Goal: Transaction & Acquisition: Purchase product/service

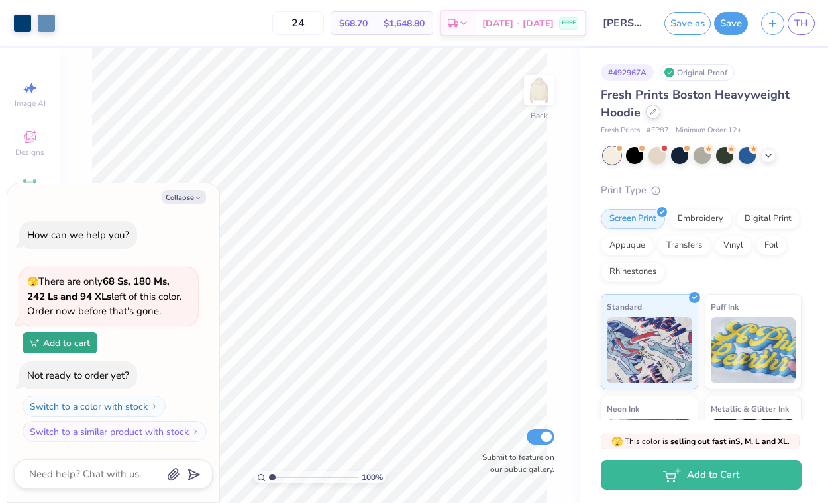
click at [652, 112] on icon at bounding box center [653, 112] width 7 height 7
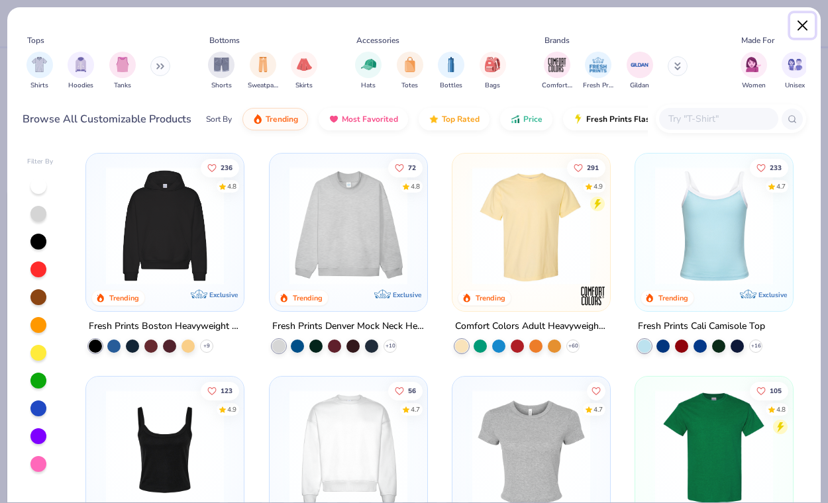
click at [800, 21] on button "Close" at bounding box center [802, 25] width 25 height 25
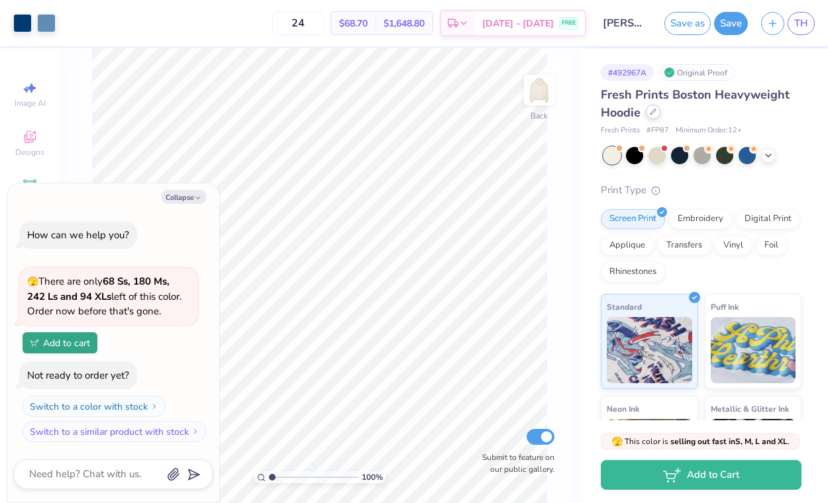
click at [655, 115] on div at bounding box center [653, 112] width 15 height 15
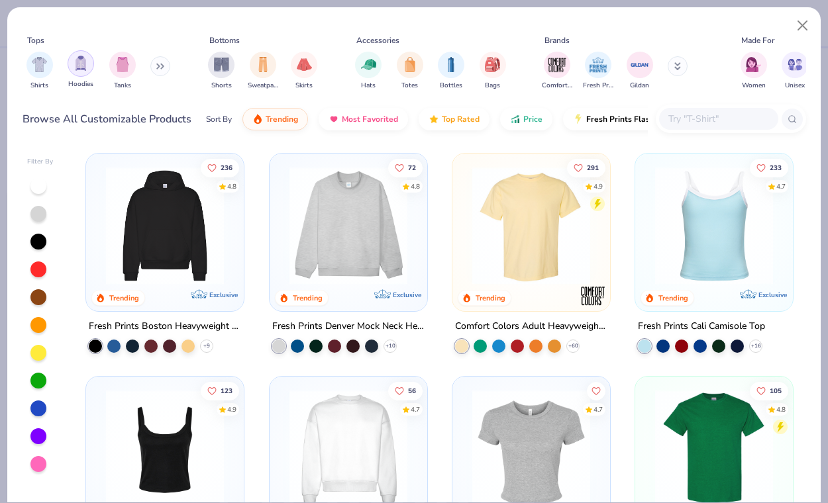
click at [76, 68] on img "filter for Hoodies" at bounding box center [81, 63] width 15 height 15
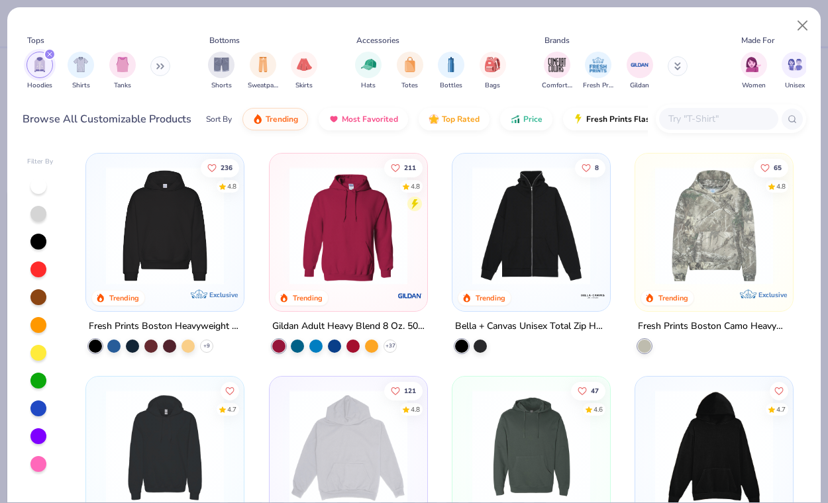
scroll to position [29, 0]
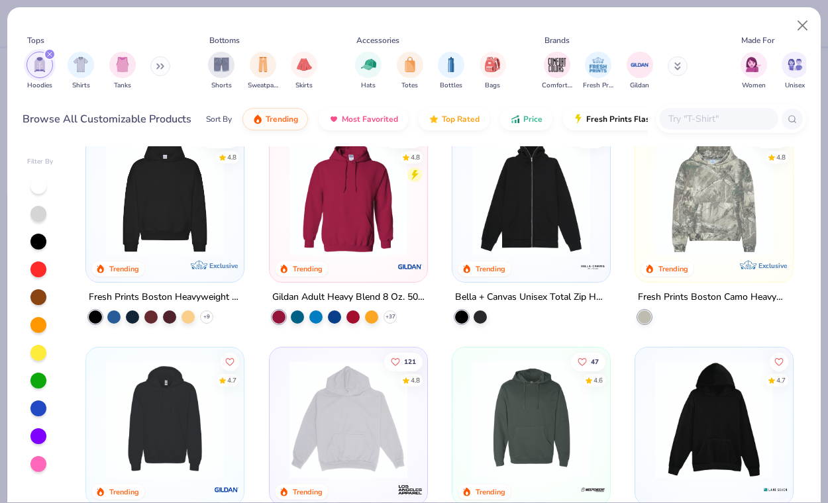
click at [349, 223] on img at bounding box center [348, 197] width 131 height 118
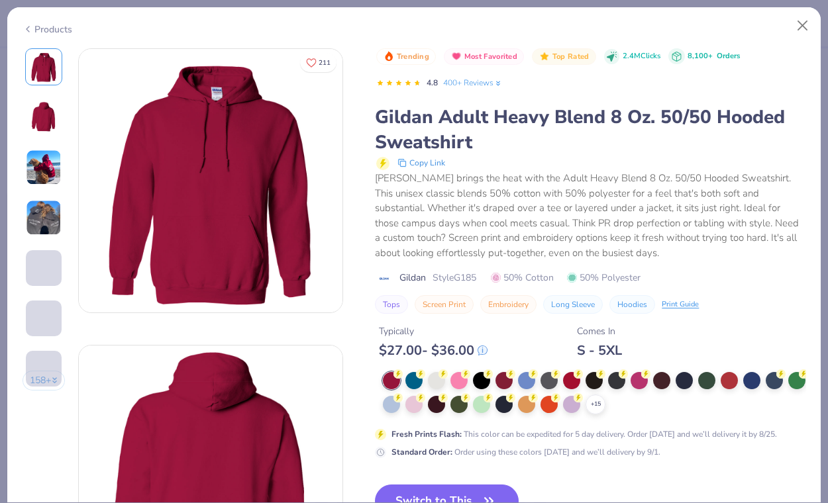
scroll to position [85, 0]
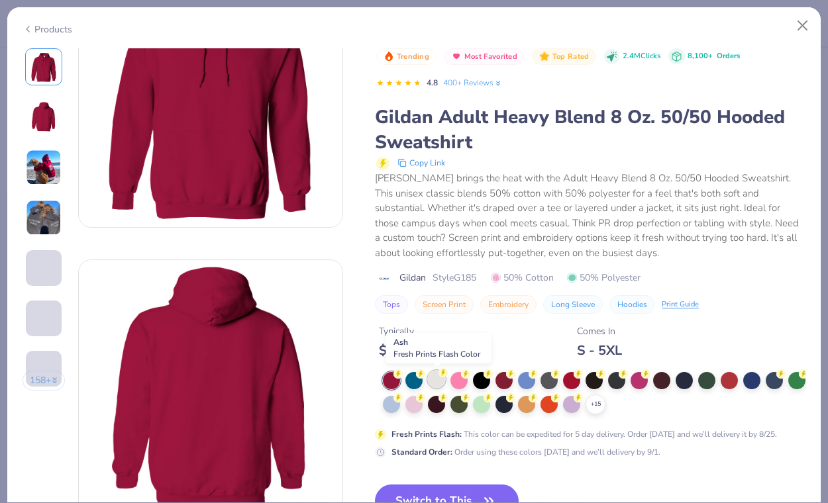
click at [439, 384] on div at bounding box center [436, 379] width 17 height 17
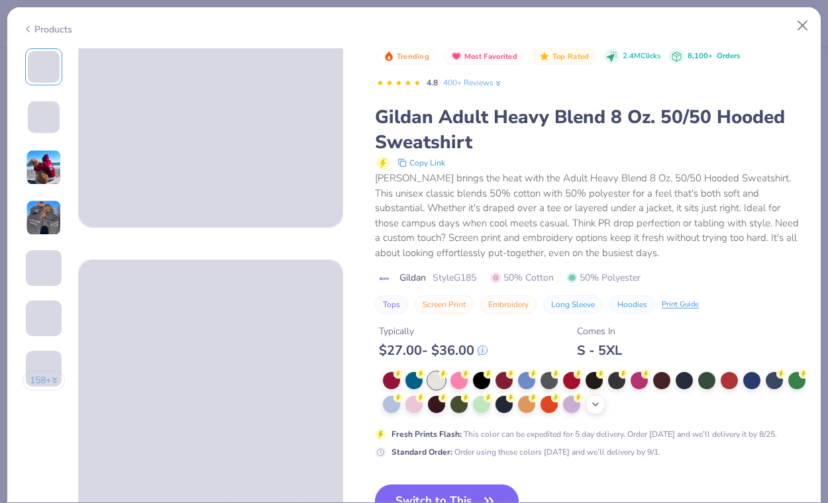
click at [601, 407] on icon at bounding box center [595, 404] width 11 height 11
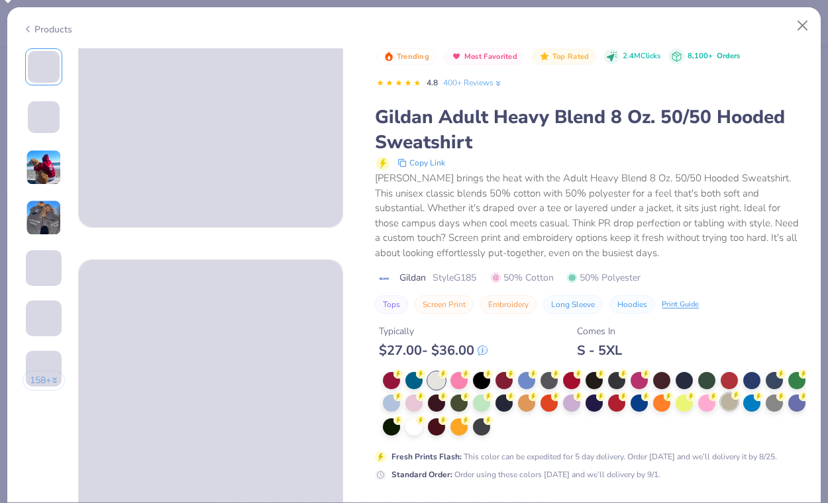
click at [738, 407] on div at bounding box center [729, 402] width 17 height 17
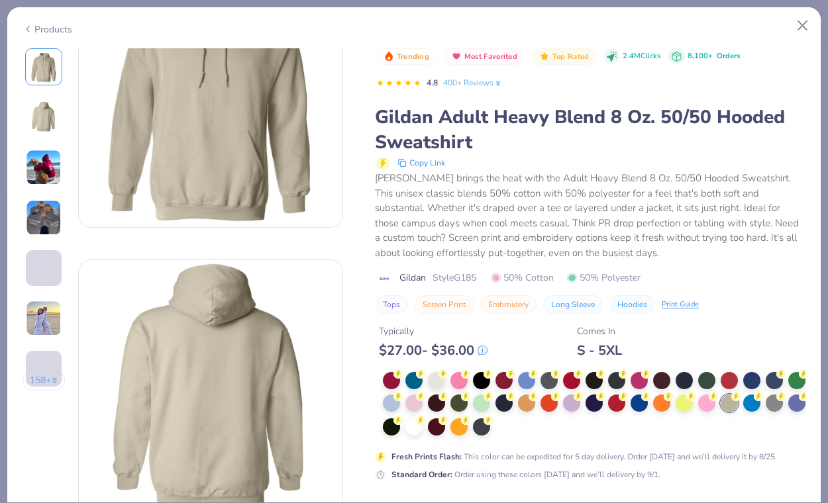
scroll to position [99, 0]
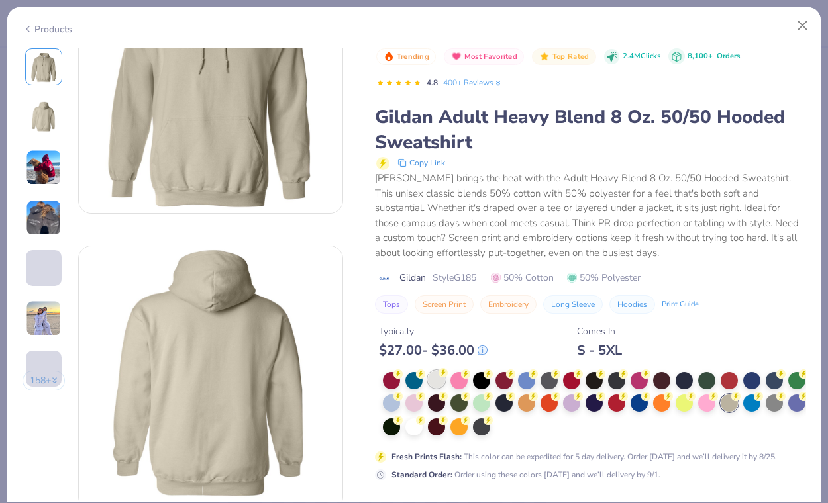
click at [439, 382] on div at bounding box center [436, 379] width 17 height 17
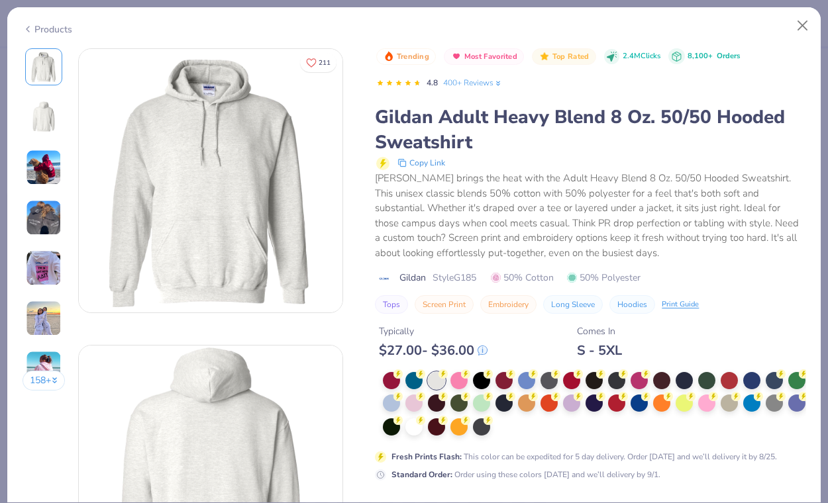
scroll to position [1, 0]
click at [423, 403] on div at bounding box center [413, 402] width 17 height 17
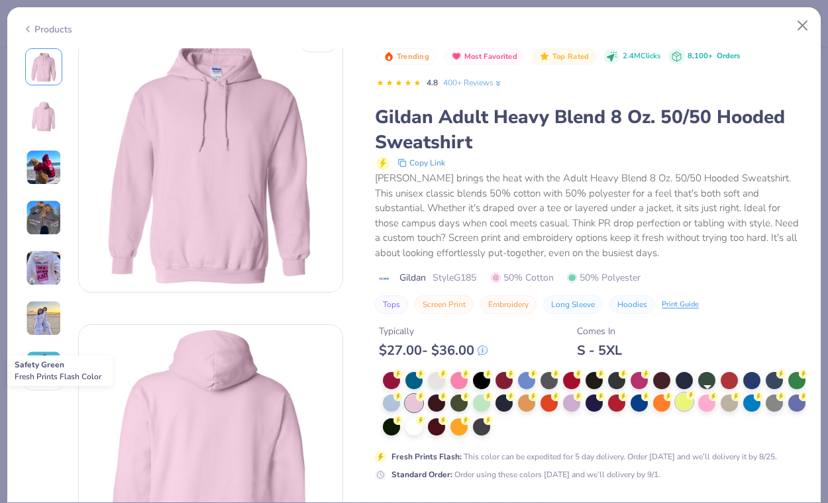
scroll to position [151, 0]
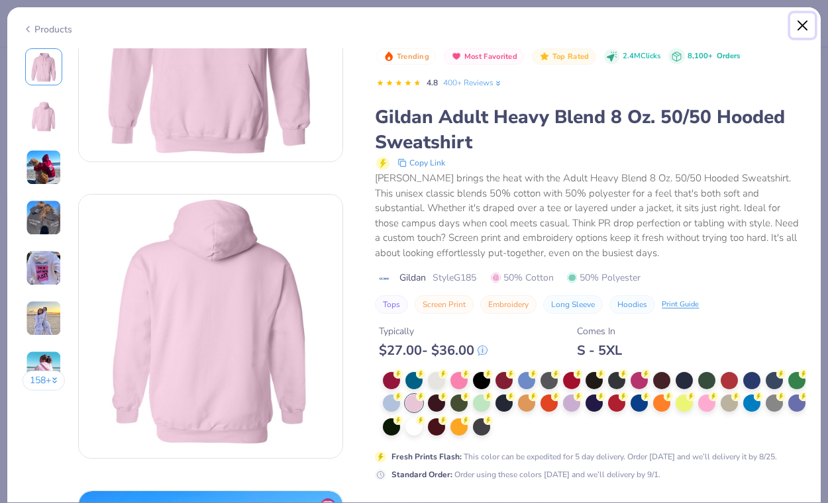
click at [796, 21] on button "Close" at bounding box center [802, 25] width 25 height 25
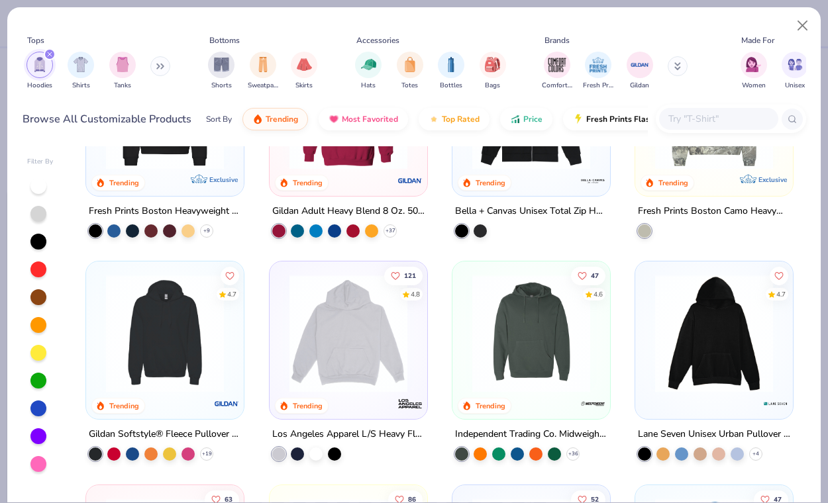
scroll to position [189, 0]
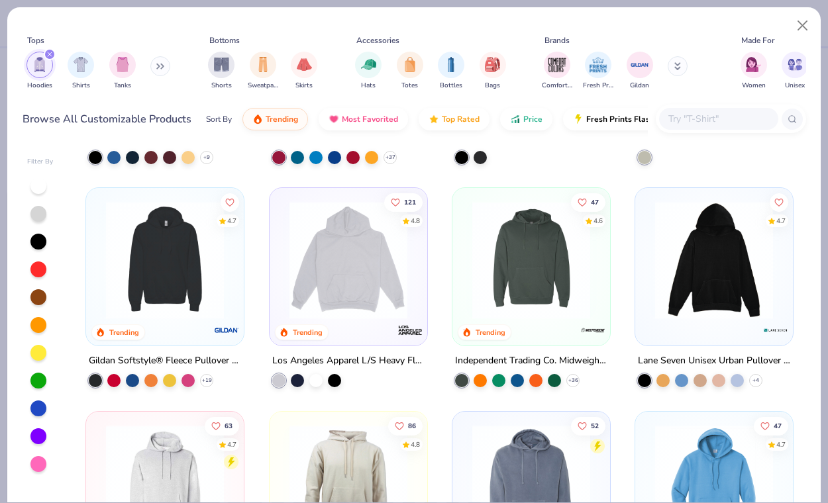
click at [217, 268] on img at bounding box center [164, 260] width 131 height 118
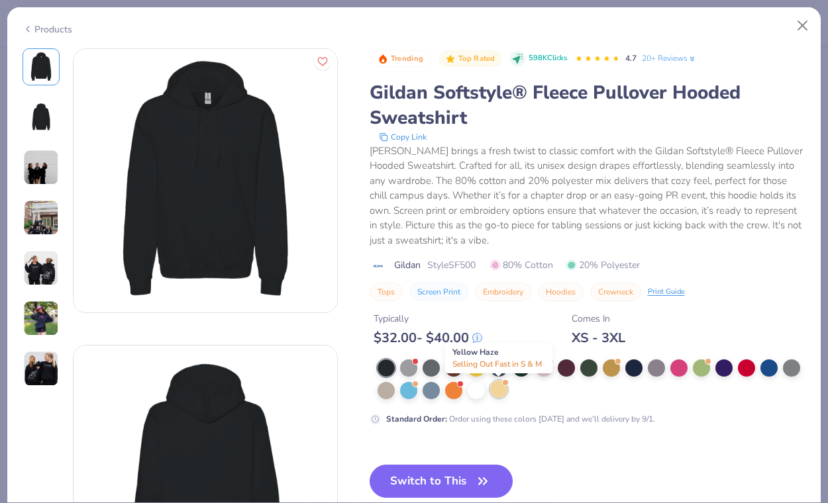
click at [500, 388] on div at bounding box center [498, 389] width 17 height 17
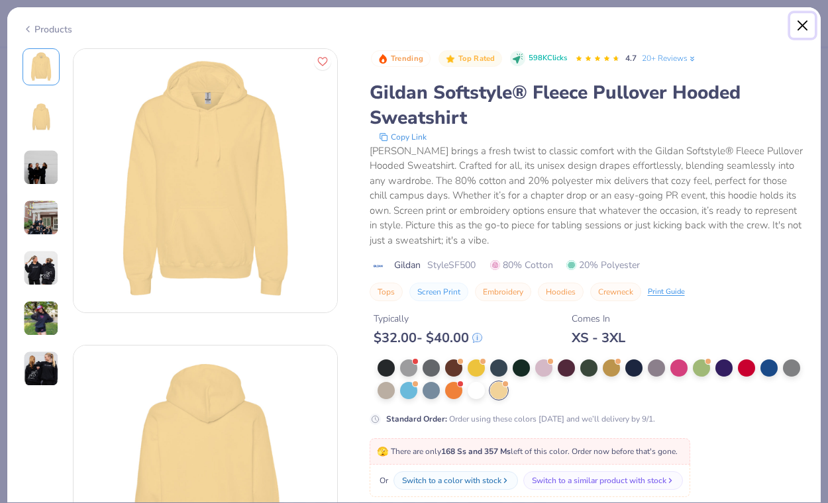
click at [802, 26] on button "Close" at bounding box center [802, 25] width 25 height 25
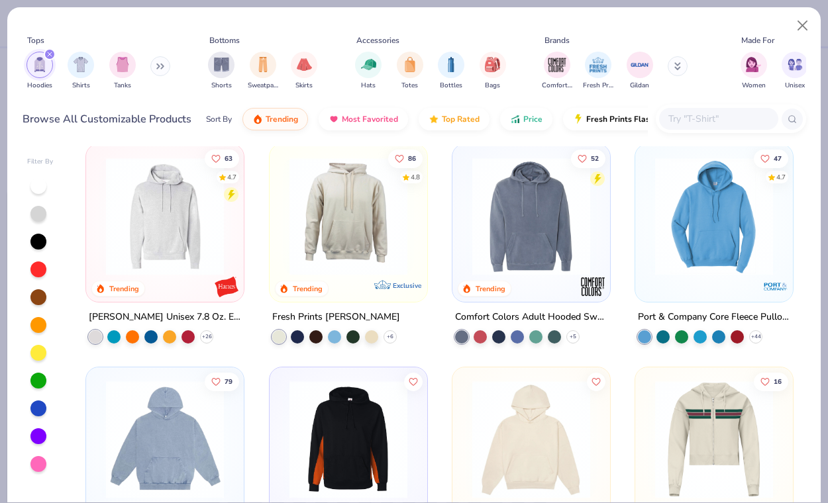
scroll to position [487, 0]
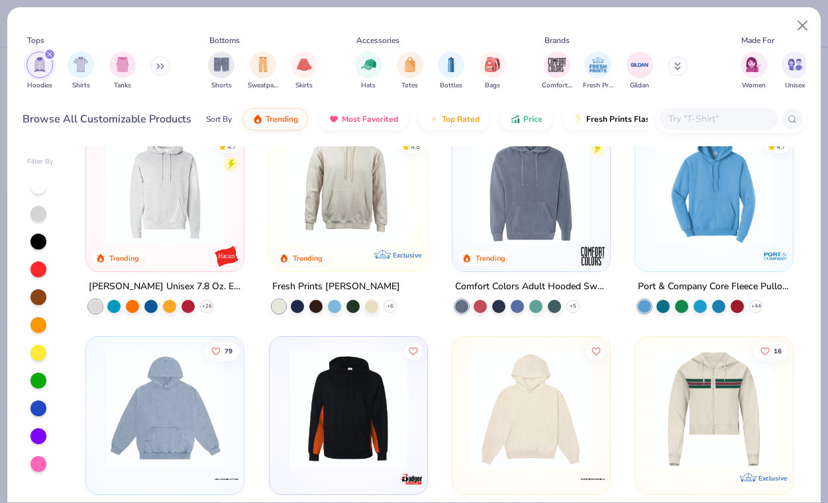
click at [201, 186] on img at bounding box center [164, 186] width 131 height 118
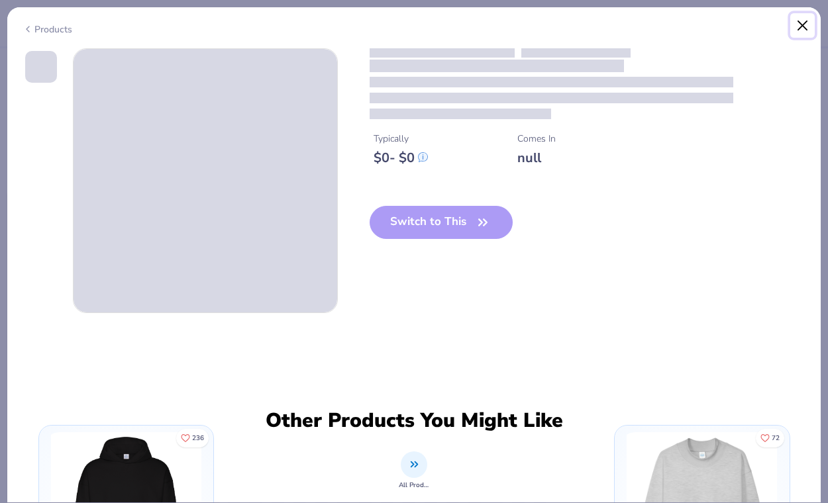
click at [804, 23] on button "Close" at bounding box center [802, 25] width 25 height 25
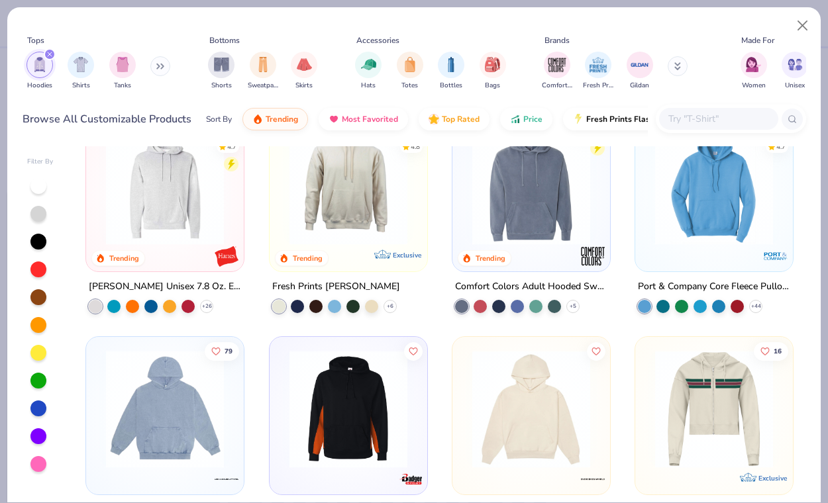
click at [166, 223] on img at bounding box center [164, 186] width 131 height 118
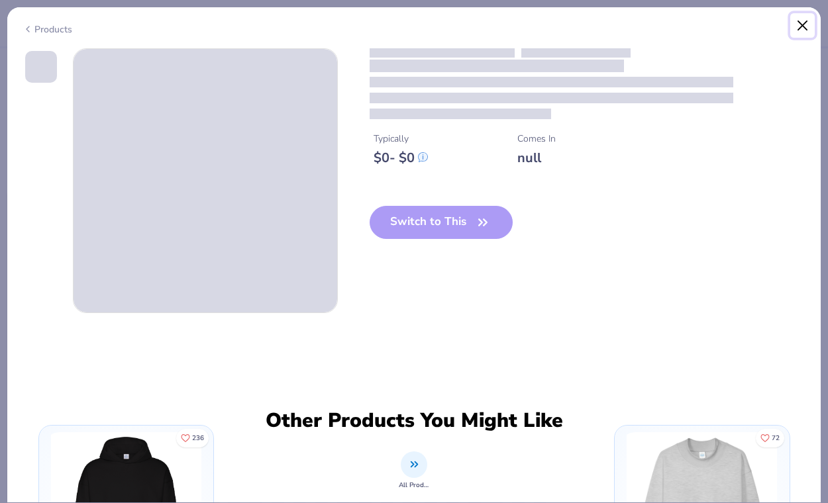
click at [798, 25] on button "Close" at bounding box center [802, 25] width 25 height 25
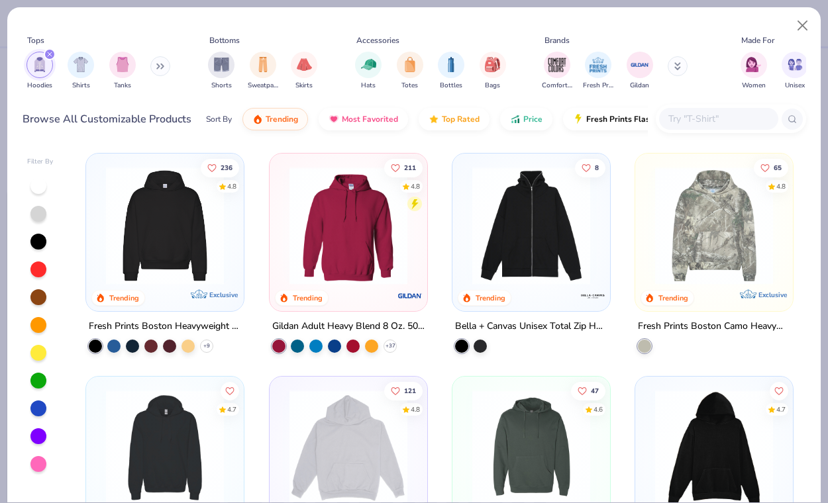
click at [208, 224] on img at bounding box center [164, 226] width 131 height 118
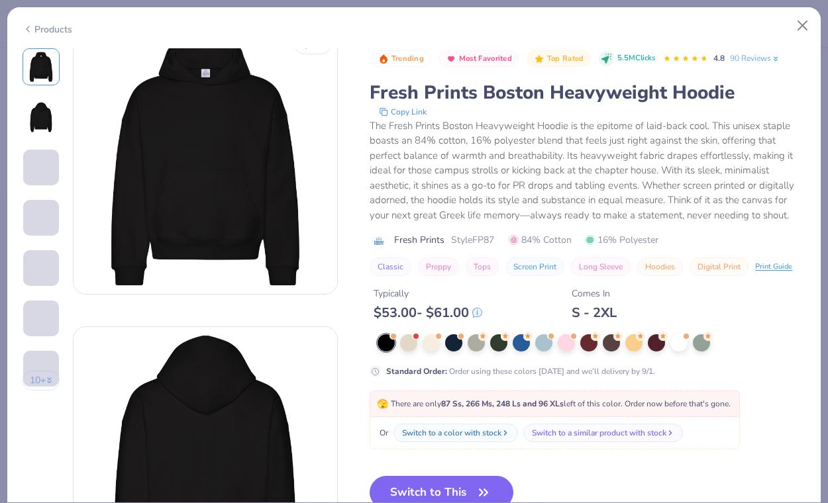
scroll to position [19, 0]
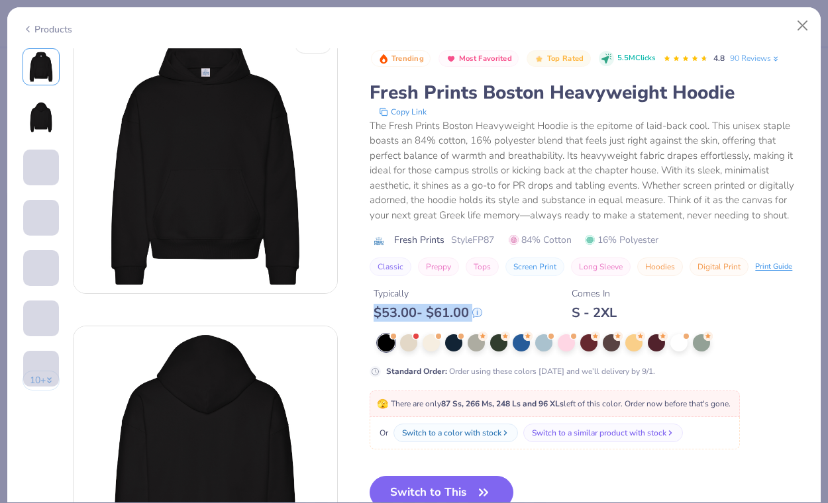
drag, startPoint x: 378, startPoint y: 311, endPoint x: 513, endPoint y: 317, distance: 135.9
click at [514, 314] on div "Typically $ 53.00 - $ 61.00 Comes In S - 2XL" at bounding box center [588, 298] width 436 height 45
click at [797, 26] on button "Close" at bounding box center [802, 25] width 25 height 25
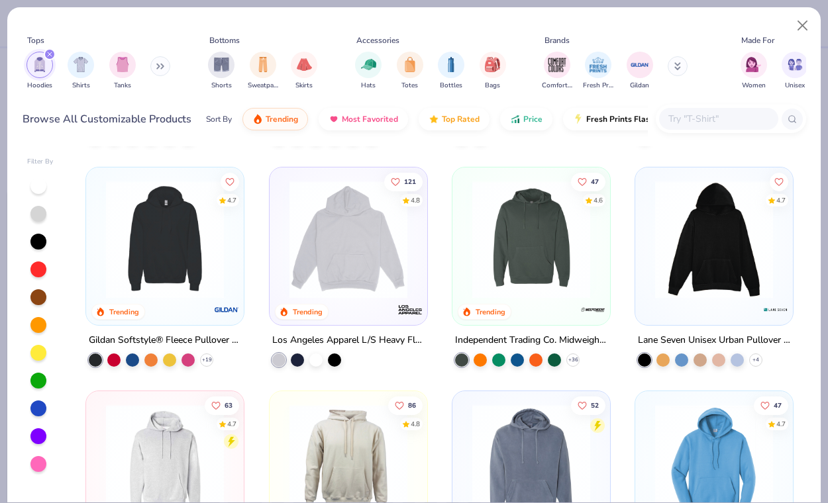
scroll to position [209, 0]
click at [156, 268] on img at bounding box center [164, 241] width 131 height 118
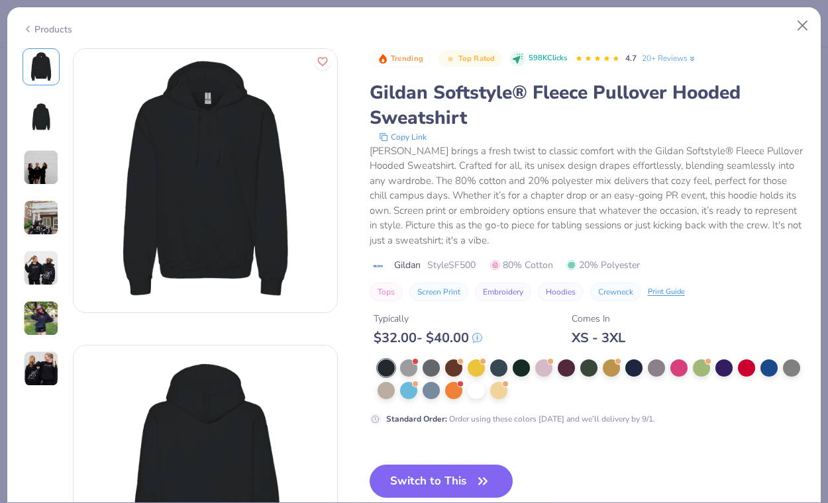
scroll to position [14, 0]
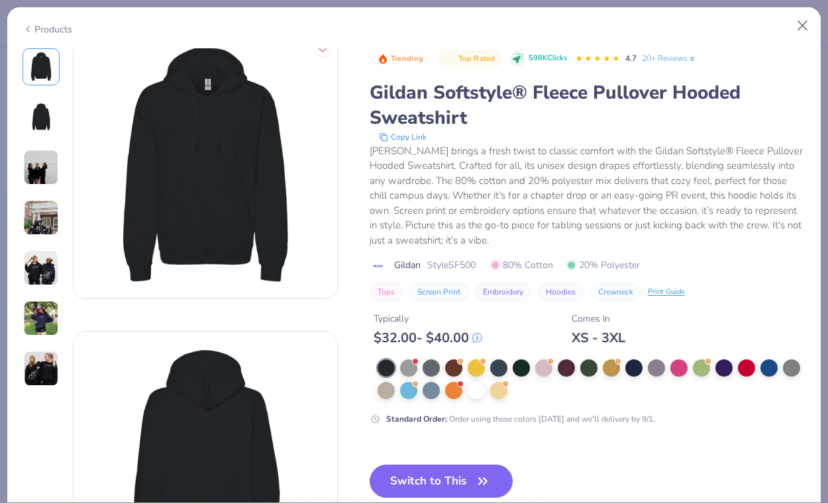
click at [372, 388] on div at bounding box center [588, 380] width 437 height 40
click at [383, 388] on div at bounding box center [386, 389] width 17 height 17
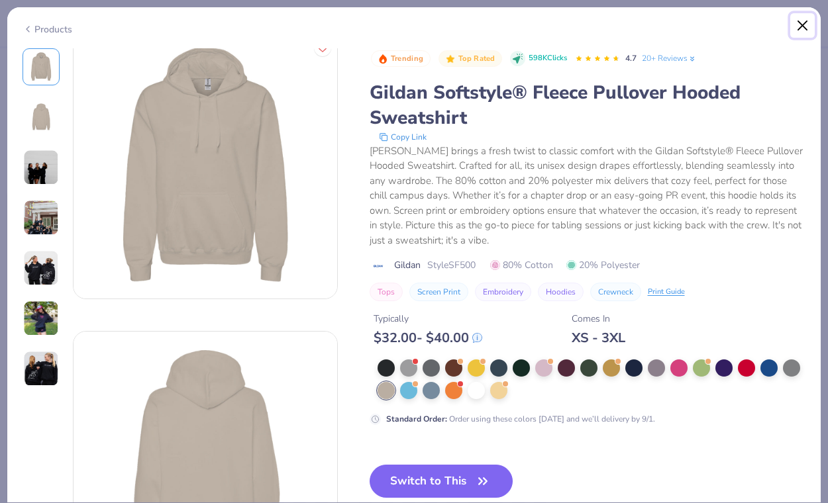
click at [800, 20] on button "Close" at bounding box center [802, 25] width 25 height 25
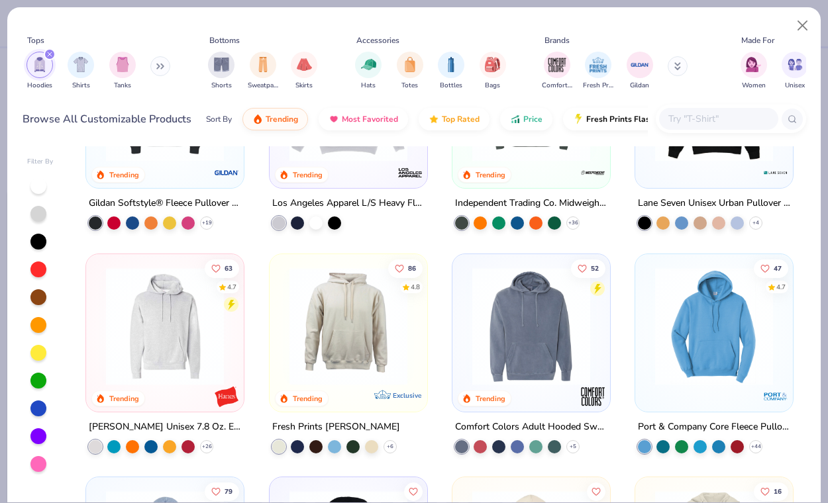
scroll to position [391, 0]
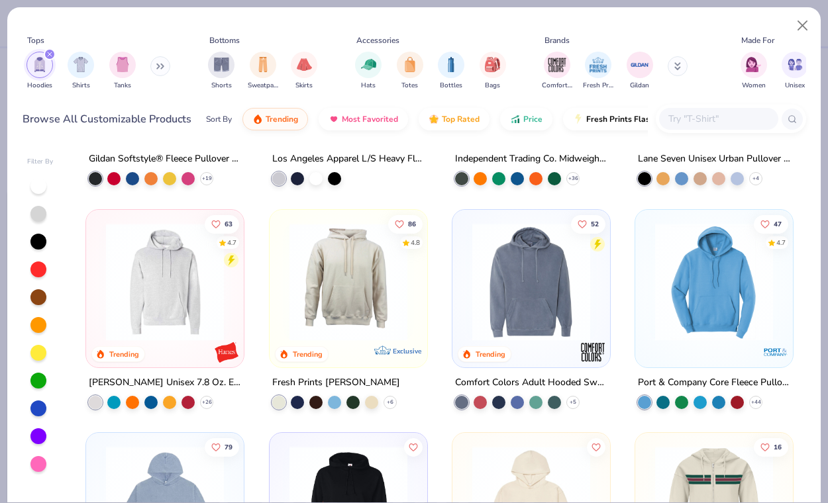
click at [177, 325] on img at bounding box center [164, 282] width 131 height 118
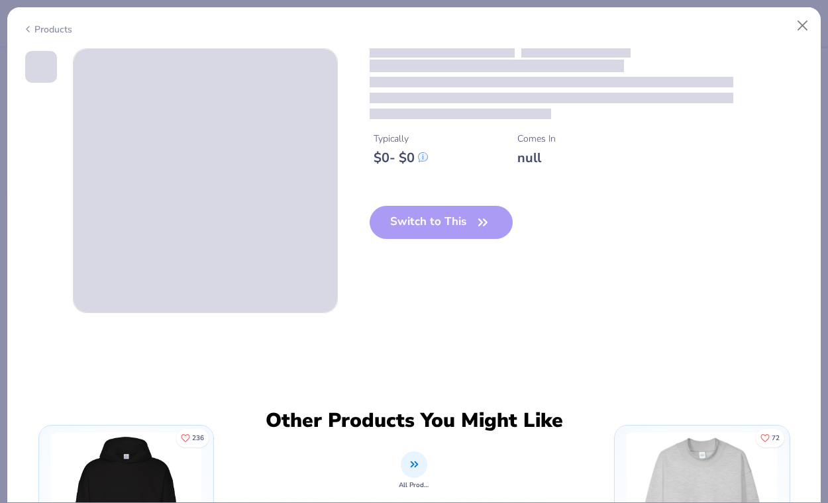
click at [490, 225] on div "Switch to This" at bounding box center [442, 233] width 144 height 54
click at [798, 25] on button "Close" at bounding box center [802, 25] width 25 height 25
type textarea "x"
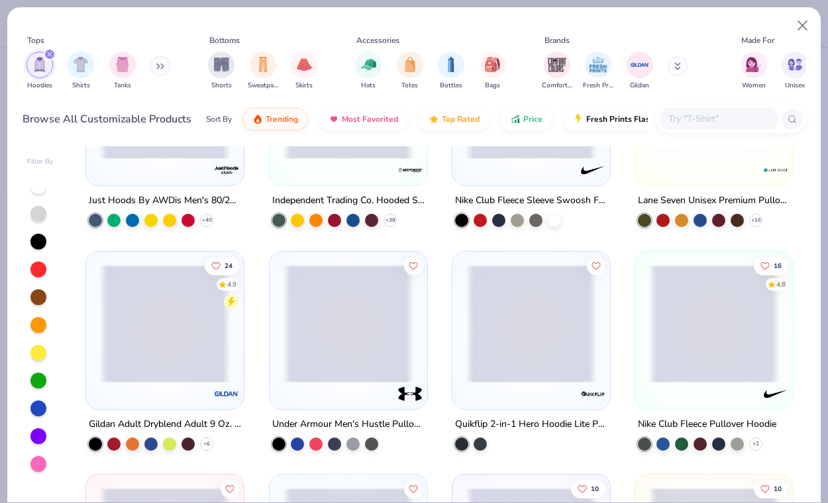
scroll to position [1077, 0]
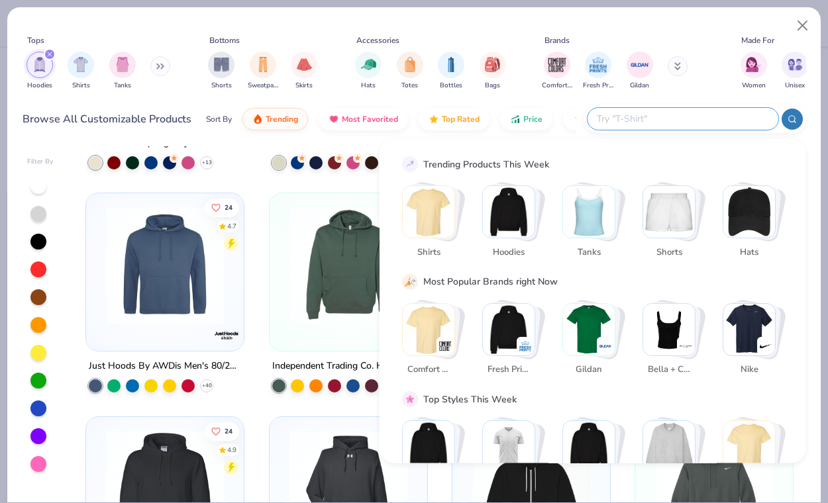
click at [712, 112] on input "text" at bounding box center [683, 118] width 174 height 15
type input "cream hoodie"
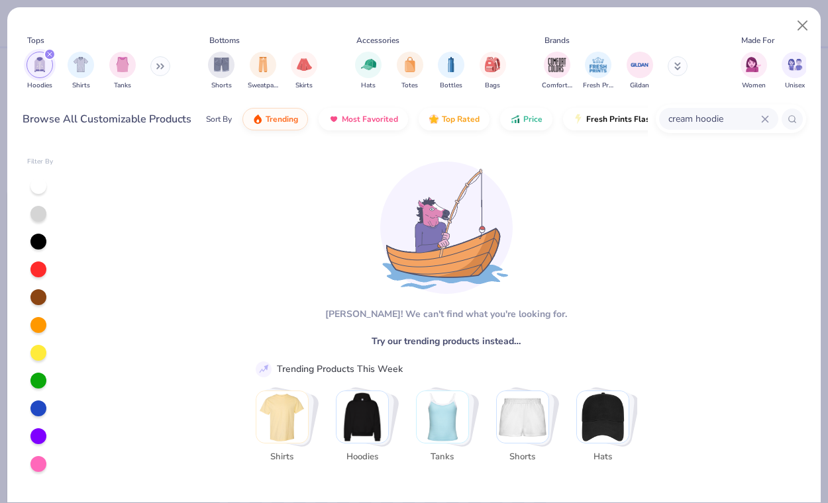
click at [765, 117] on icon at bounding box center [765, 119] width 8 height 8
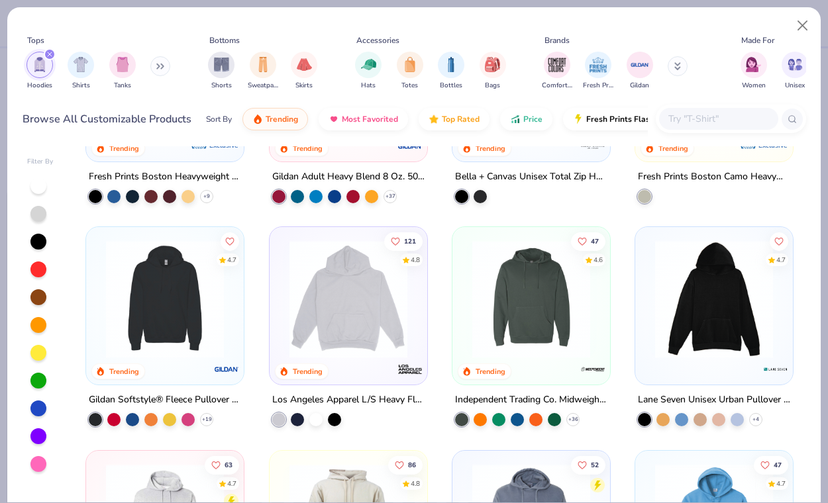
scroll to position [160, 0]
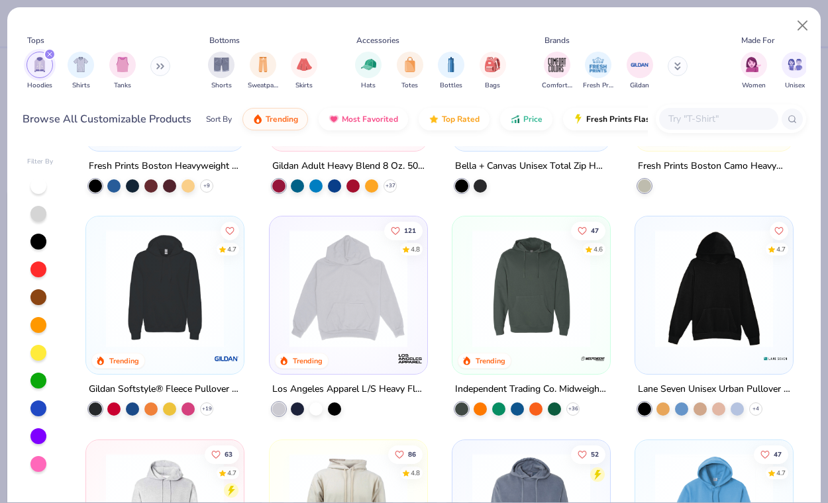
drag, startPoint x: 40, startPoint y: 338, endPoint x: 40, endPoint y: 280, distance: 58.3
click at [40, 279] on div at bounding box center [40, 325] width 26 height 295
click at [42, 354] on div at bounding box center [38, 353] width 16 height 16
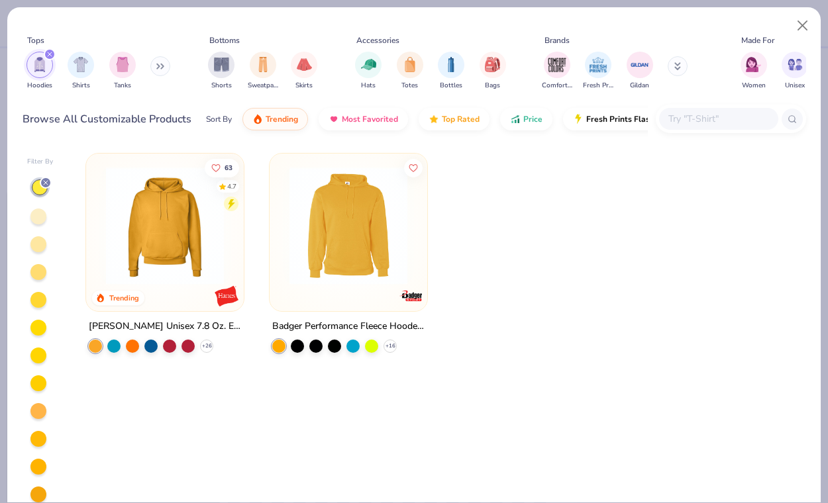
click at [42, 216] on div at bounding box center [38, 217] width 16 height 16
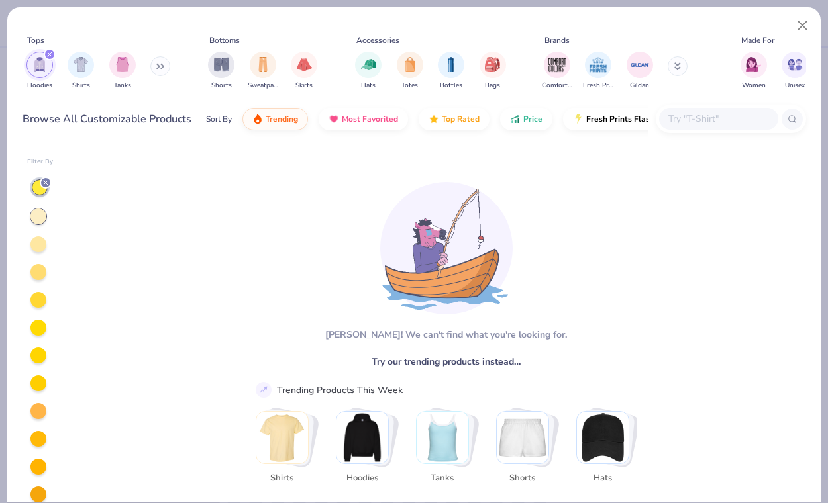
click at [44, 180] on icon at bounding box center [46, 183] width 8 height 8
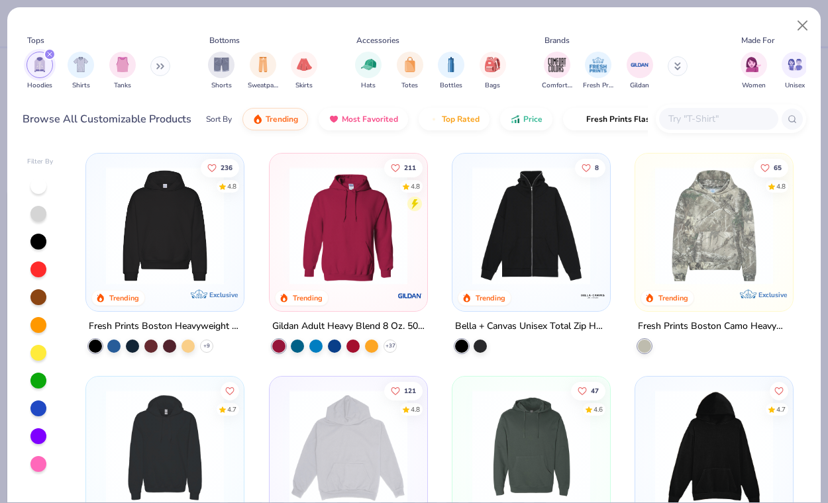
click at [41, 358] on div at bounding box center [38, 353] width 16 height 16
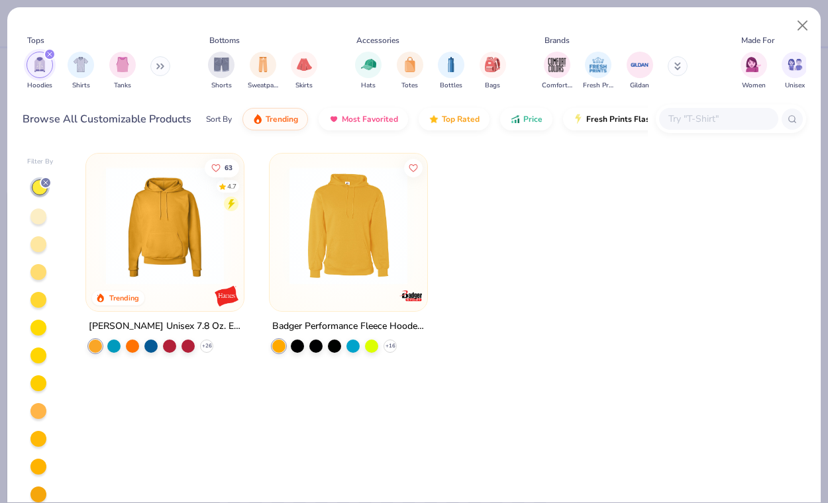
click at [36, 216] on div at bounding box center [38, 217] width 16 height 16
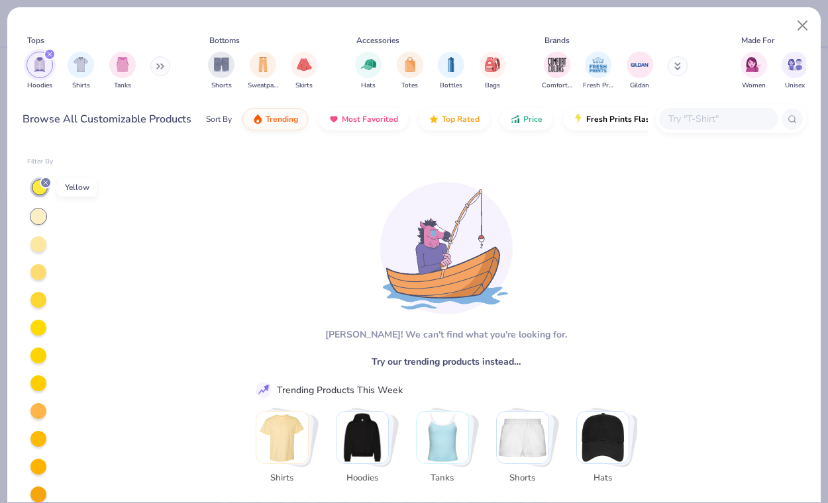
click at [44, 183] on icon at bounding box center [46, 183] width 8 height 8
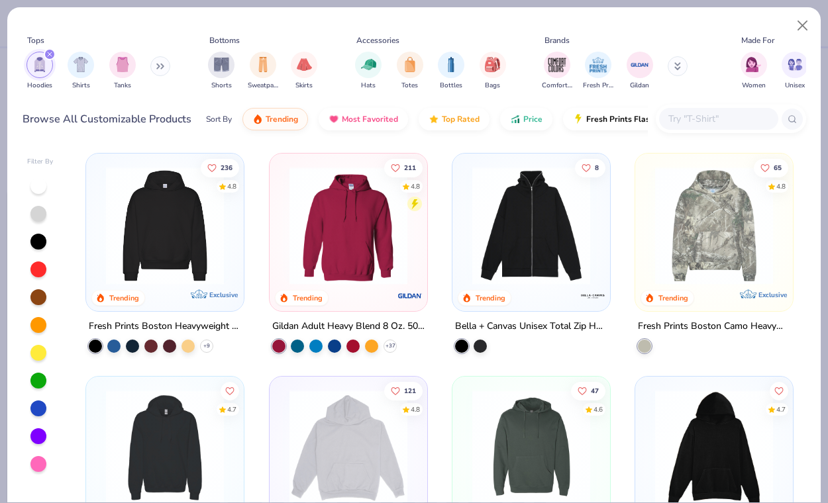
click at [36, 326] on div at bounding box center [38, 325] width 16 height 16
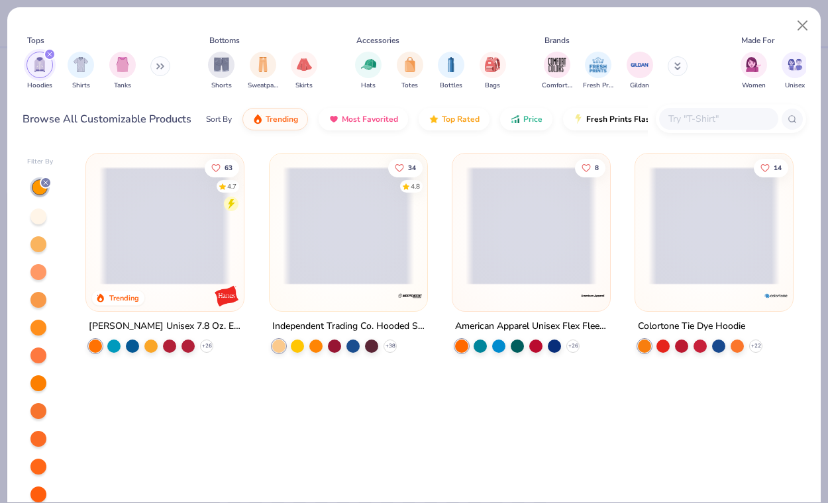
click at [40, 221] on div at bounding box center [38, 217] width 16 height 16
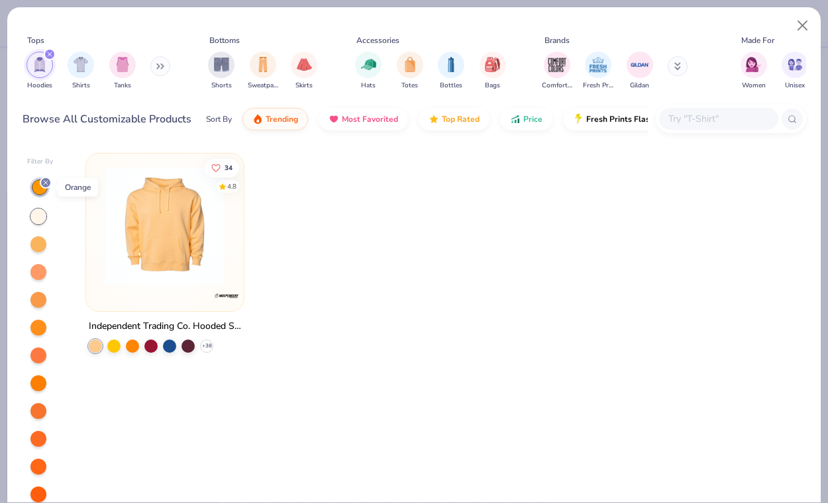
click at [46, 182] on icon at bounding box center [46, 183] width 8 height 8
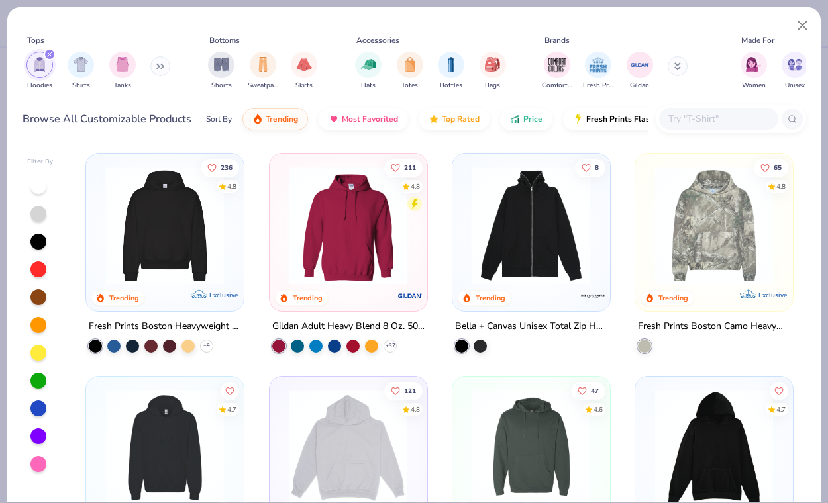
click at [36, 187] on div at bounding box center [38, 186] width 16 height 16
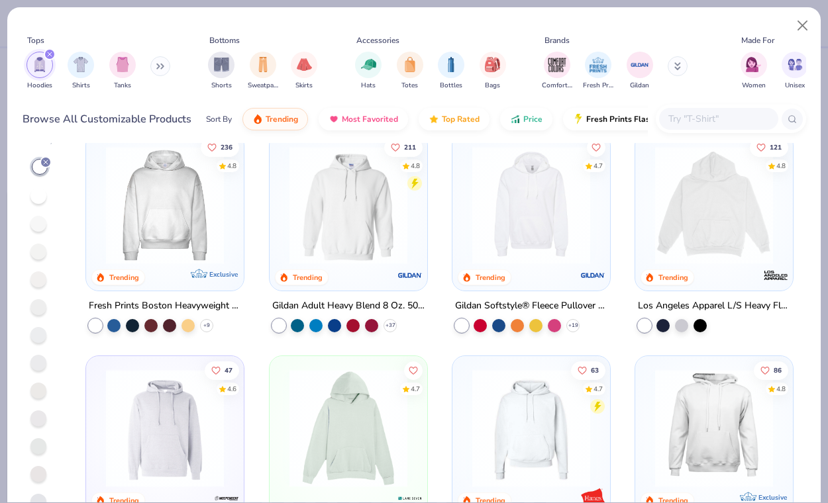
scroll to position [26, 0]
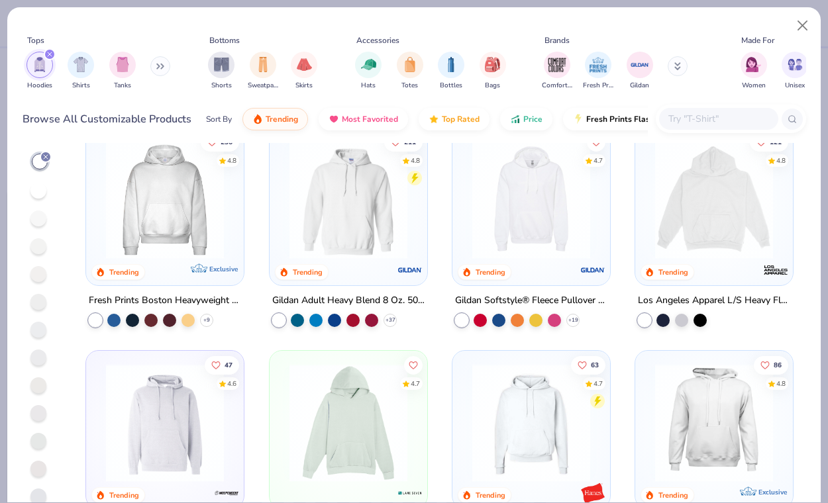
click at [32, 388] on div at bounding box center [38, 386] width 16 height 16
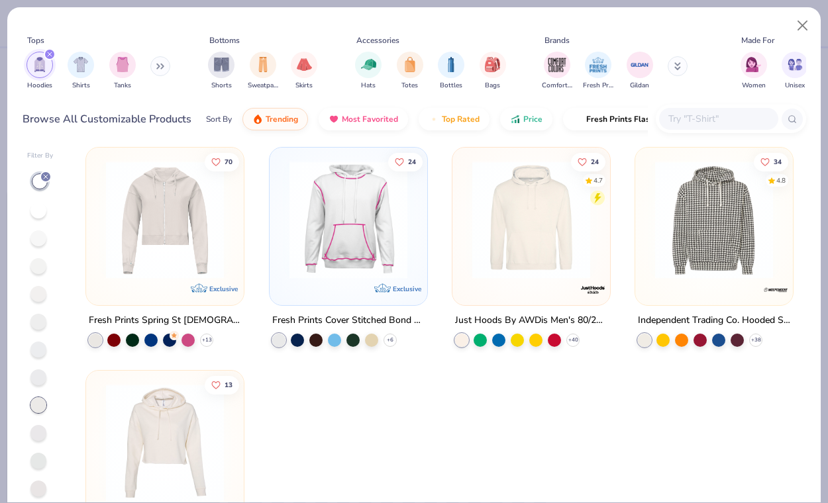
scroll to position [1, 0]
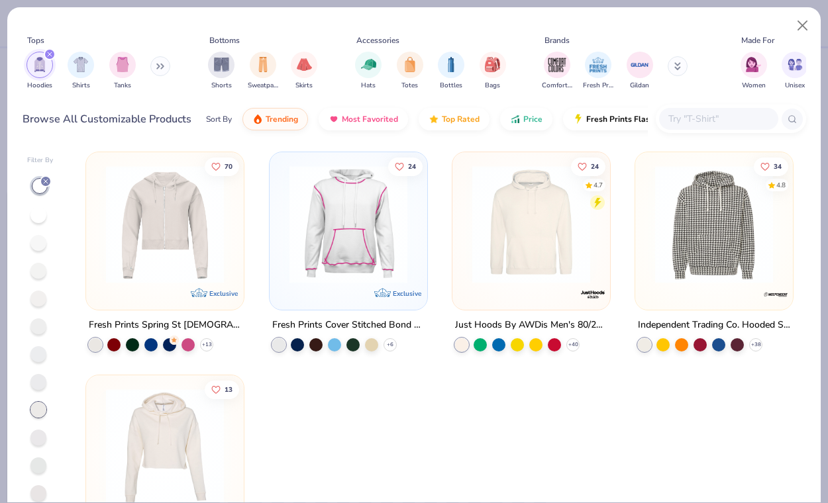
click at [360, 256] on img at bounding box center [348, 225] width 131 height 118
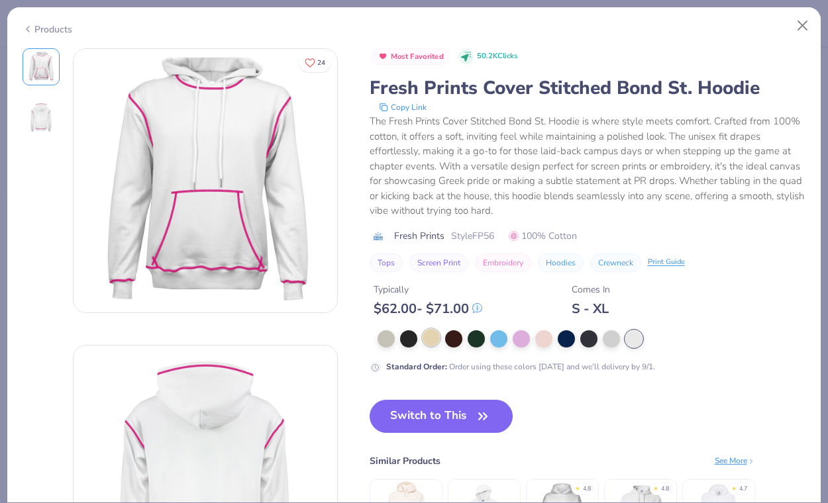
click at [423, 339] on div at bounding box center [431, 337] width 17 height 17
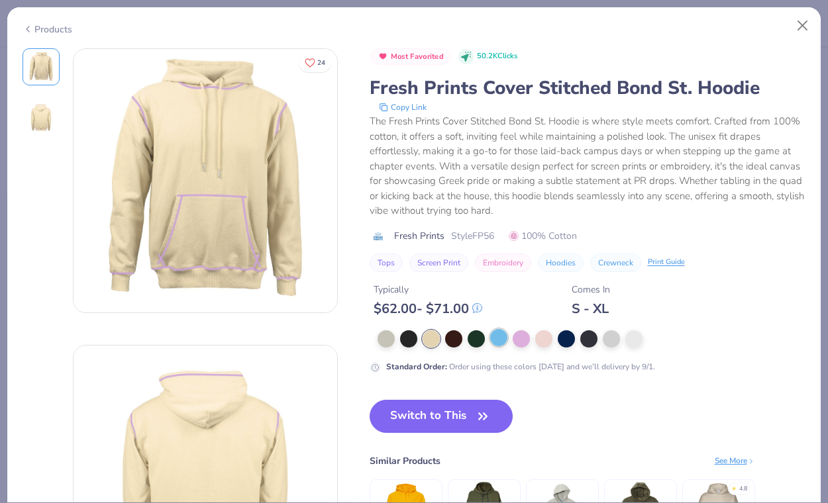
click at [494, 341] on div at bounding box center [498, 337] width 17 height 17
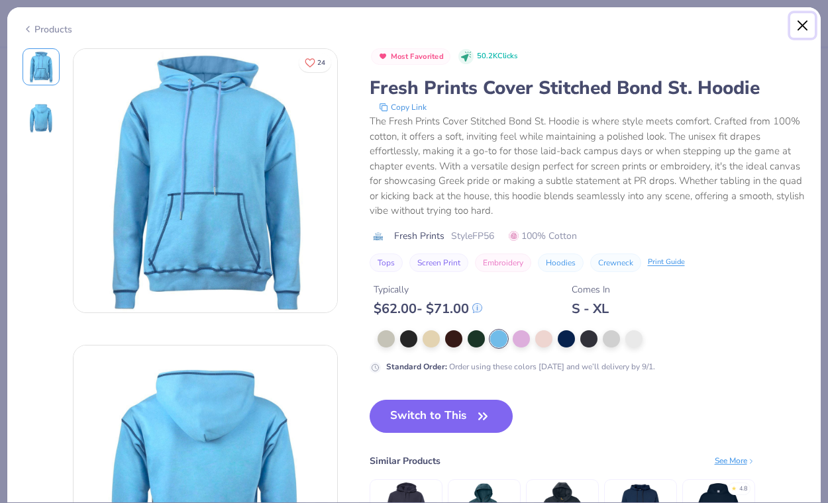
click at [799, 23] on button "Close" at bounding box center [802, 25] width 25 height 25
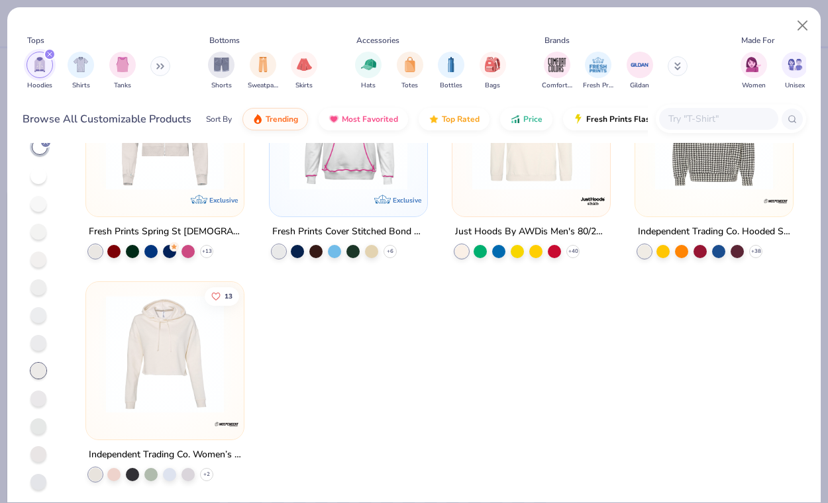
scroll to position [41, 0]
click at [40, 455] on div at bounding box center [38, 454] width 16 height 16
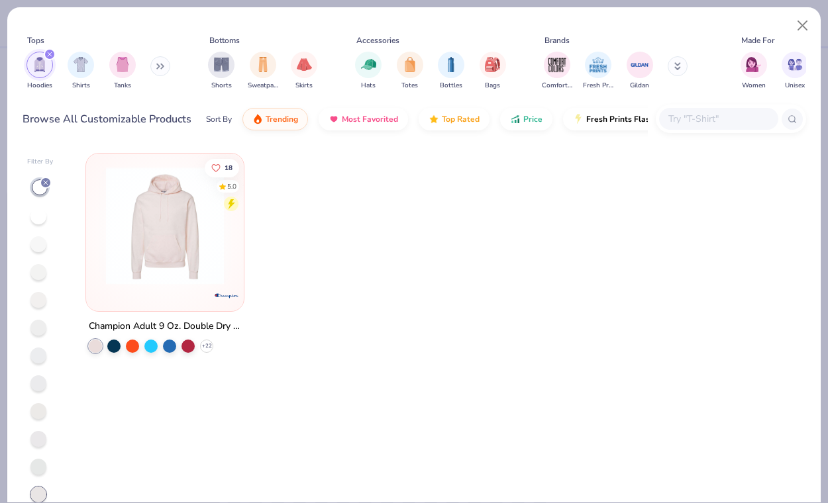
click at [158, 288] on div at bounding box center [165, 229] width 144 height 138
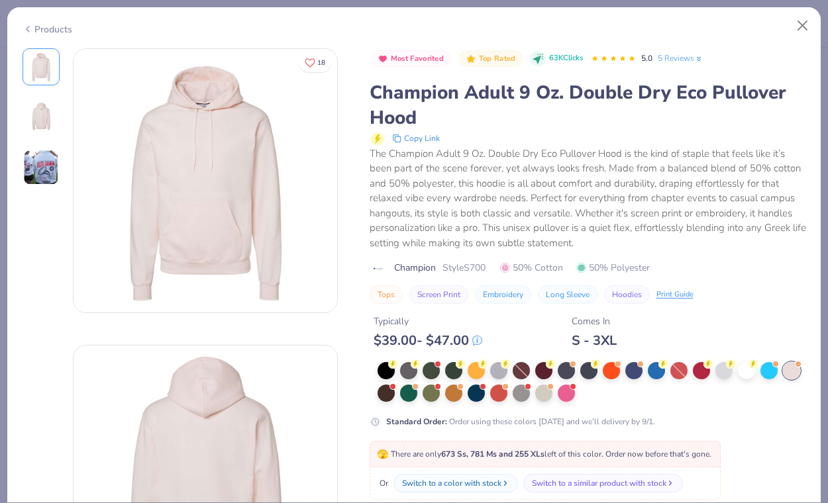
click at [50, 158] on img at bounding box center [41, 168] width 36 height 36
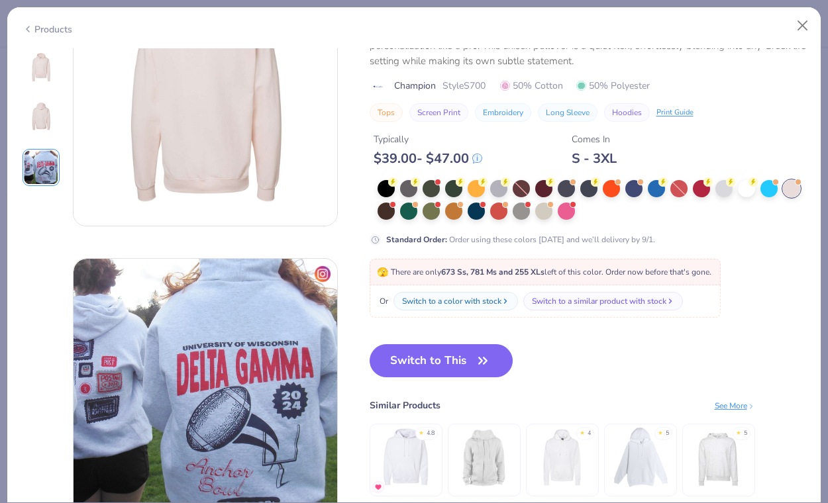
scroll to position [403, 0]
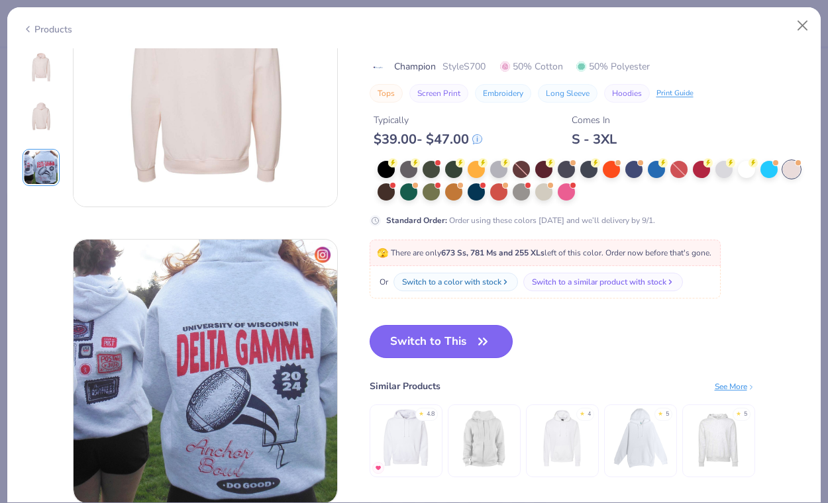
click at [440, 345] on button "Switch to This" at bounding box center [442, 341] width 144 height 33
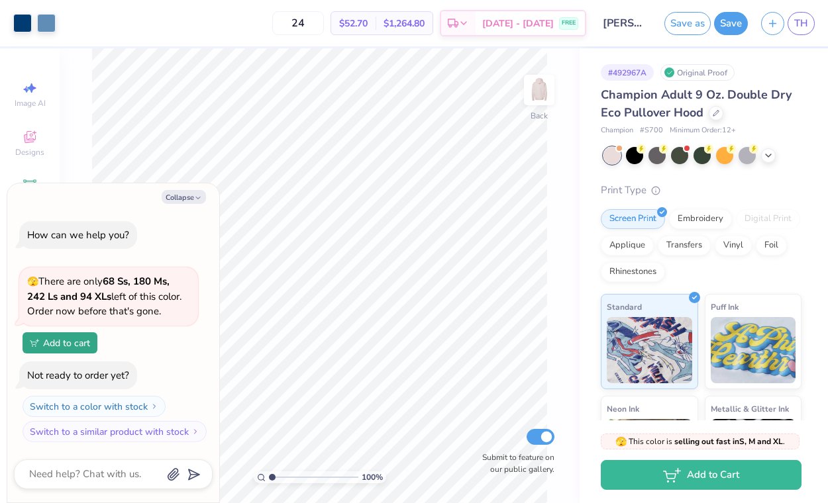
click at [353, 24] on span "$52.70" at bounding box center [353, 24] width 28 height 14
type textarea "x"
type input "5.46"
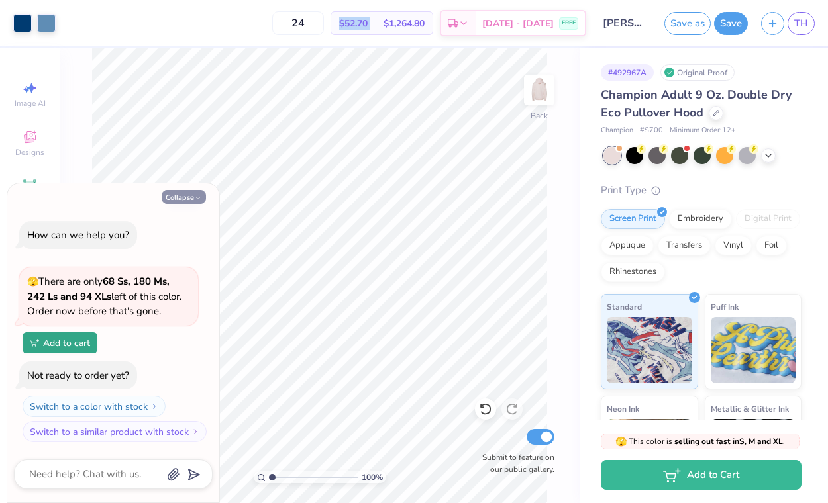
click at [191, 194] on button "Collapse" at bounding box center [184, 197] width 44 height 14
type textarea "x"
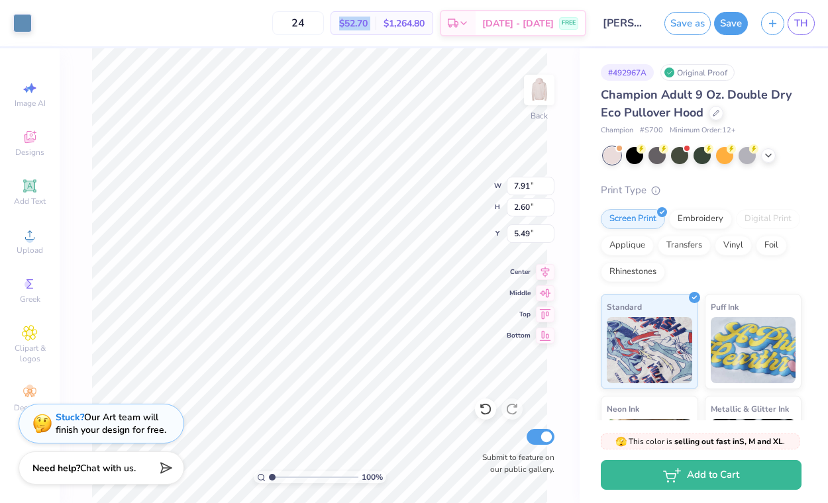
type input "3.00"
click at [490, 411] on icon at bounding box center [485, 410] width 11 height 12
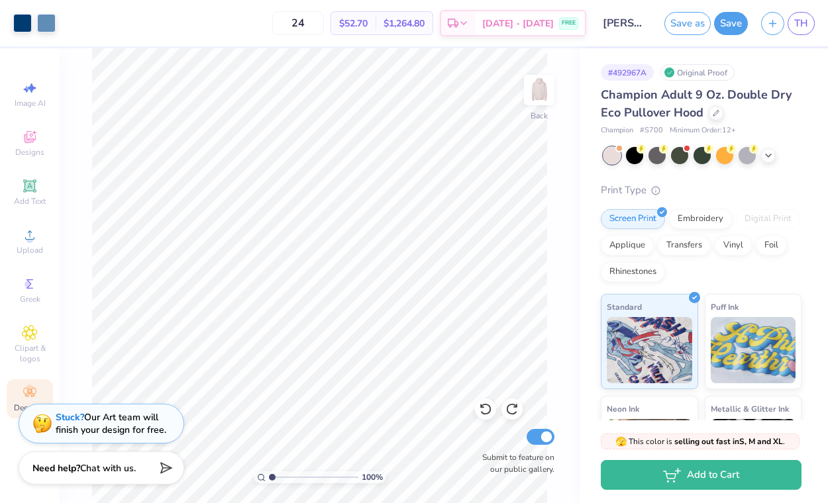
click at [29, 386] on circle at bounding box center [29, 388] width 7 height 7
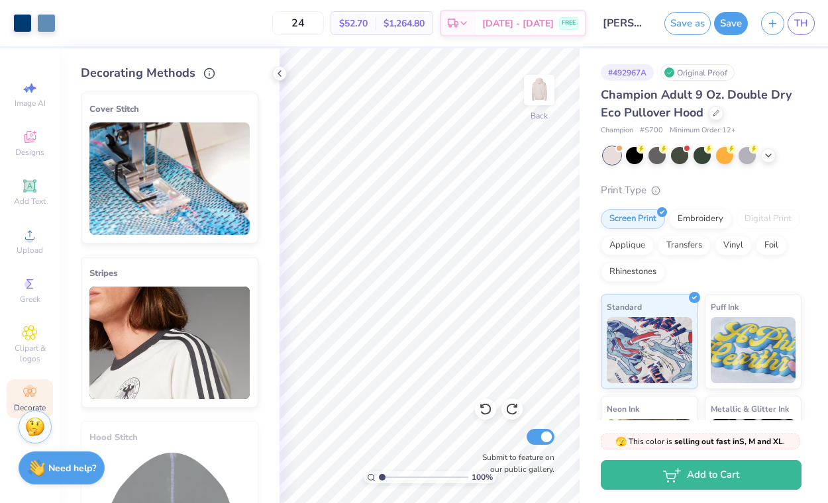
click at [145, 191] on img at bounding box center [169, 179] width 160 height 113
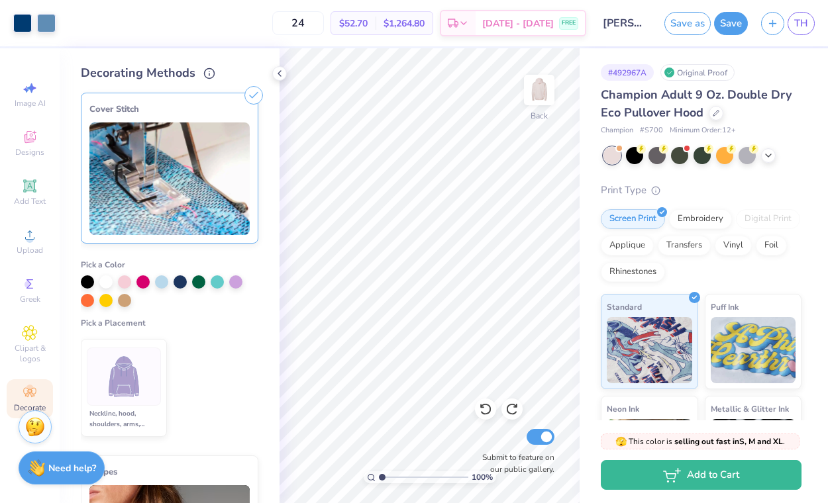
scroll to position [49, 0]
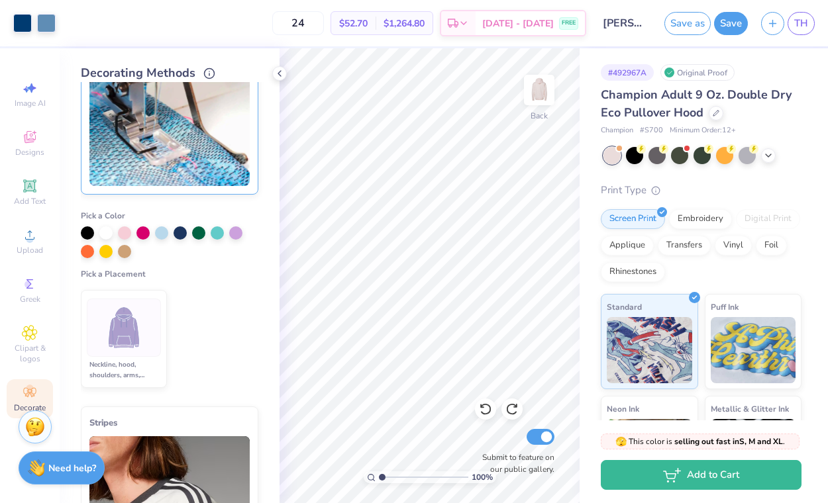
click at [125, 301] on div at bounding box center [124, 328] width 74 height 58
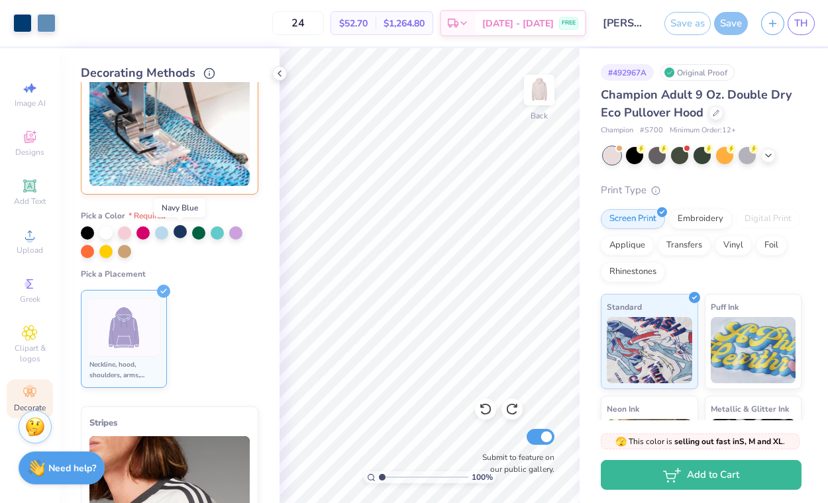
click at [183, 233] on div at bounding box center [180, 231] width 13 height 13
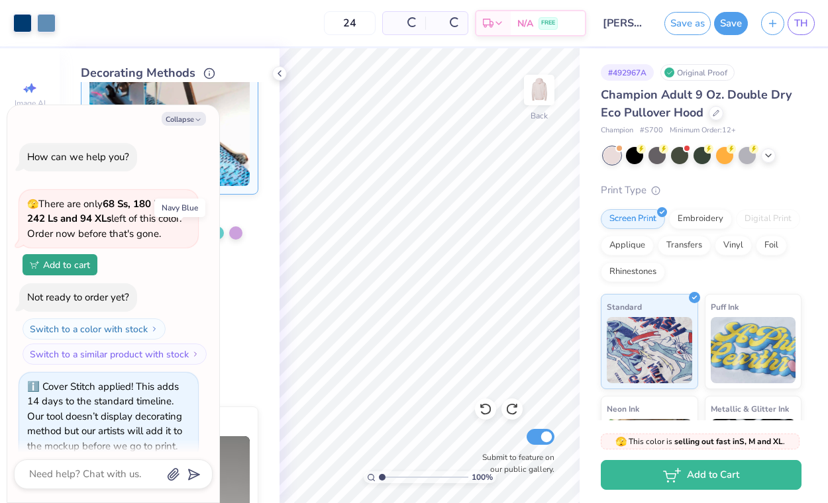
scroll to position [18, 0]
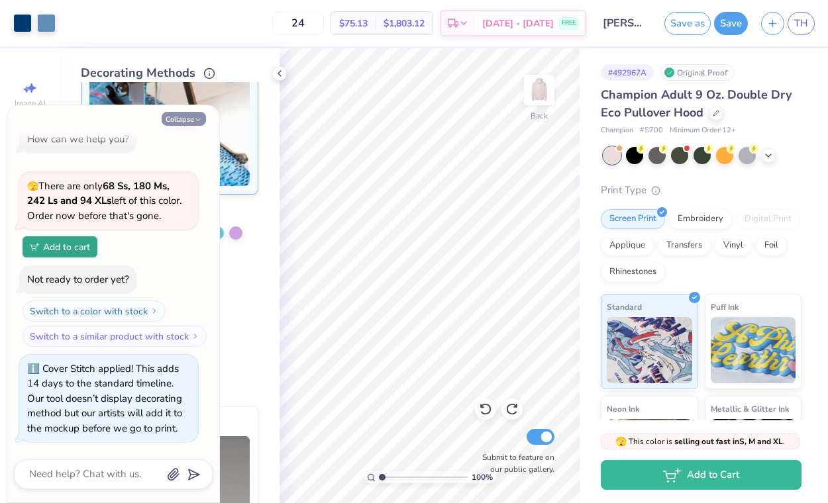
click at [201, 122] on icon "button" at bounding box center [198, 120] width 8 height 8
type textarea "x"
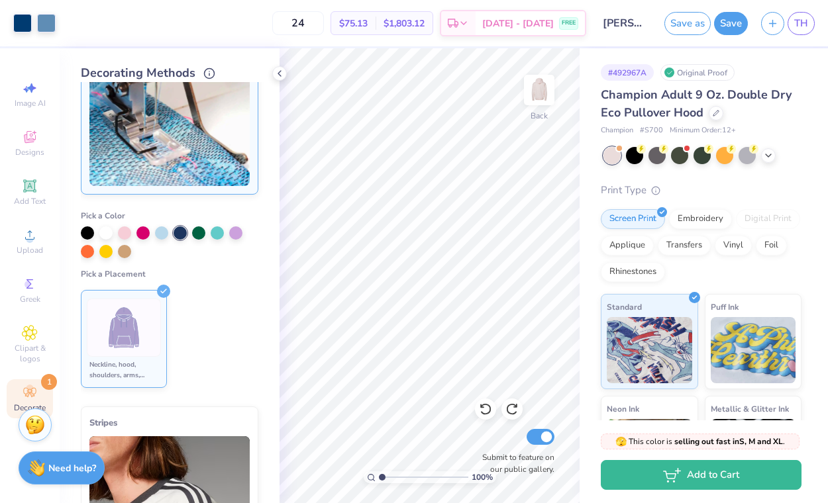
click at [44, 431] on img at bounding box center [35, 425] width 20 height 20
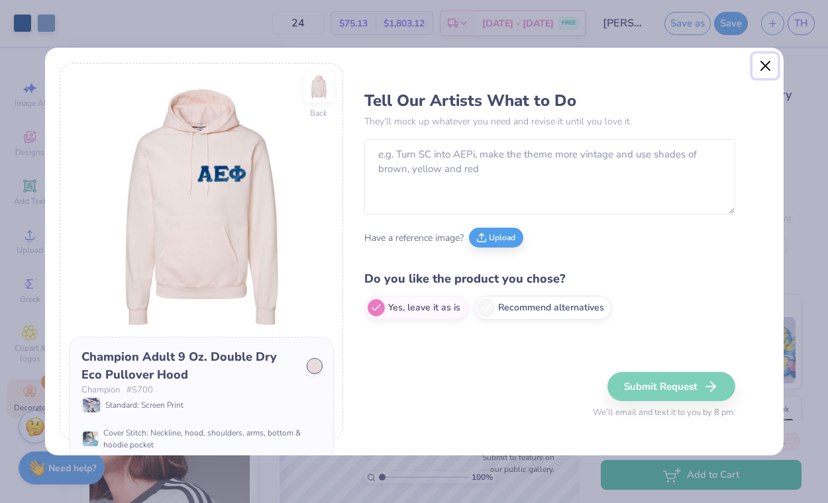
click at [766, 59] on button "Close" at bounding box center [765, 66] width 25 height 25
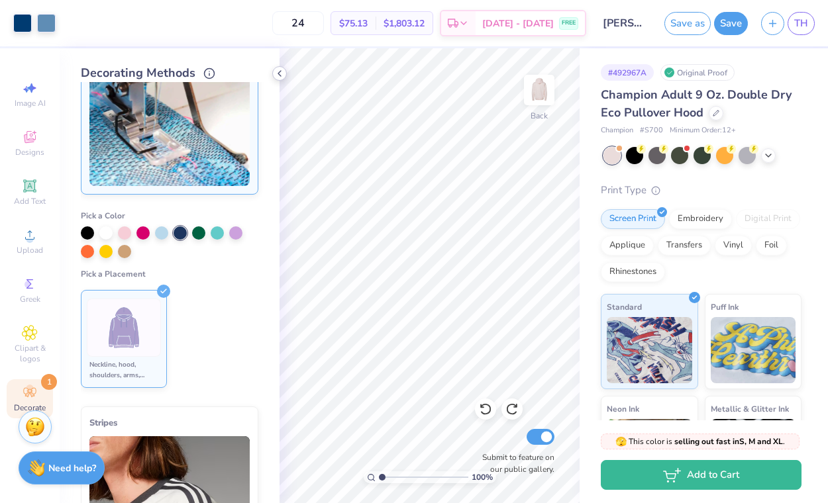
click at [278, 73] on polyline at bounding box center [279, 73] width 3 height 5
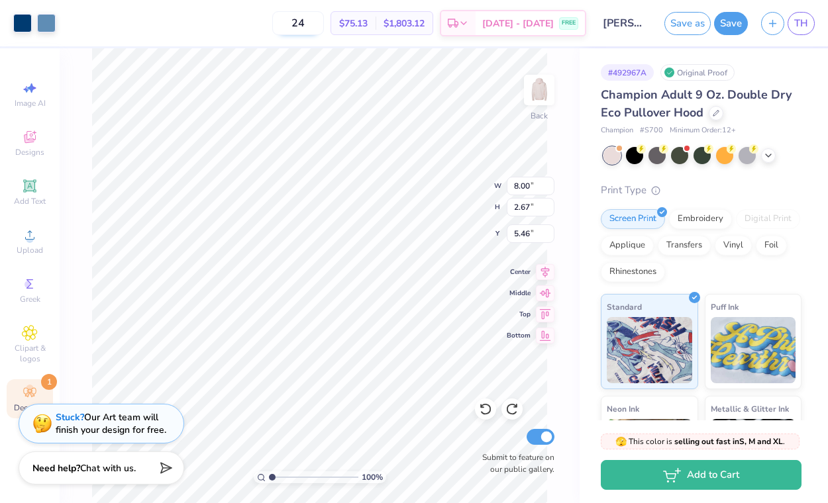
click at [324, 16] on input "24" at bounding box center [298, 23] width 52 height 24
type input "2"
drag, startPoint x: 325, startPoint y: 23, endPoint x: 286, endPoint y: 23, distance: 38.4
click at [286, 23] on div "50 $70.20 Per Item $3,510.00 Total Est. Delivery Sep 13 - 16 FREE" at bounding box center [324, 23] width 524 height 46
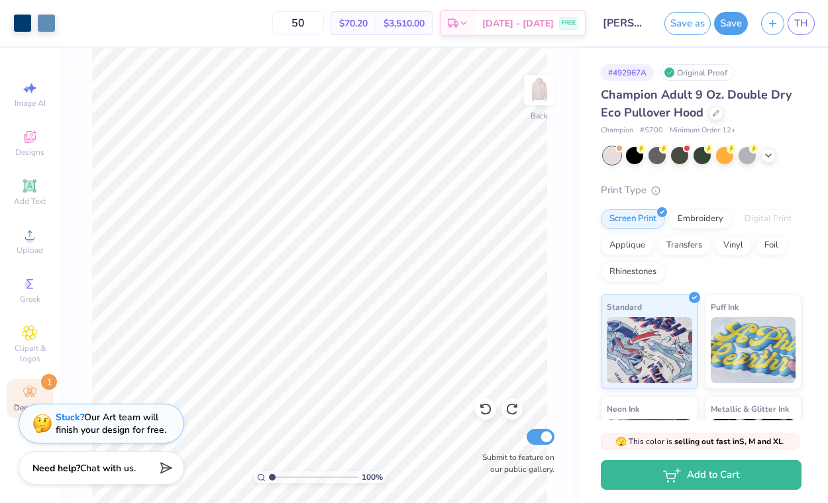
type input "3"
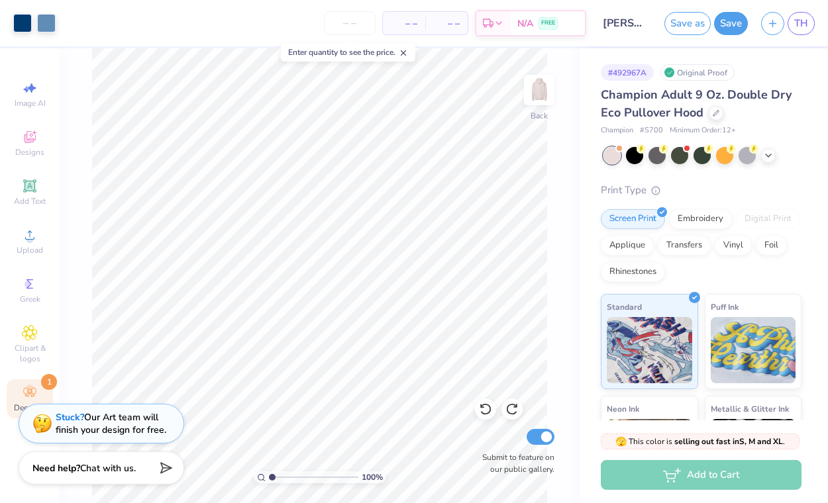
type input "0"
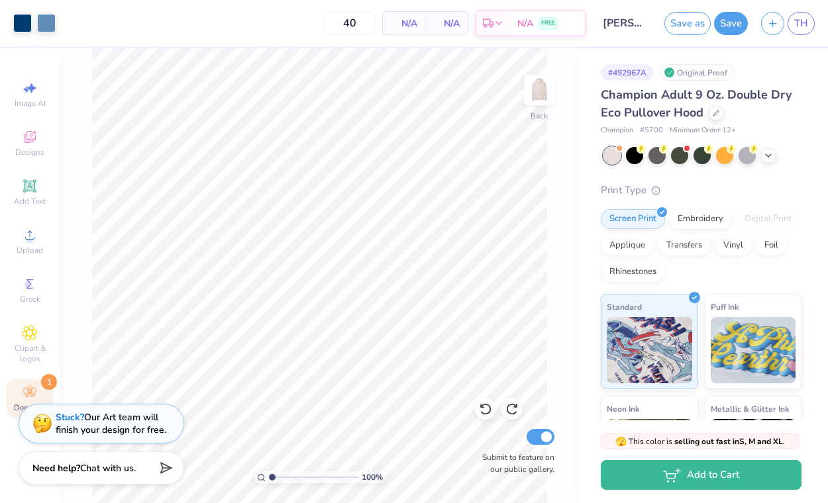
type input "40"
click at [23, 394] on icon at bounding box center [30, 393] width 16 height 16
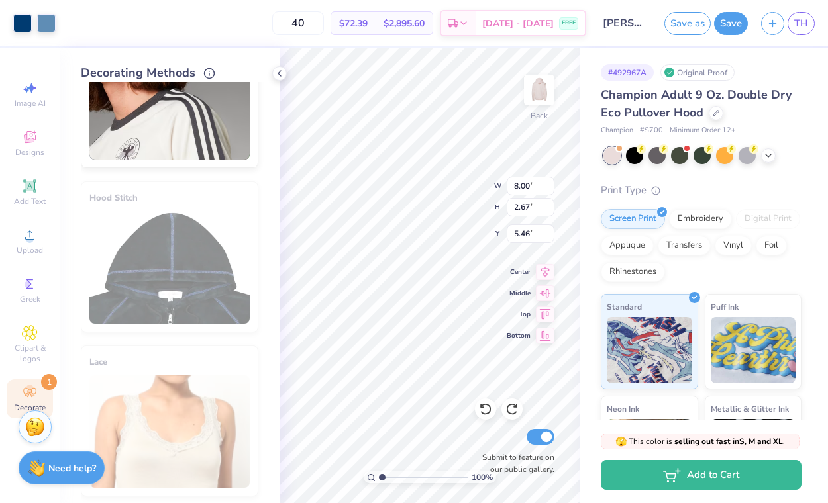
scroll to position [452, 0]
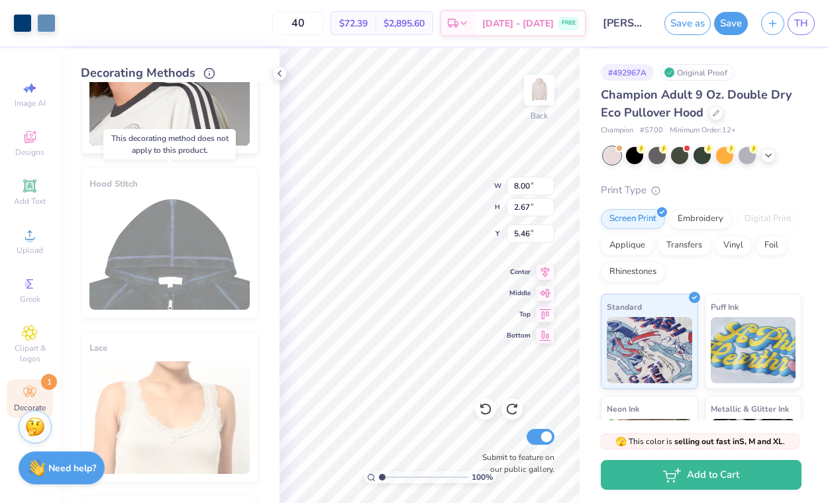
click at [208, 282] on div "Hood Stitch" at bounding box center [170, 243] width 178 height 151
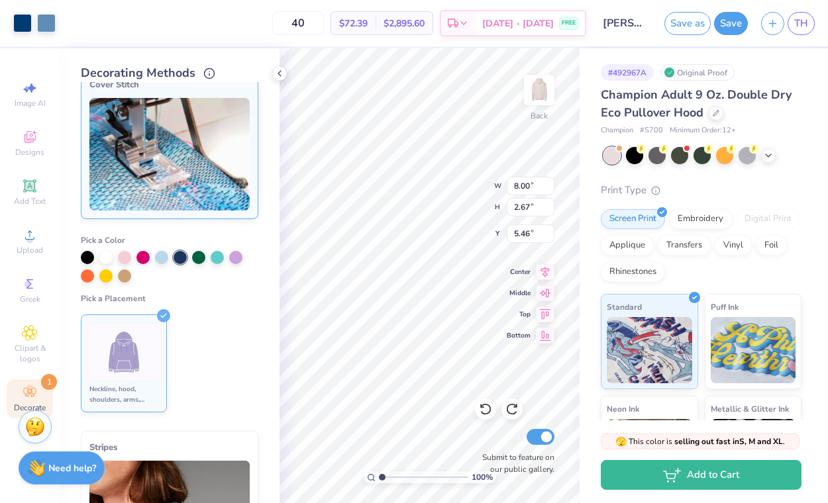
scroll to position [0, 0]
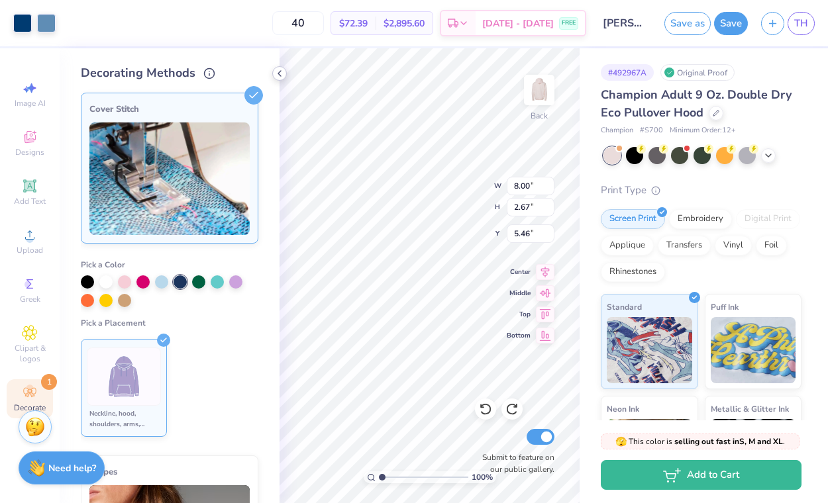
click at [280, 72] on polyline at bounding box center [279, 73] width 3 height 5
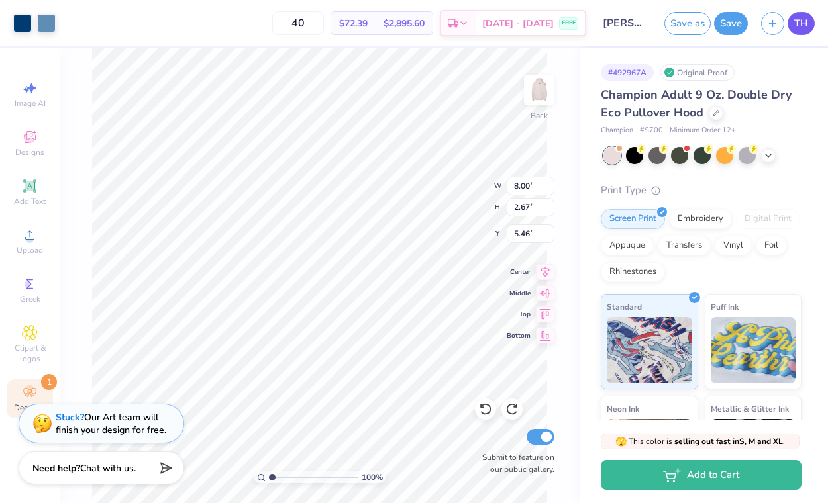
click at [810, 19] on link "TH" at bounding box center [801, 23] width 27 height 23
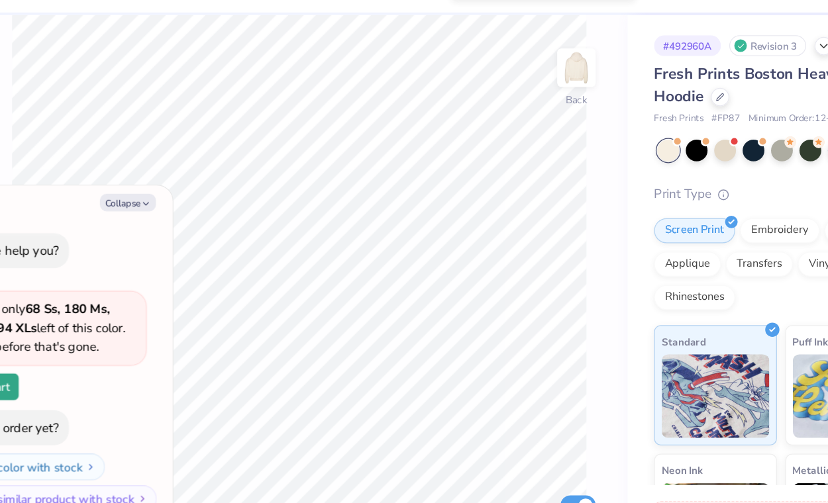
type textarea "x"
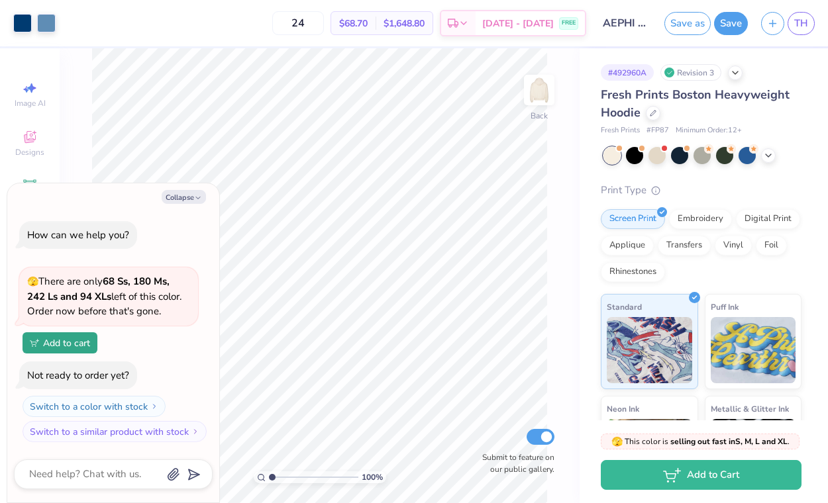
type input "1.04"
type textarea "x"
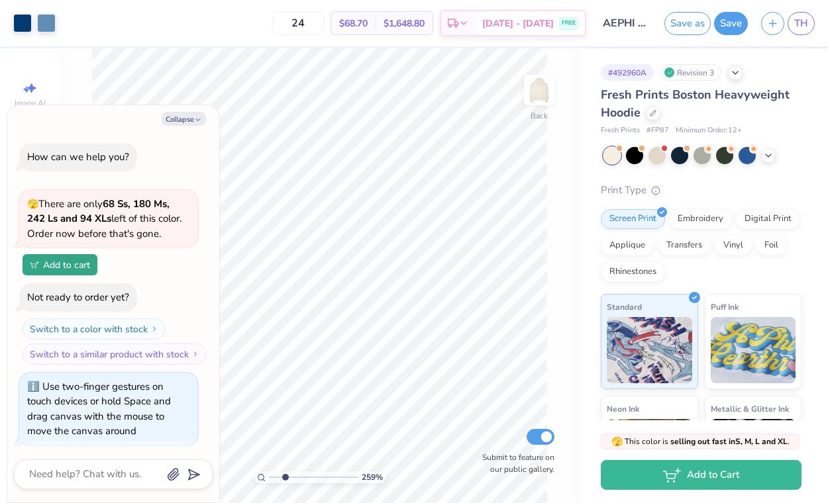
scroll to position [3, 0]
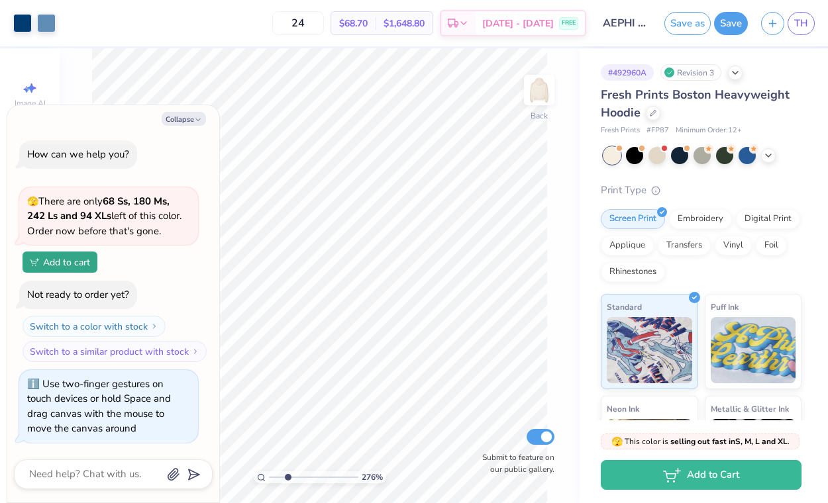
drag, startPoint x: 272, startPoint y: 478, endPoint x: 288, endPoint y: 478, distance: 15.2
type input "2.76"
click at [288, 478] on input "range" at bounding box center [313, 478] width 89 height 12
type textarea "x"
type input "2.56"
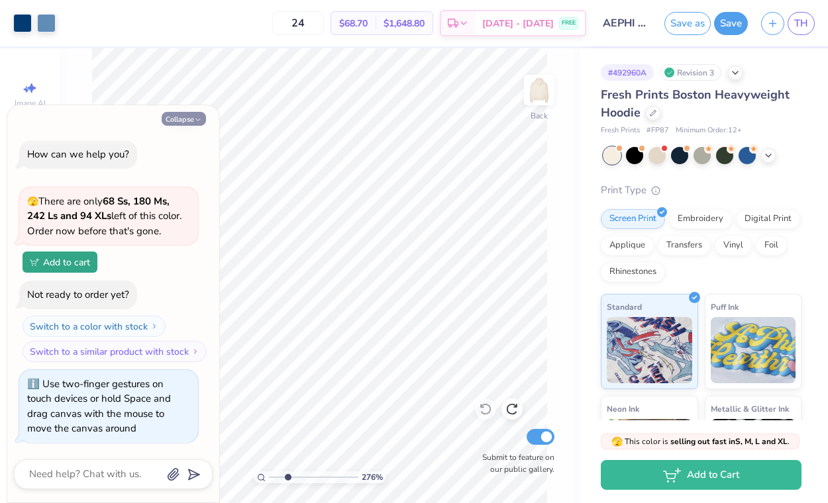
click at [191, 120] on button "Collapse" at bounding box center [184, 119] width 44 height 14
type textarea "x"
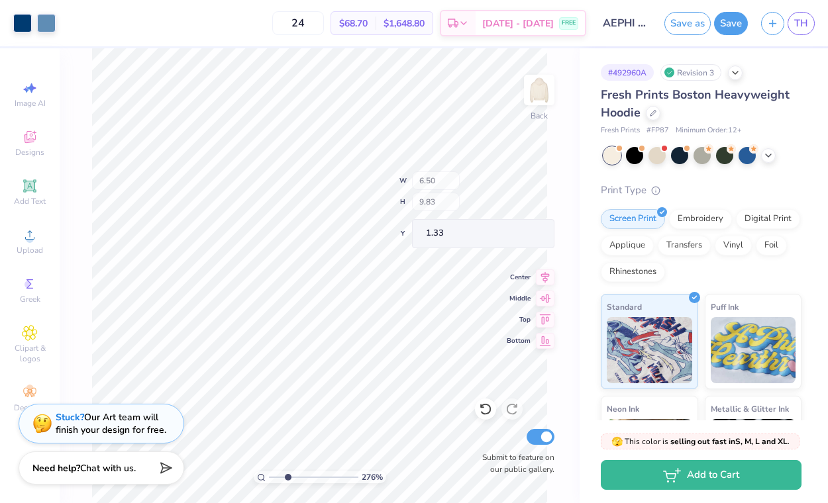
type input "1.33"
drag, startPoint x: 288, startPoint y: 480, endPoint x: 280, endPoint y: 480, distance: 7.9
type input "1.88"
click at [280, 480] on input "range" at bounding box center [313, 478] width 89 height 12
type input "0.43"
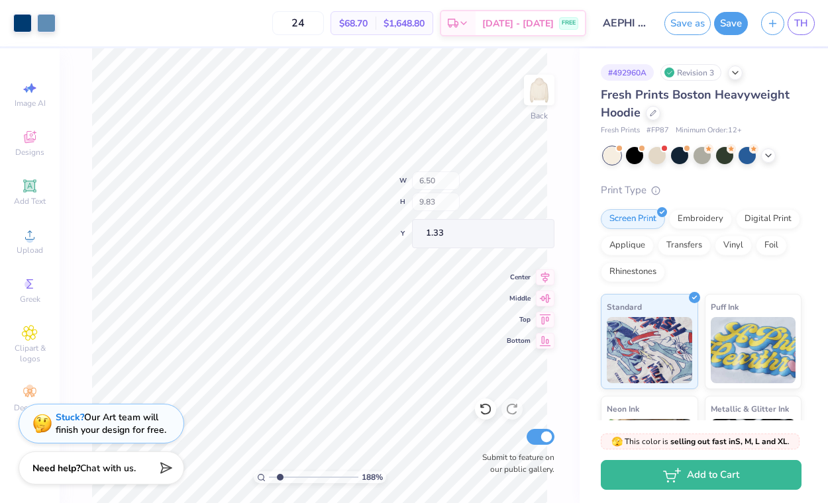
type input "0.37"
type input "7.76"
type input "4.37"
type input "6.54"
type input "4.91"
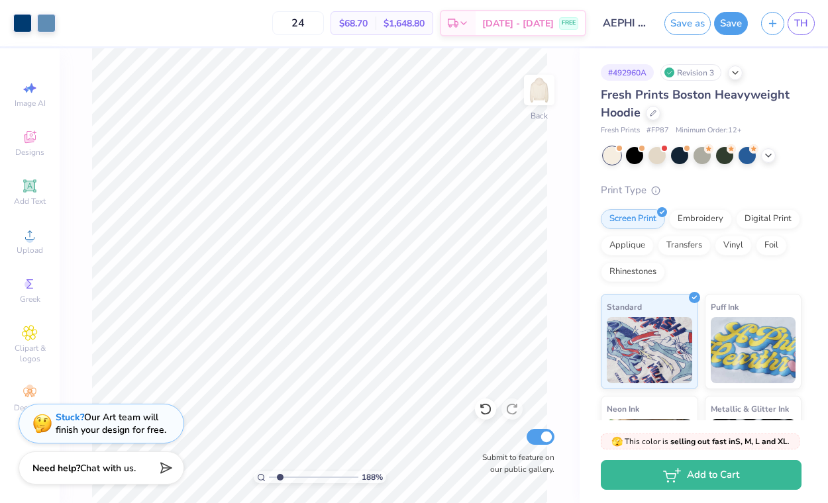
click at [547, 123] on div "188 % Back Submit to feature on our public gallery." at bounding box center [320, 275] width 520 height 455
click at [490, 414] on icon at bounding box center [485, 409] width 13 height 13
click at [487, 412] on icon at bounding box center [485, 409] width 13 height 13
click at [576, 212] on div "188 % Back Submit to feature on our public gallery." at bounding box center [320, 275] width 520 height 455
click at [584, 214] on div "# 492960A Revision 3 Fresh Prints Boston Heavyweight Hoodie Fresh Prints # FP87…" at bounding box center [704, 320] width 248 height 545
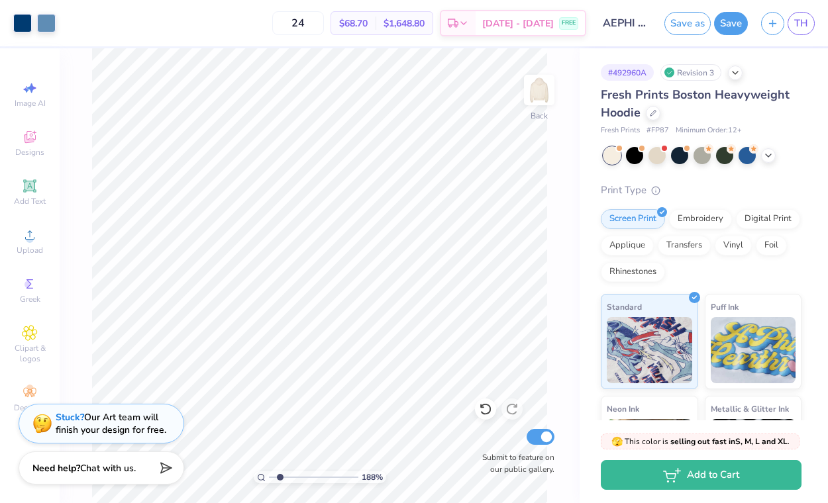
click at [578, 213] on div "Art colors 24 $68.70 Per Item $1,648.80 Total Est. Delivery [DATE] - [DATE] FRE…" at bounding box center [414, 251] width 828 height 503
click at [590, 72] on div "# 492960A Revision 3 Fresh Prints Boston Heavyweight Hoodie Fresh Prints # FP87…" at bounding box center [704, 320] width 248 height 545
type input "1.60"
click at [571, 403] on div "188 % Back Submit to feature on our public gallery." at bounding box center [320, 275] width 520 height 455
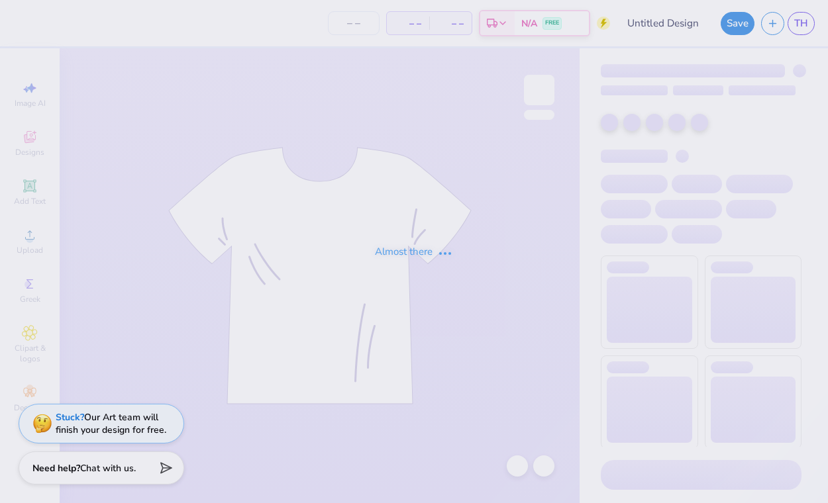
type input "AEPHI - Fall PR"
type input "24"
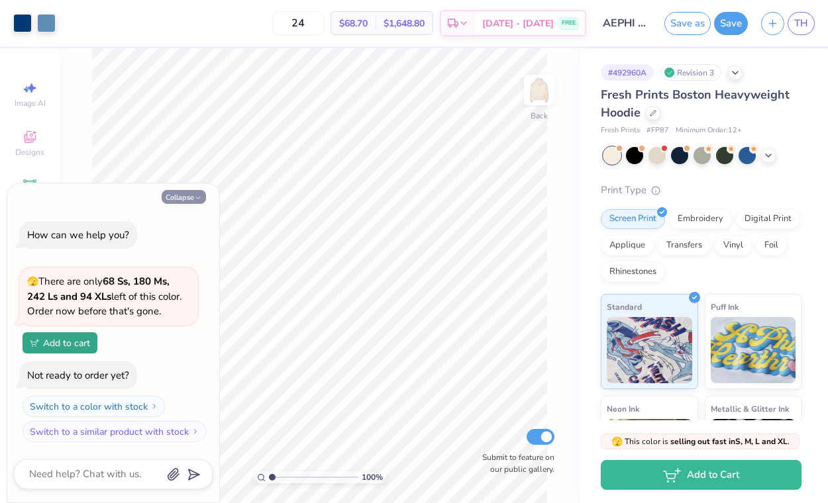
click at [194, 199] on icon "button" at bounding box center [198, 198] width 8 height 8
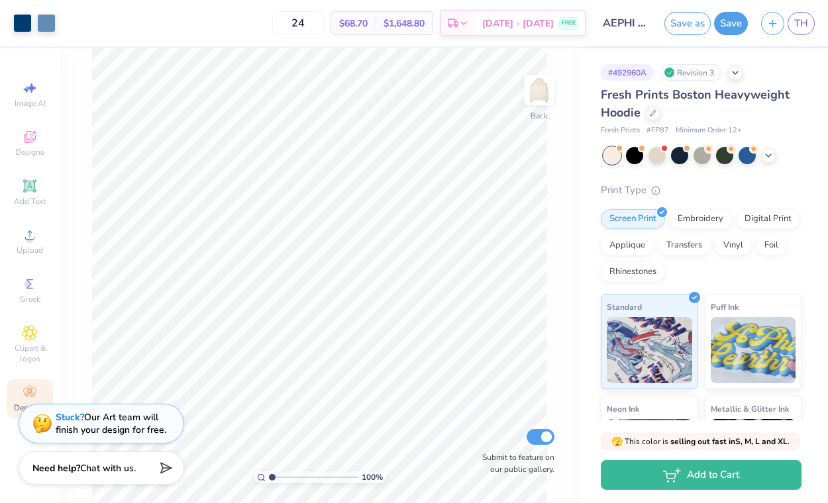
click at [21, 396] on div "Decorate" at bounding box center [30, 399] width 46 height 39
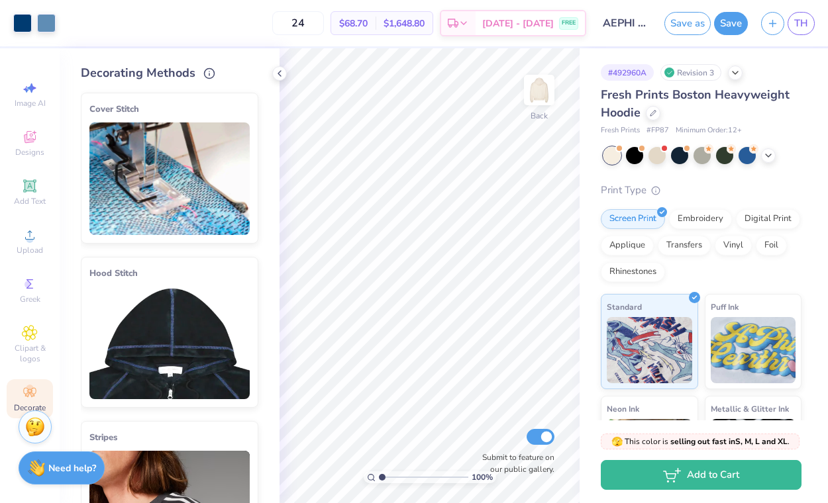
click at [178, 154] on img at bounding box center [169, 179] width 160 height 113
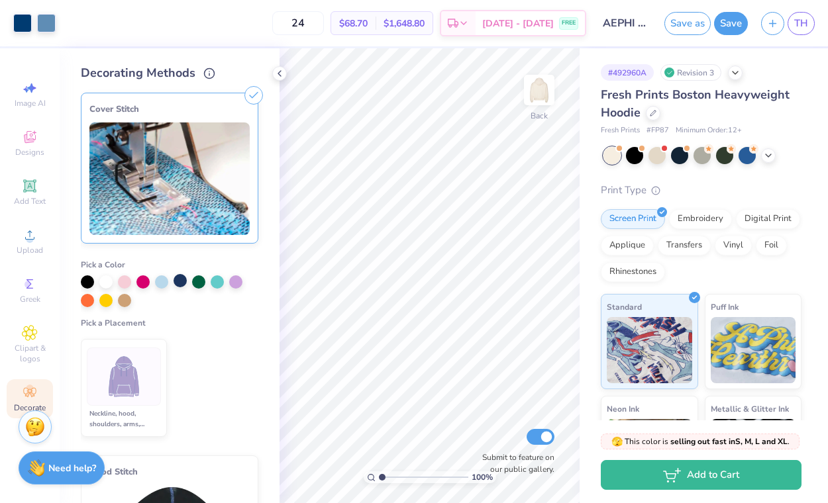
click at [180, 280] on div at bounding box center [180, 280] width 13 height 13
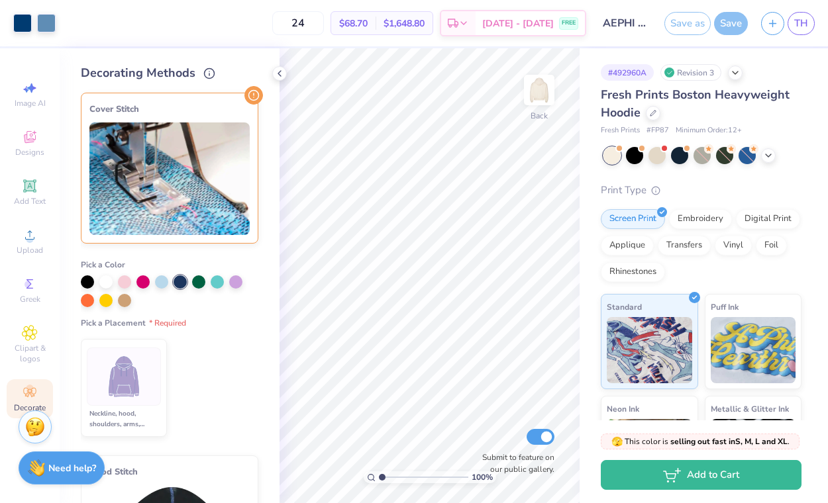
click at [134, 390] on img at bounding box center [124, 377] width 50 height 50
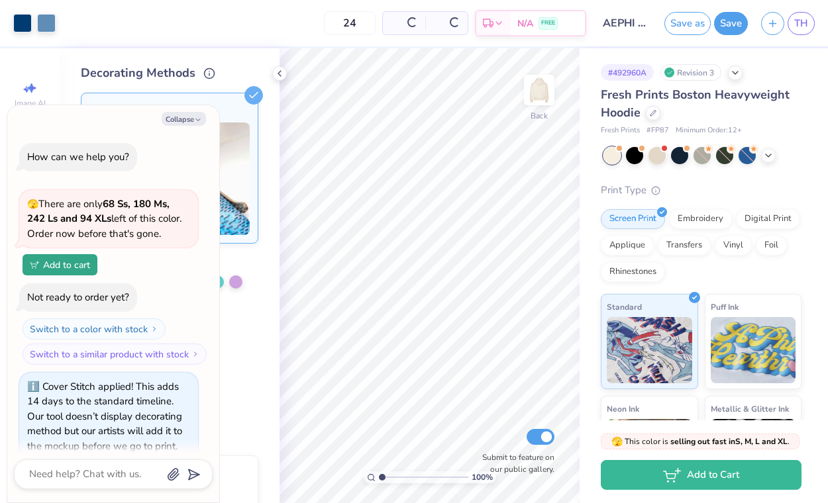
scroll to position [18, 0]
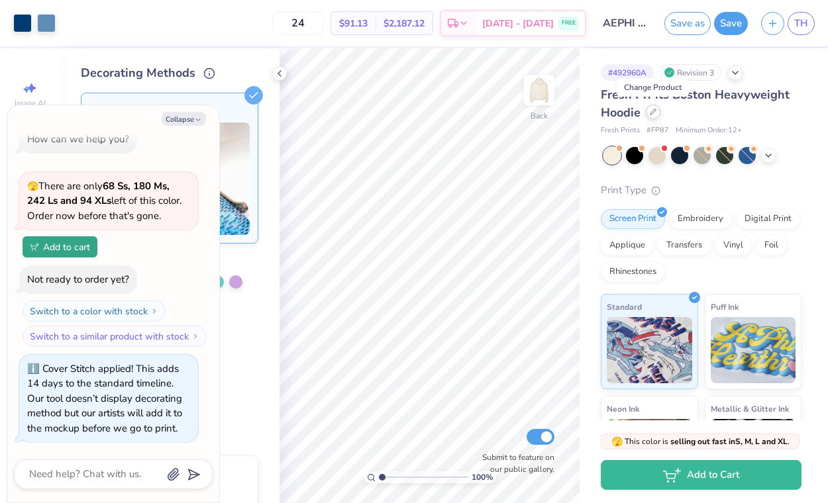
click at [651, 112] on icon at bounding box center [653, 111] width 5 height 5
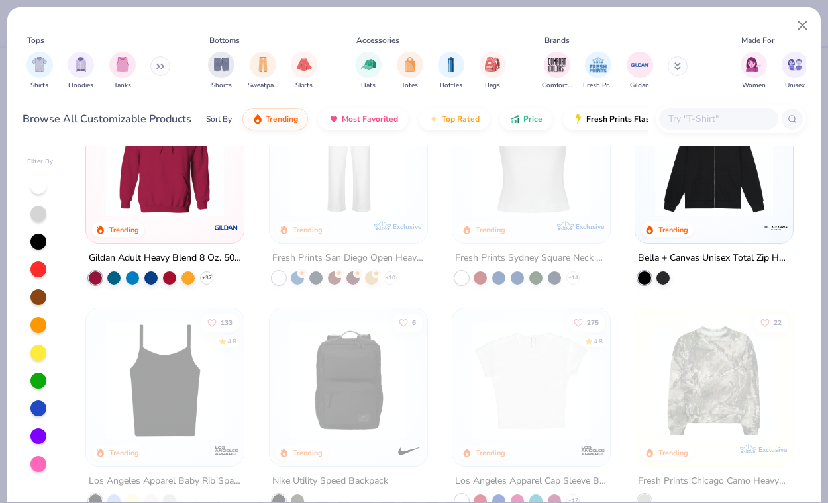
scroll to position [519, 0]
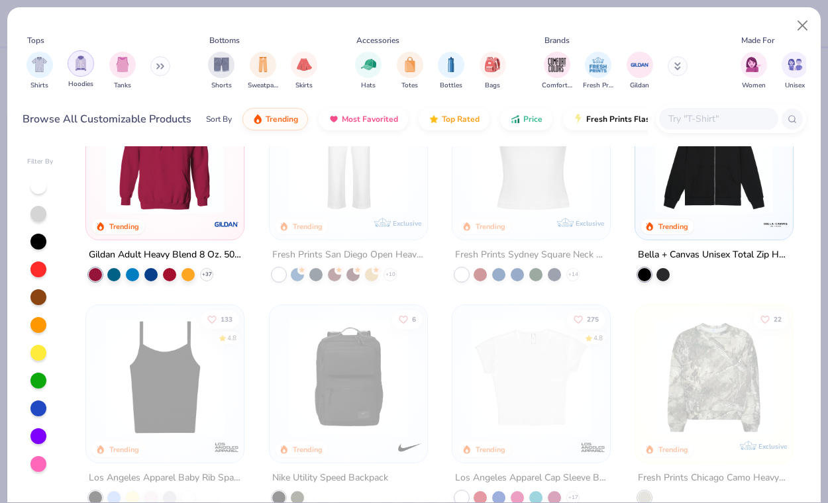
click at [83, 70] on img "filter for Hoodies" at bounding box center [81, 63] width 15 height 15
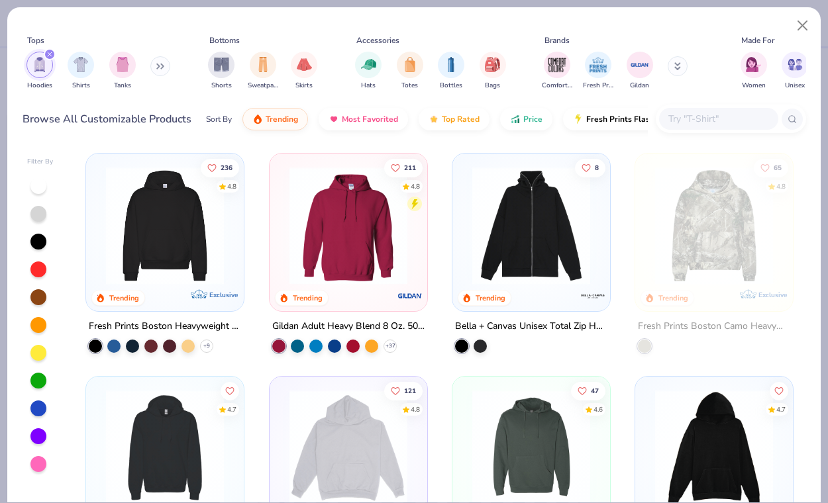
click at [358, 245] on img at bounding box center [348, 226] width 131 height 118
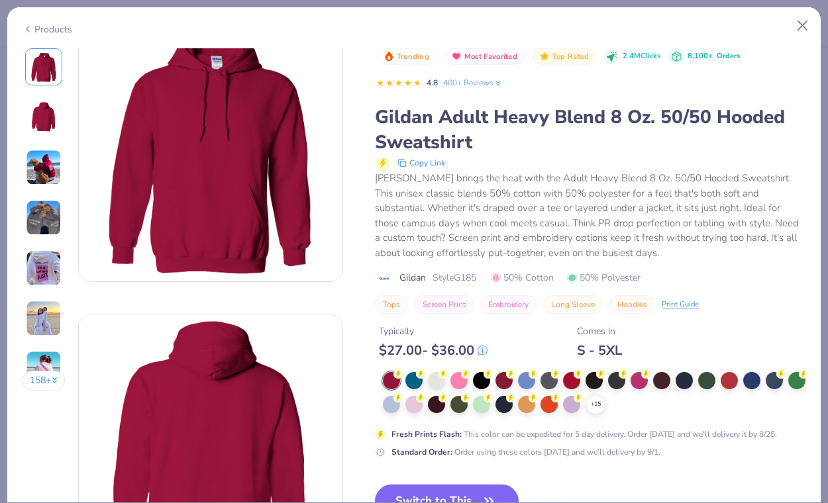
scroll to position [33, 0]
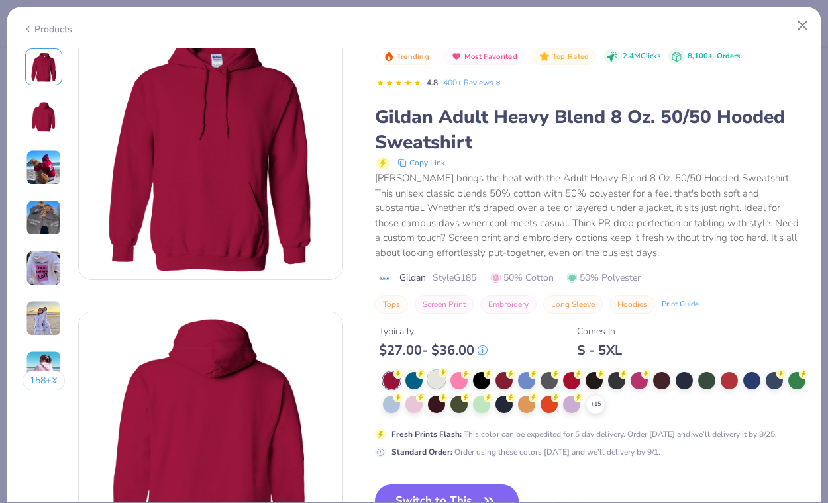
click at [438, 384] on div at bounding box center [436, 379] width 17 height 17
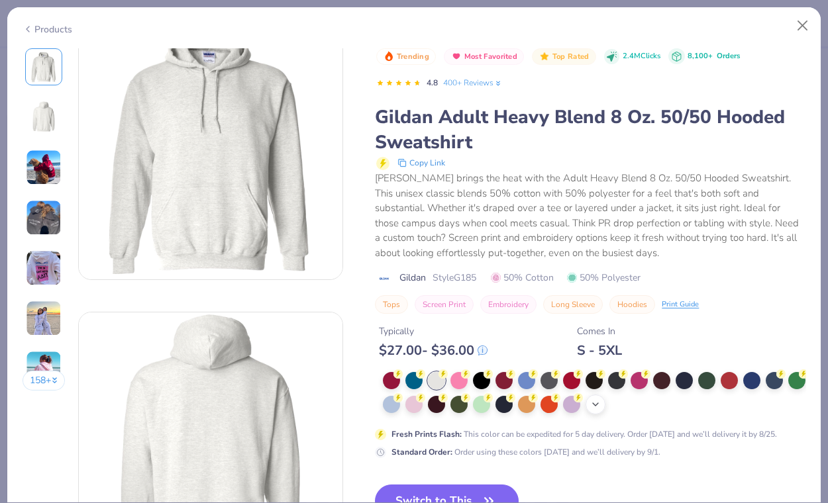
click at [601, 407] on icon at bounding box center [595, 404] width 11 height 11
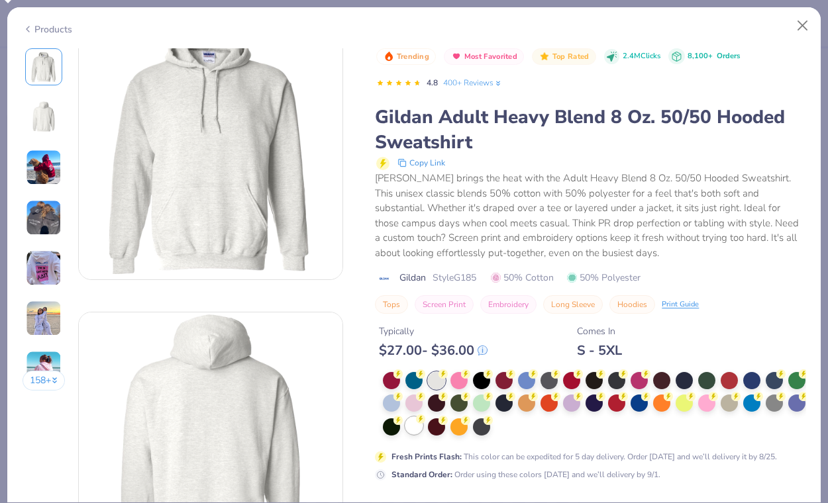
click at [423, 425] on div at bounding box center [413, 425] width 17 height 17
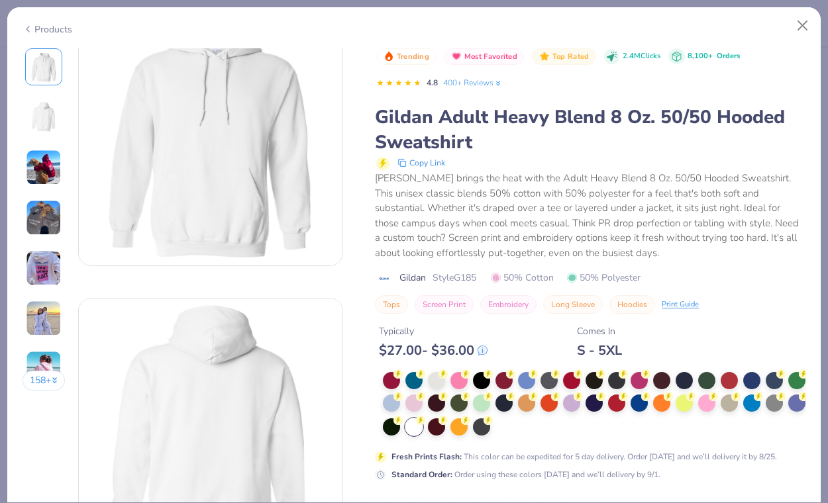
scroll to position [99, 0]
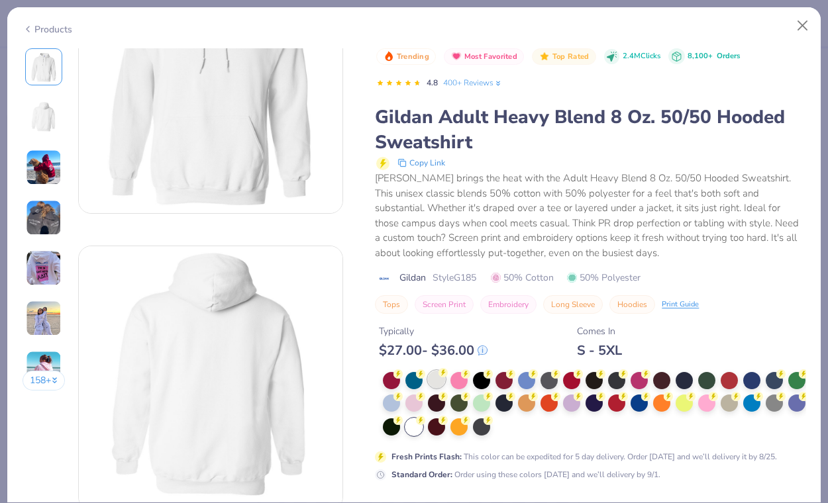
click at [433, 384] on div at bounding box center [436, 379] width 17 height 17
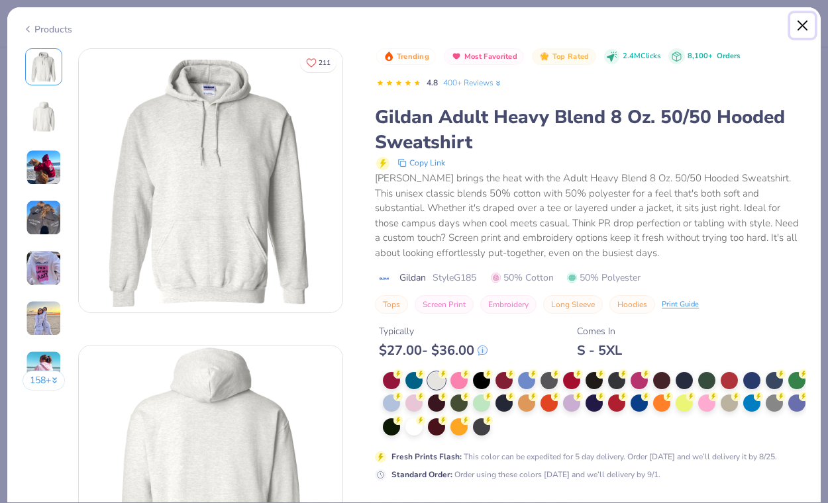
click at [792, 24] on button "Close" at bounding box center [802, 25] width 25 height 25
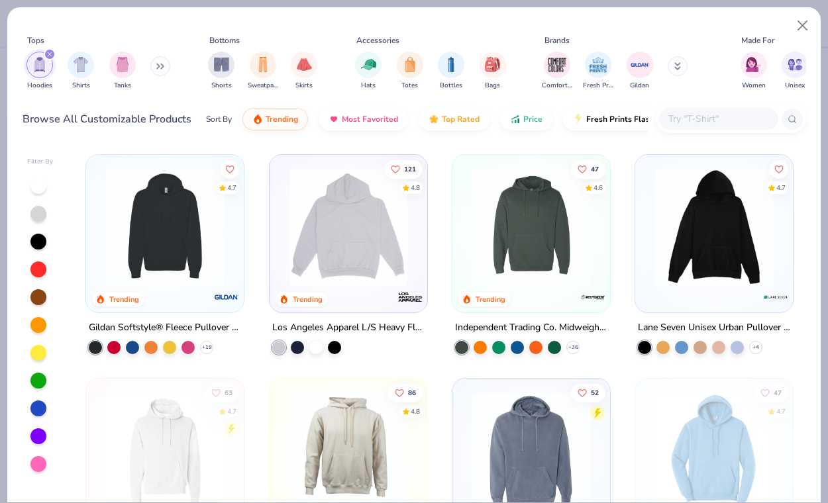
scroll to position [72, 0]
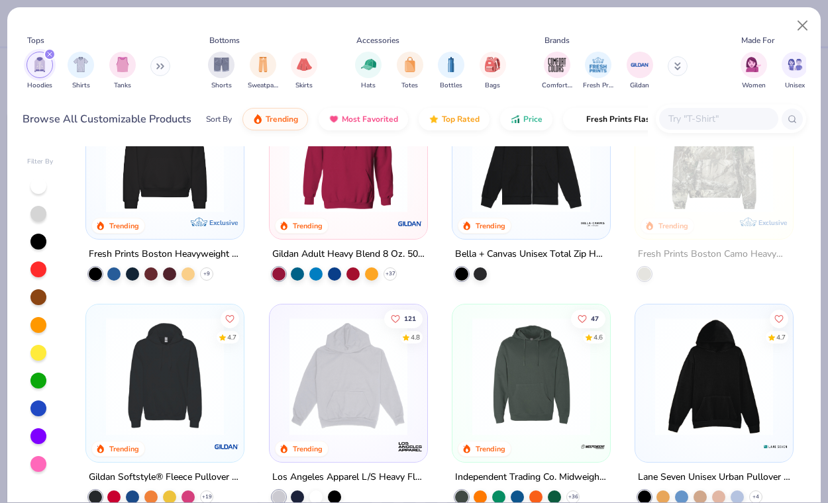
click at [166, 305] on div "4.7 Trending" at bounding box center [165, 384] width 158 height 158
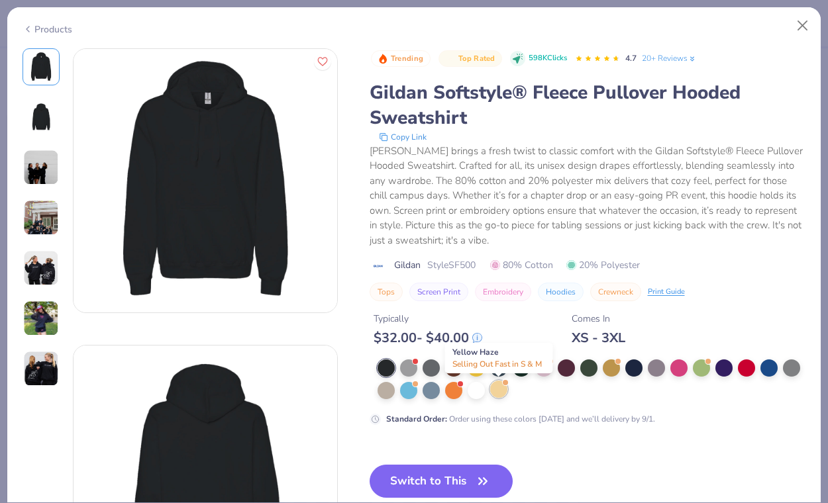
click at [496, 394] on div at bounding box center [498, 389] width 17 height 17
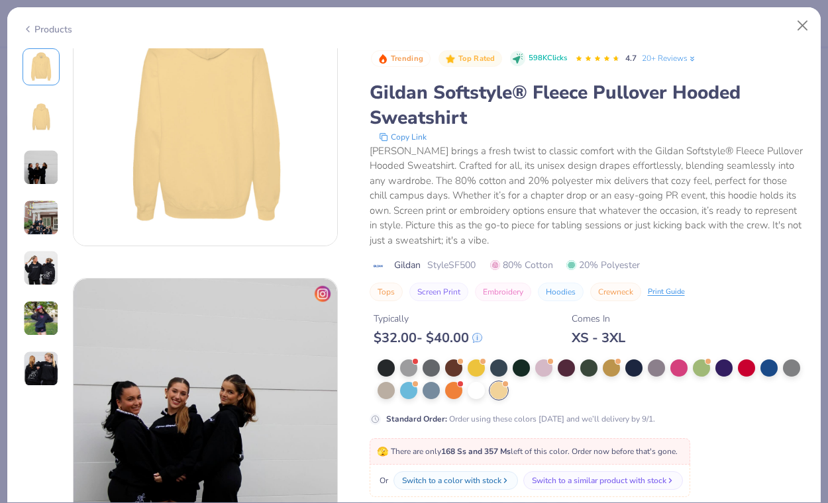
scroll to position [547, 0]
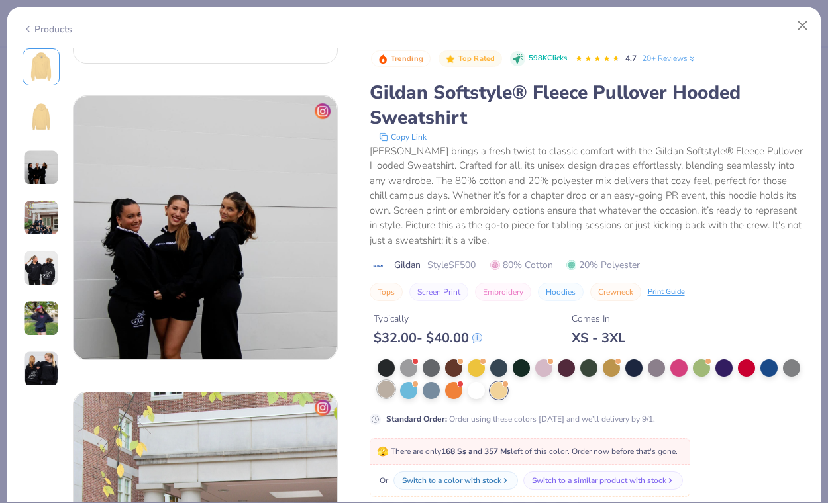
click at [390, 385] on div at bounding box center [386, 389] width 17 height 17
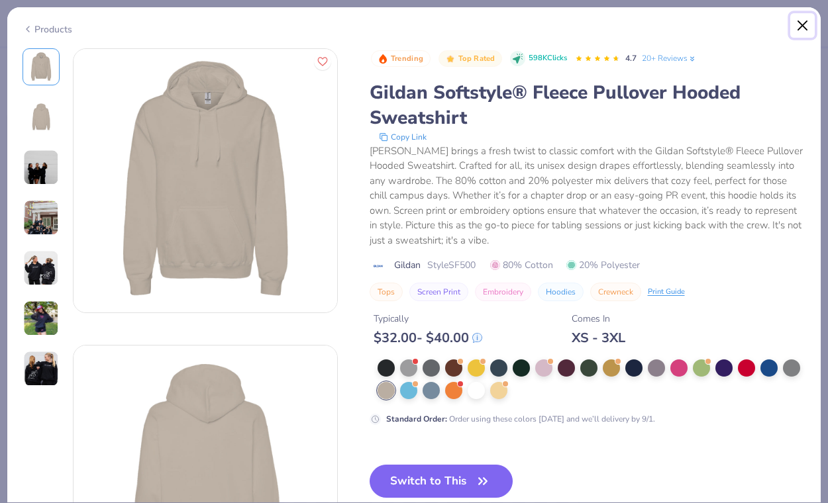
click at [794, 19] on button "Close" at bounding box center [802, 25] width 25 height 25
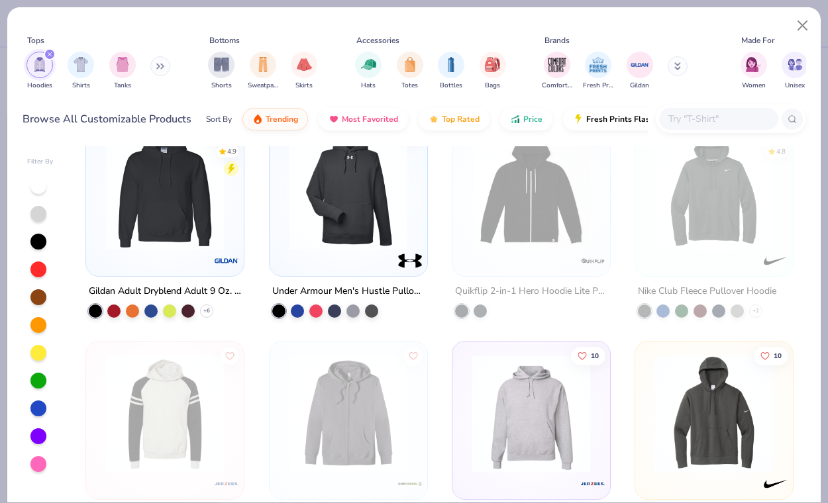
scroll to position [1557, 0]
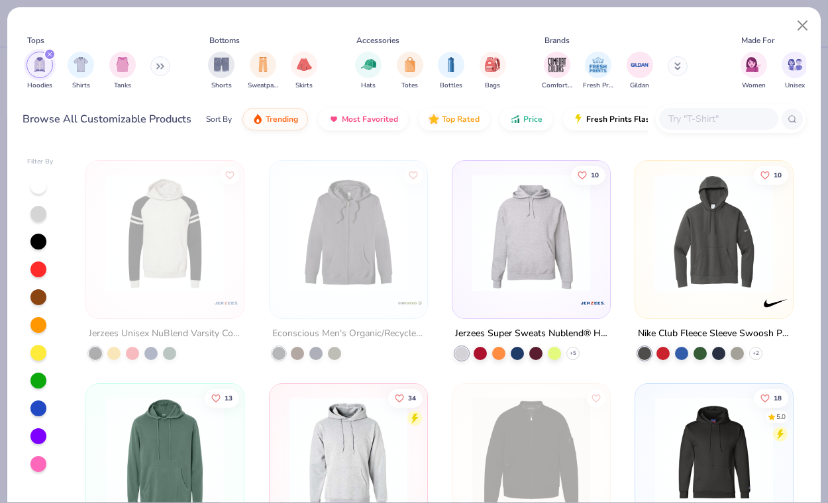
click at [580, 346] on div "Jerzees Super Sweats Nublend® Hooded Sweatshirt + 5" at bounding box center [531, 343] width 159 height 34
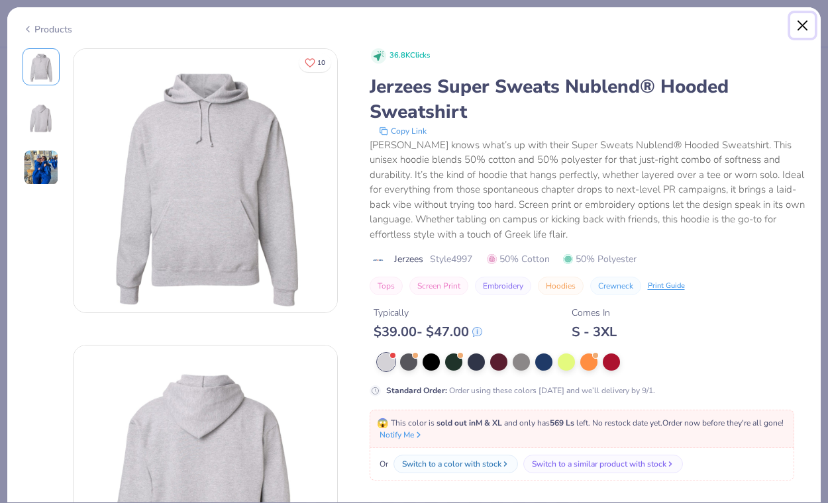
click at [796, 32] on button "Close" at bounding box center [802, 25] width 25 height 25
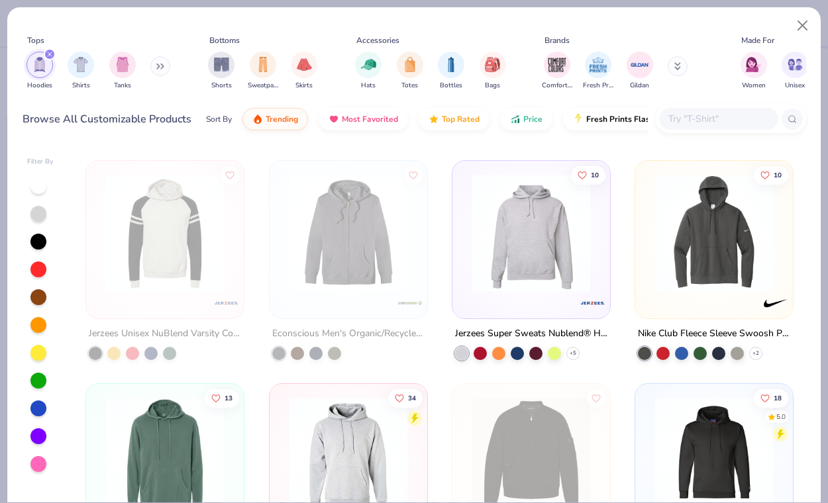
click at [42, 186] on div at bounding box center [38, 186] width 16 height 16
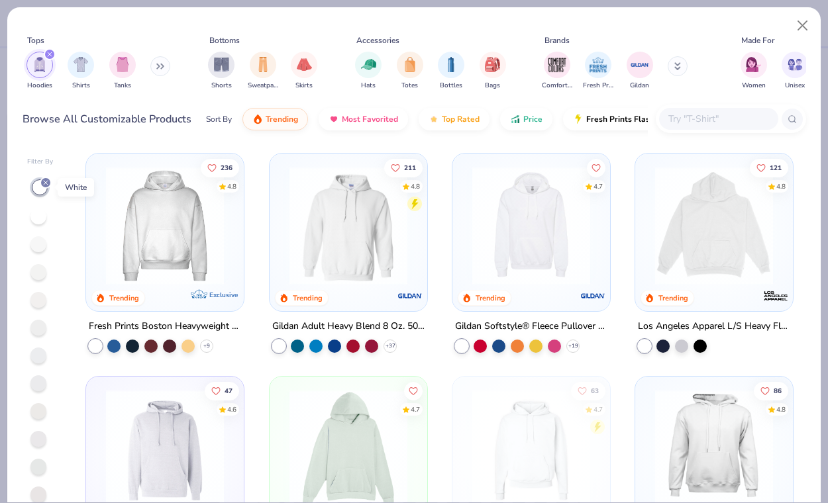
click at [44, 180] on icon at bounding box center [46, 183] width 8 height 8
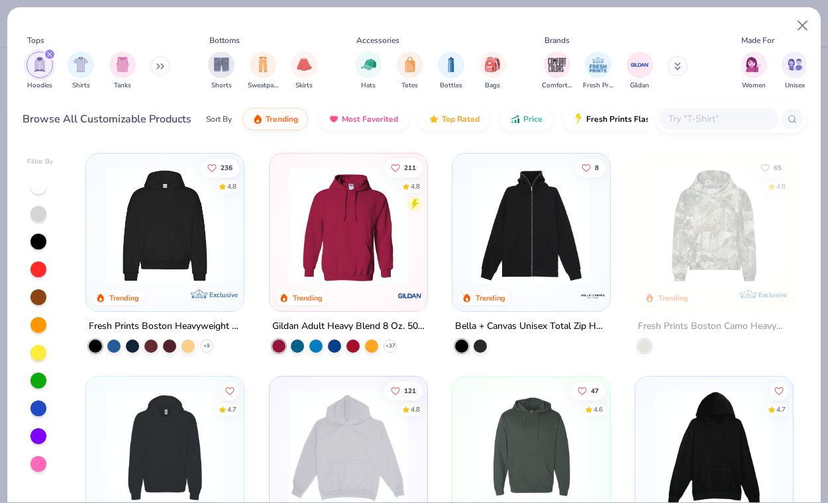
click at [43, 293] on div at bounding box center [38, 298] width 16 height 16
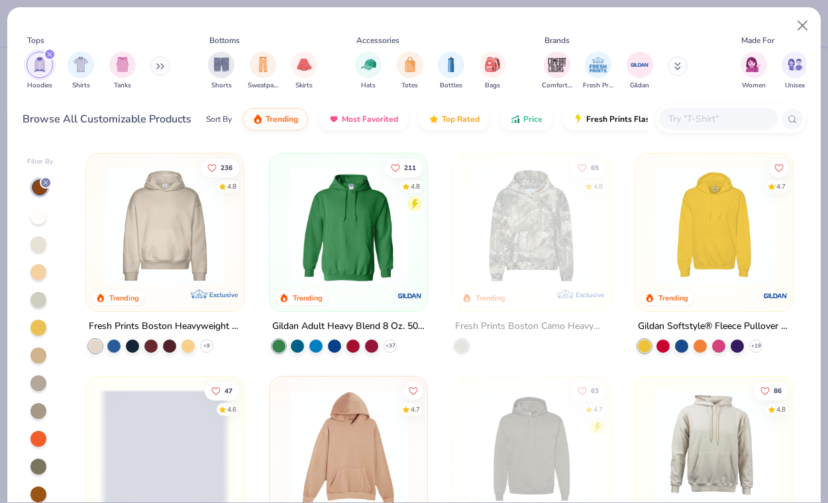
click at [40, 268] on div at bounding box center [38, 272] width 16 height 16
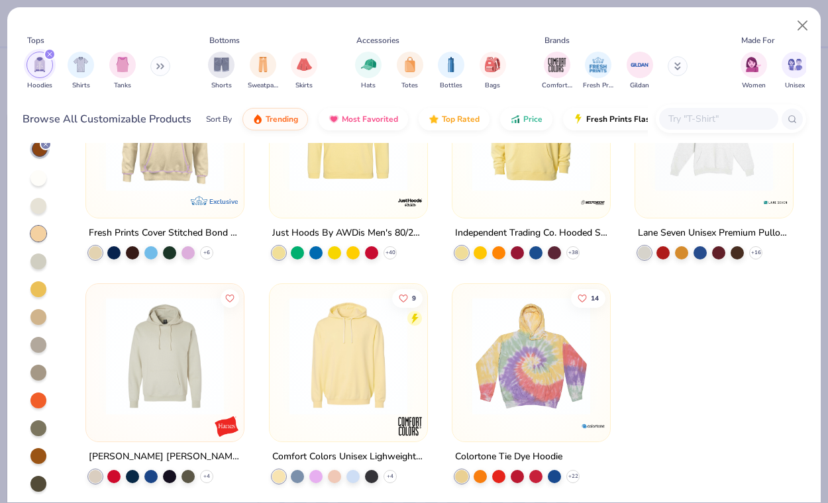
scroll to position [41, 0]
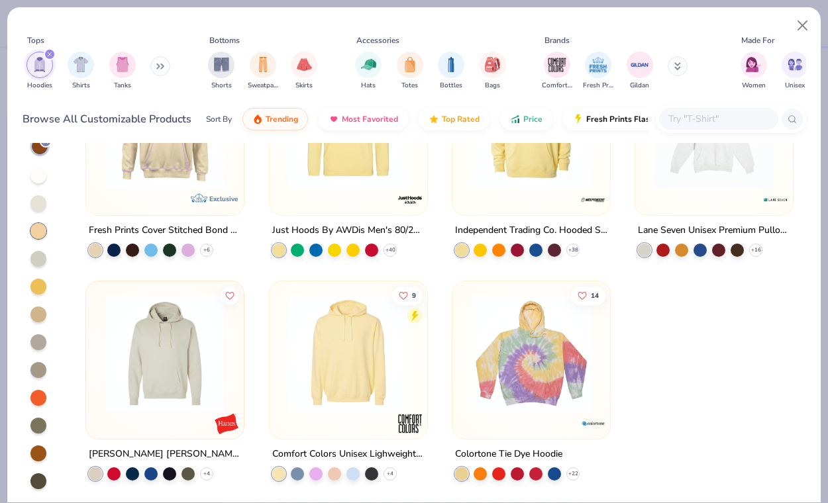
click at [126, 370] on img at bounding box center [164, 353] width 131 height 118
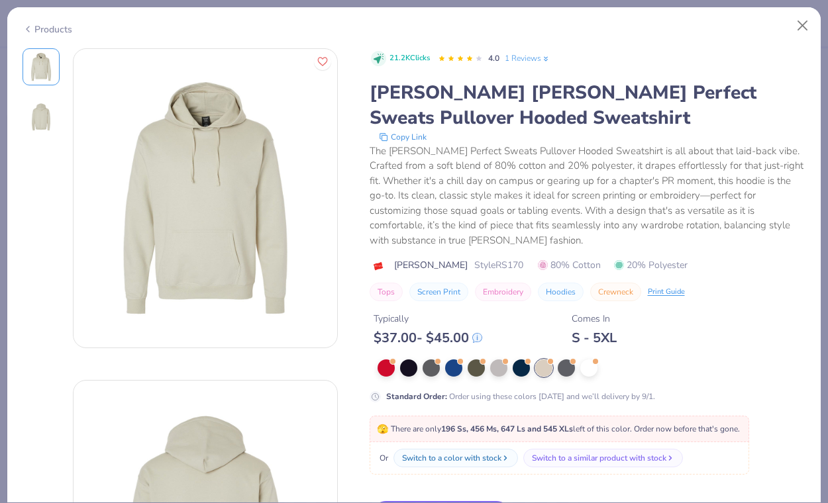
click at [34, 34] on div "Products" at bounding box center [414, 24] width 814 height 34
click at [26, 22] on icon at bounding box center [28, 29] width 11 height 16
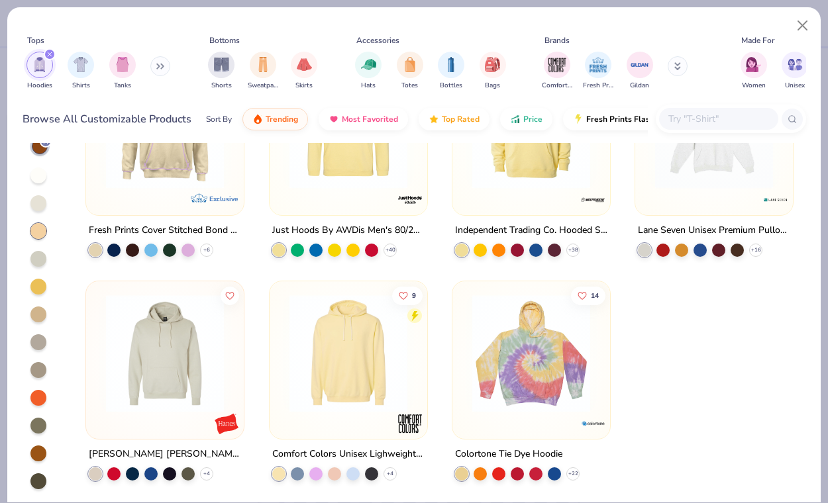
scroll to position [41, 0]
click at [46, 142] on icon at bounding box center [46, 142] width 8 height 8
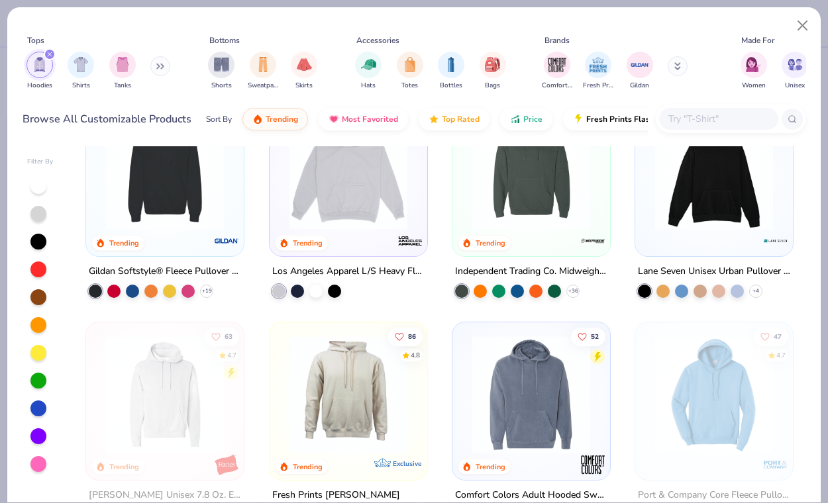
click at [40, 327] on div at bounding box center [38, 325] width 16 height 16
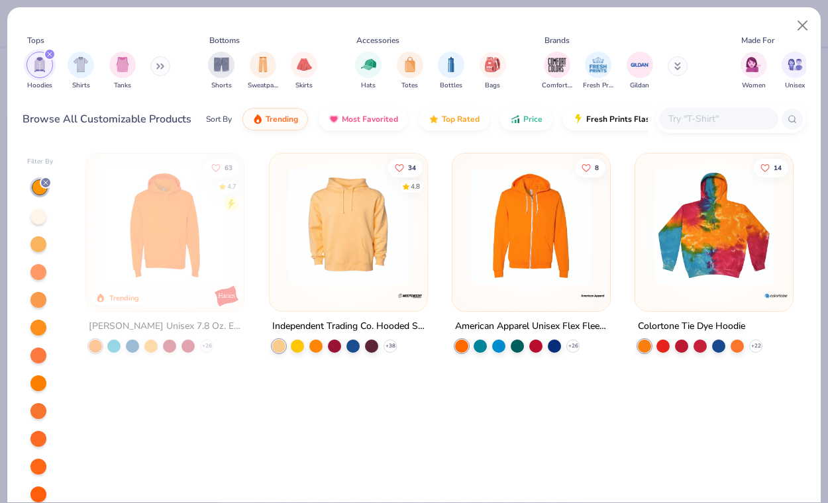
click at [36, 215] on div at bounding box center [38, 217] width 16 height 16
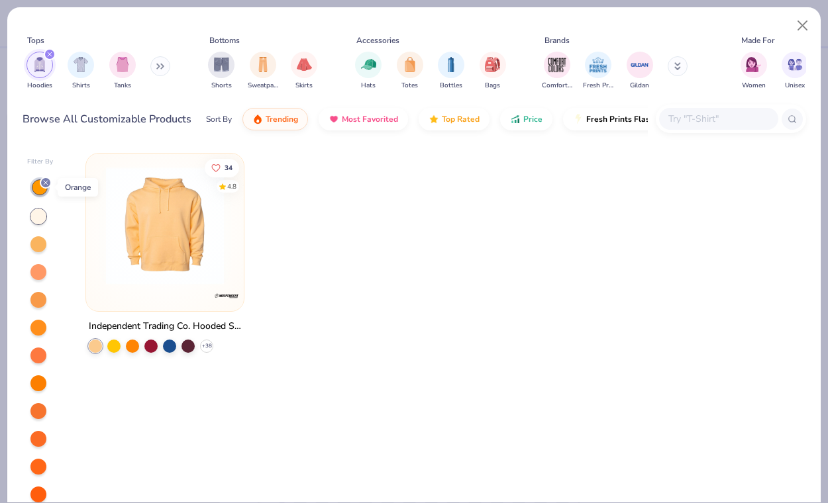
click at [45, 183] on icon at bounding box center [46, 183] width 8 height 8
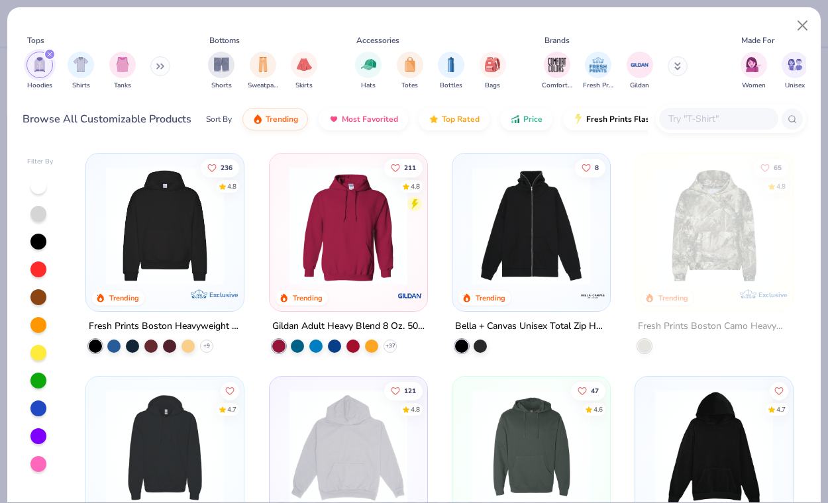
click at [35, 354] on div at bounding box center [38, 353] width 16 height 16
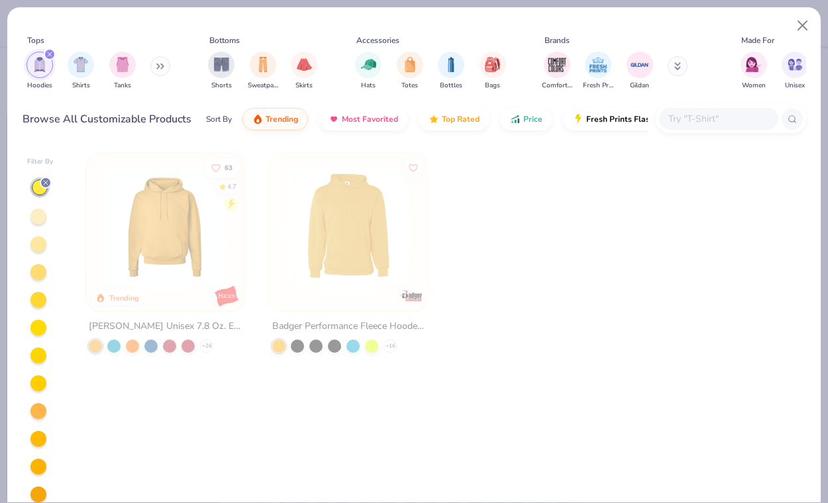
click at [38, 221] on div at bounding box center [38, 217] width 16 height 16
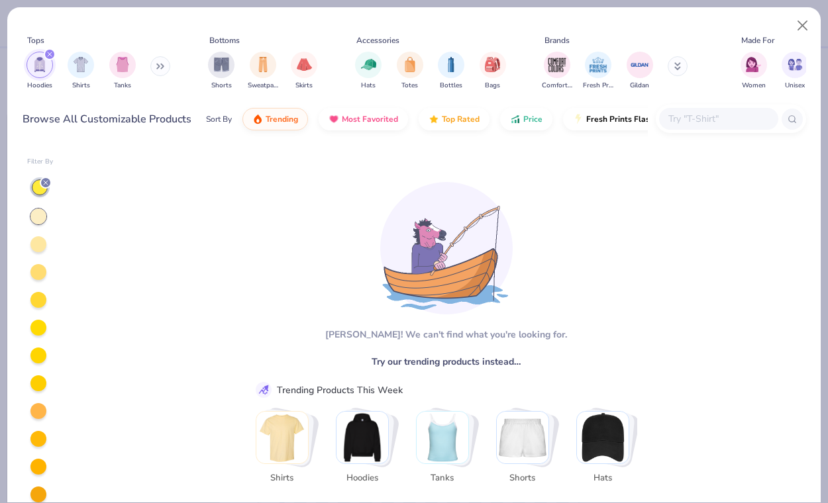
click at [39, 252] on div at bounding box center [38, 244] width 17 height 17
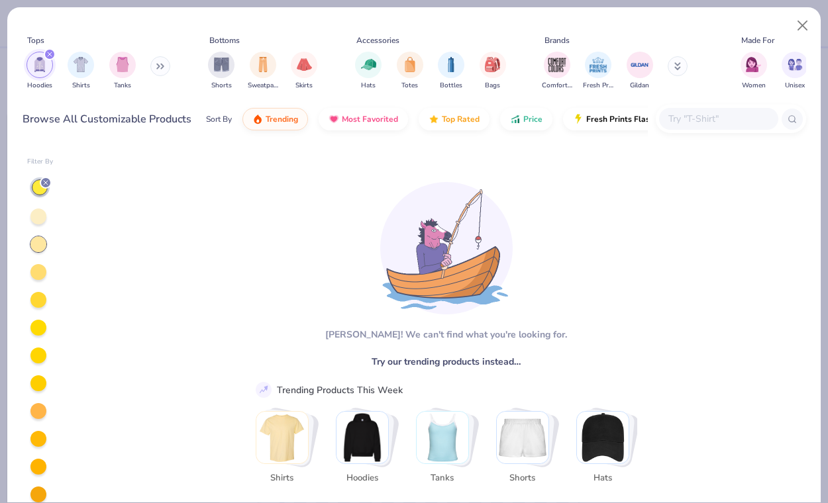
click at [38, 277] on div at bounding box center [38, 272] width 16 height 16
click at [38, 298] on div at bounding box center [38, 300] width 16 height 16
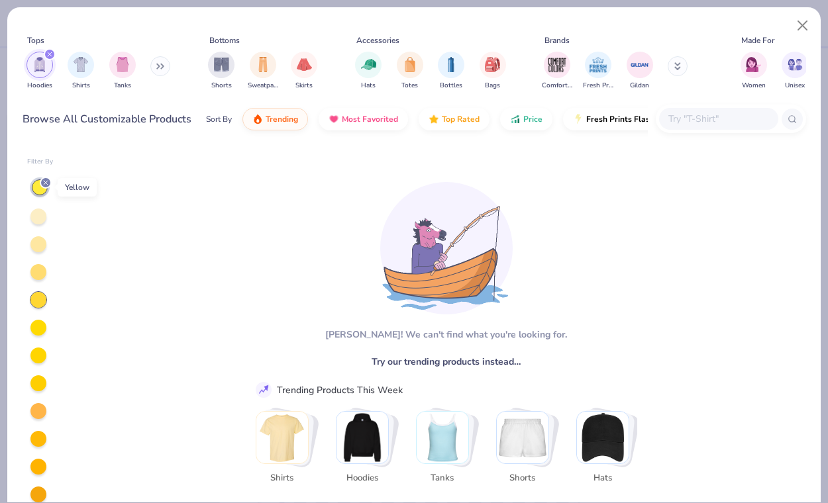
click at [47, 182] on icon at bounding box center [46, 183] width 8 height 8
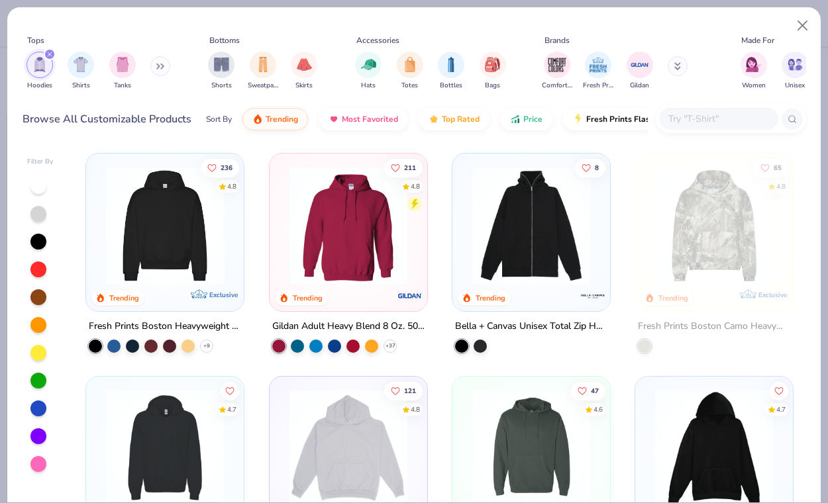
click at [38, 466] on div at bounding box center [38, 464] width 16 height 16
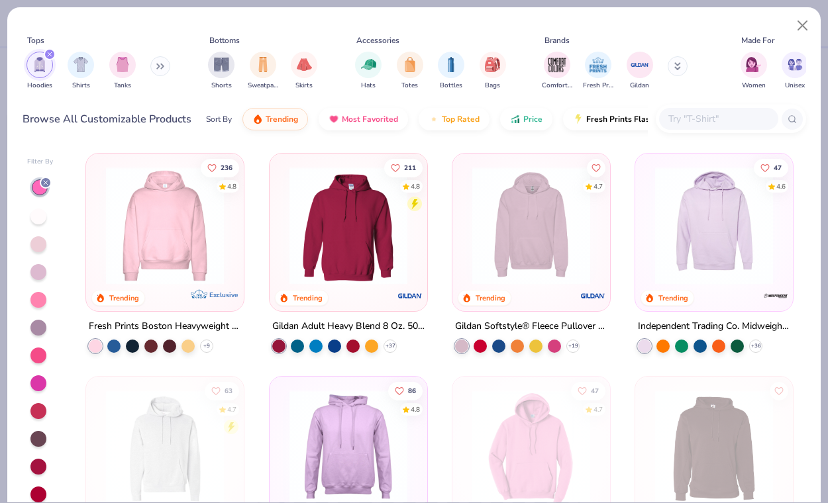
click at [45, 181] on icon at bounding box center [46, 183] width 8 height 8
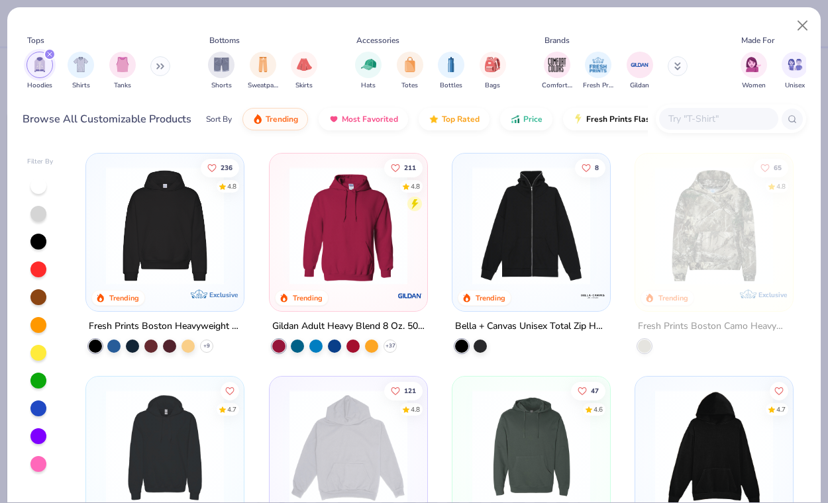
click at [37, 375] on div at bounding box center [38, 381] width 16 height 16
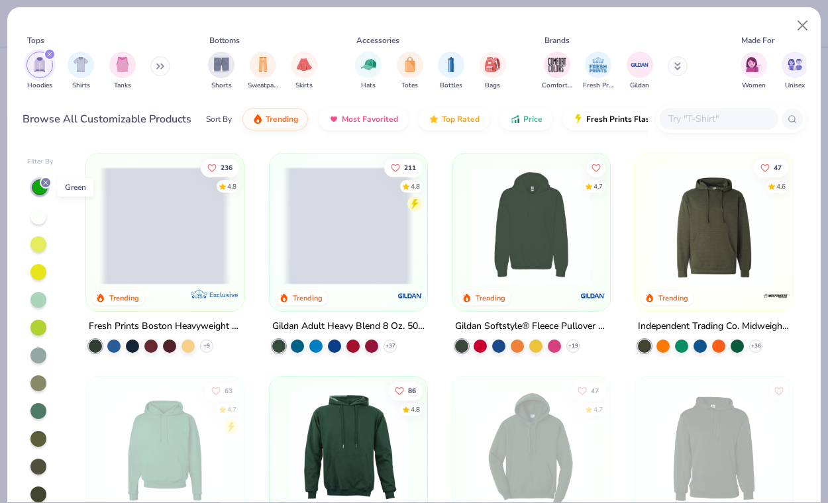
click at [46, 182] on icon at bounding box center [46, 183] width 8 height 8
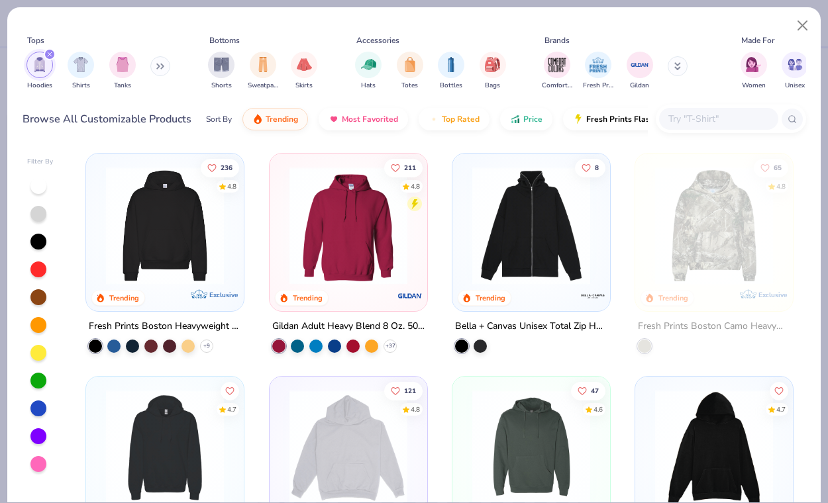
click at [38, 266] on div at bounding box center [38, 270] width 16 height 16
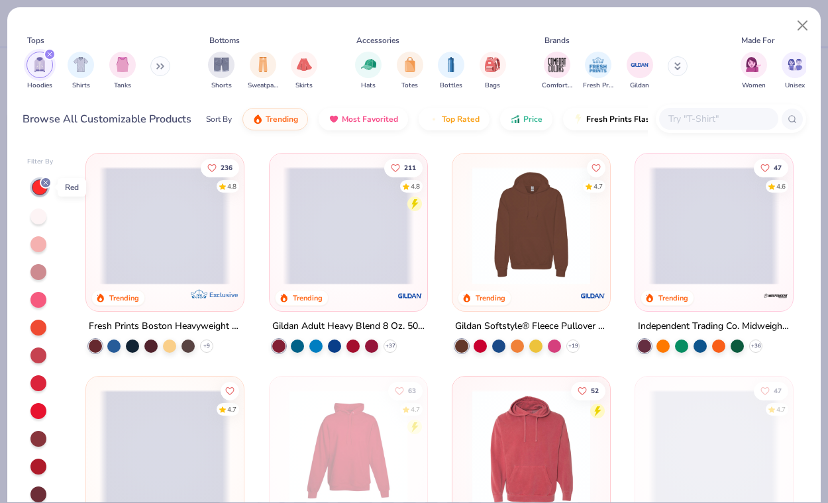
click at [43, 184] on icon at bounding box center [46, 183] width 8 height 8
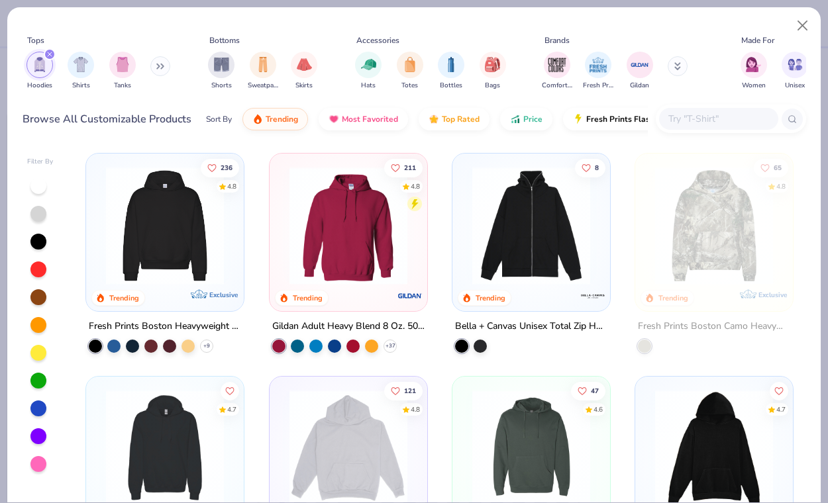
click at [38, 209] on div at bounding box center [38, 214] width 16 height 16
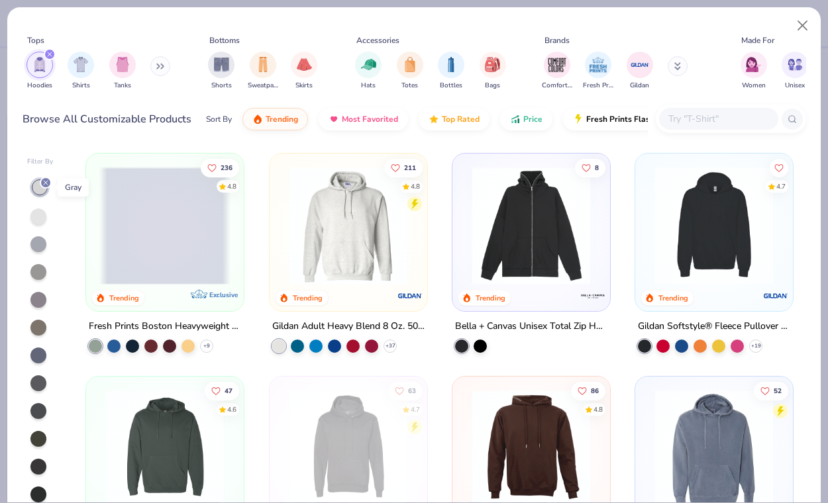
click at [45, 181] on icon at bounding box center [46, 183] width 8 height 8
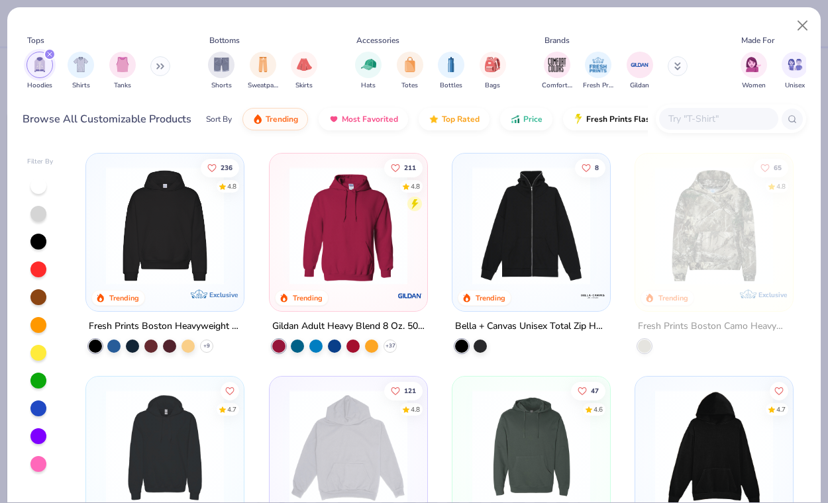
click at [39, 187] on div at bounding box center [38, 186] width 16 height 16
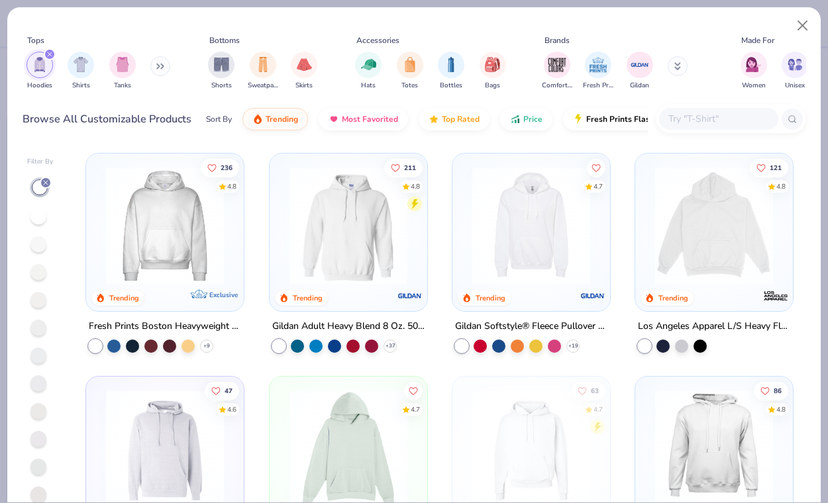
click at [34, 407] on div at bounding box center [38, 411] width 16 height 16
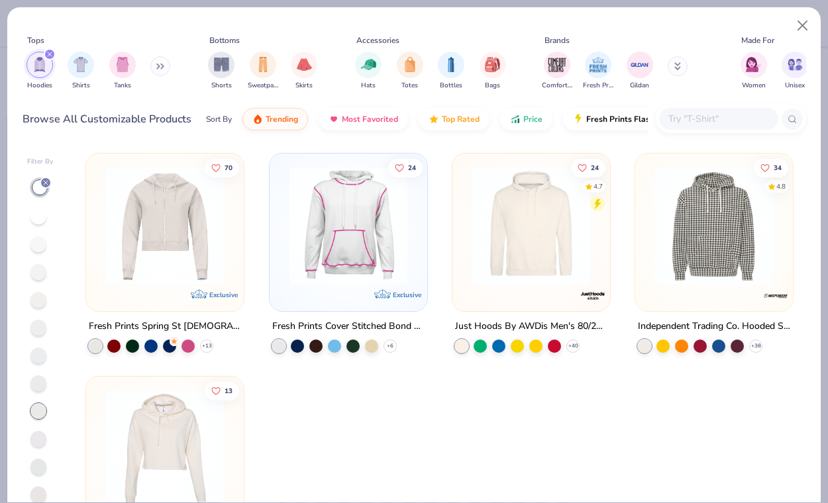
scroll to position [54, 0]
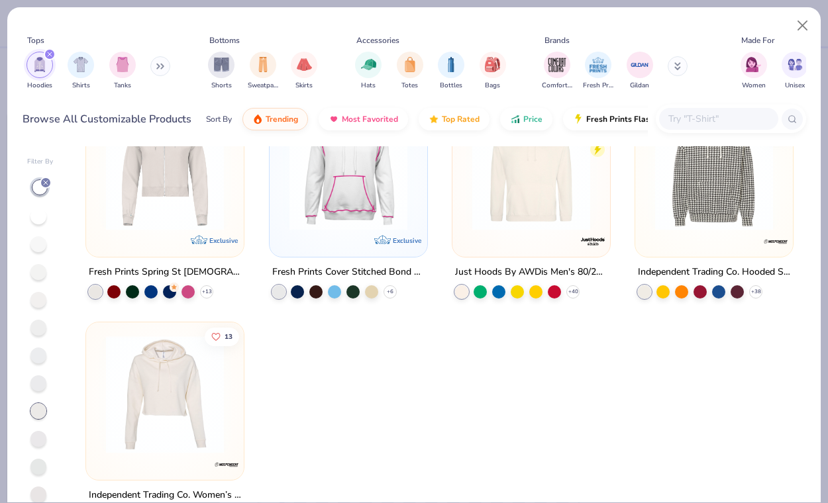
click at [44, 182] on icon at bounding box center [46, 183] width 8 height 8
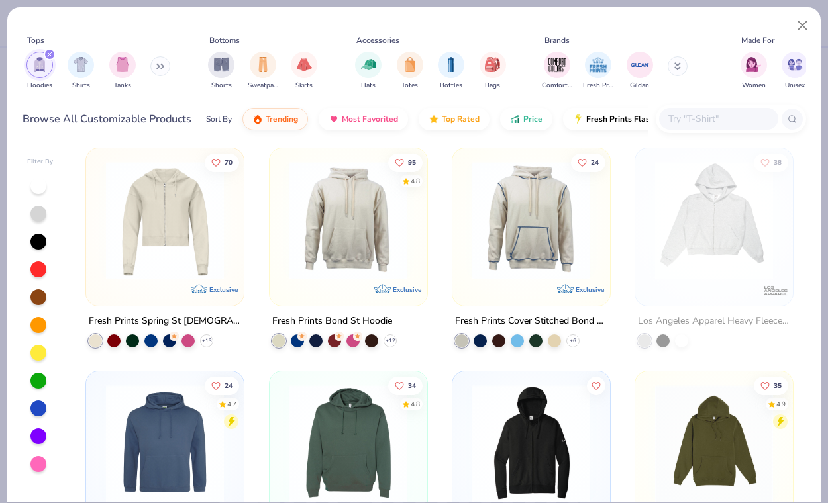
scroll to position [901, 0]
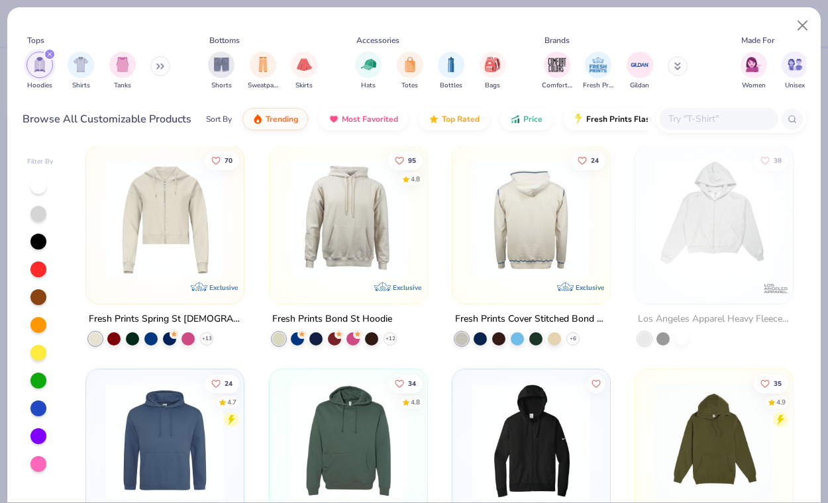
click at [540, 242] on img at bounding box center [531, 219] width 131 height 118
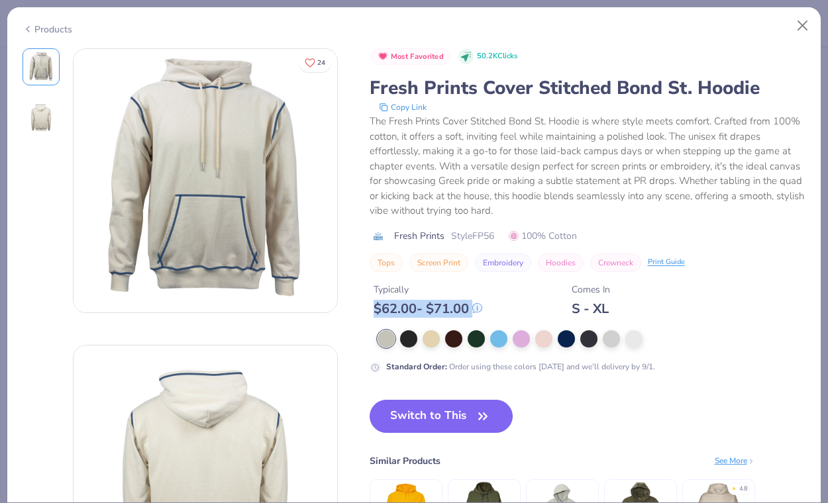
drag, startPoint x: 365, startPoint y: 316, endPoint x: 489, endPoint y: 303, distance: 124.6
click at [489, 303] on div "24 Most Favorited 50.2K Clicks Fresh Prints Cover Stitched Bond St. Hoodie Copy…" at bounding box center [415, 329] width 784 height 562
click at [527, 311] on div "Typically $ 62.00 - $ 71.00 Comes In S - XL" at bounding box center [588, 294] width 437 height 45
click at [407, 423] on button "Switch to This" at bounding box center [442, 416] width 144 height 33
type textarea "x"
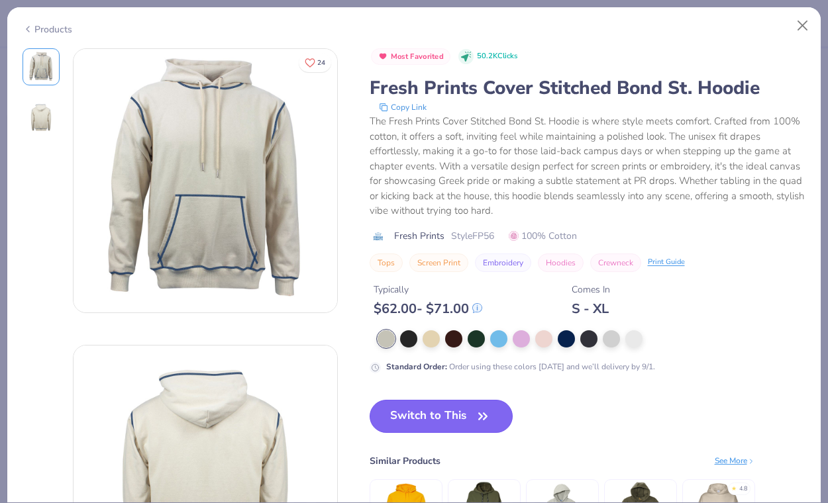
type input "50"
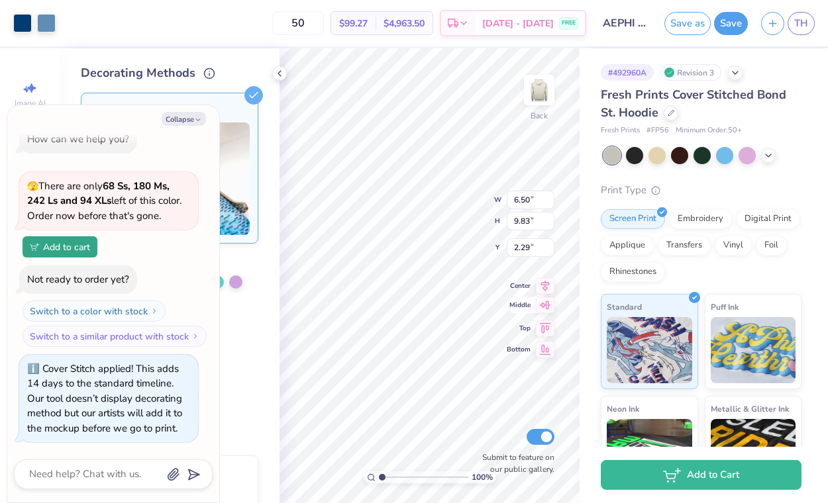
type textarea "x"
type input "4.78"
type input "7.22"
click at [668, 113] on icon at bounding box center [670, 111] width 5 height 5
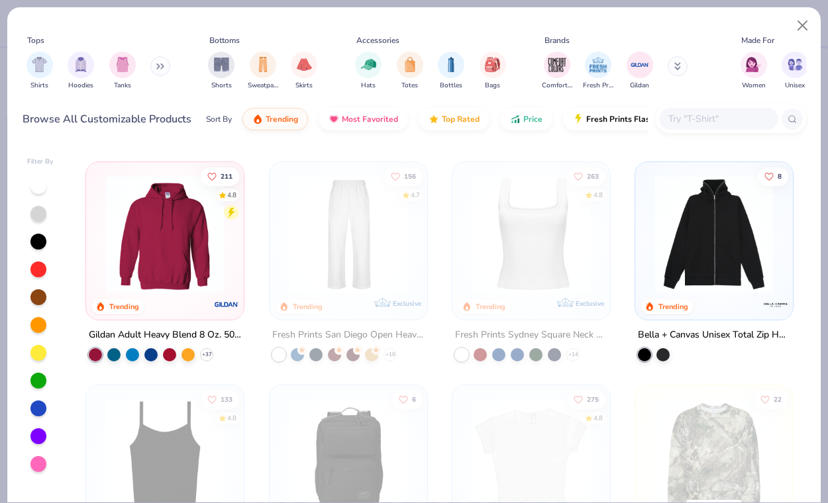
scroll to position [447, 0]
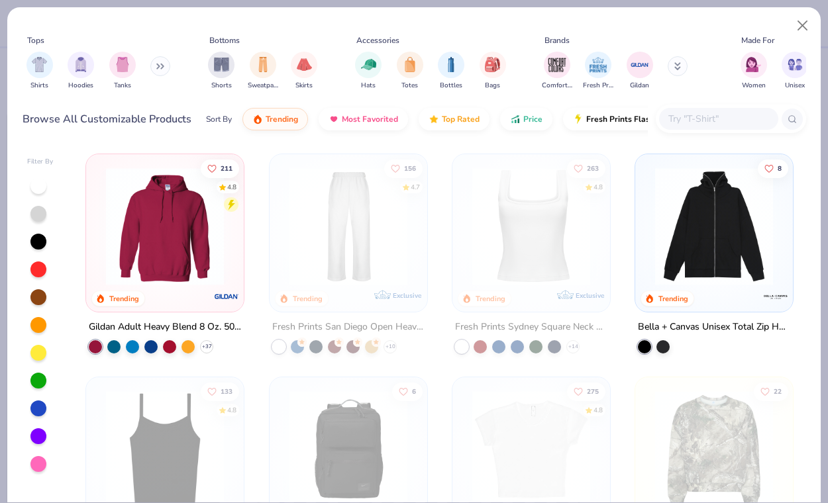
click at [138, 261] on img at bounding box center [164, 226] width 131 height 118
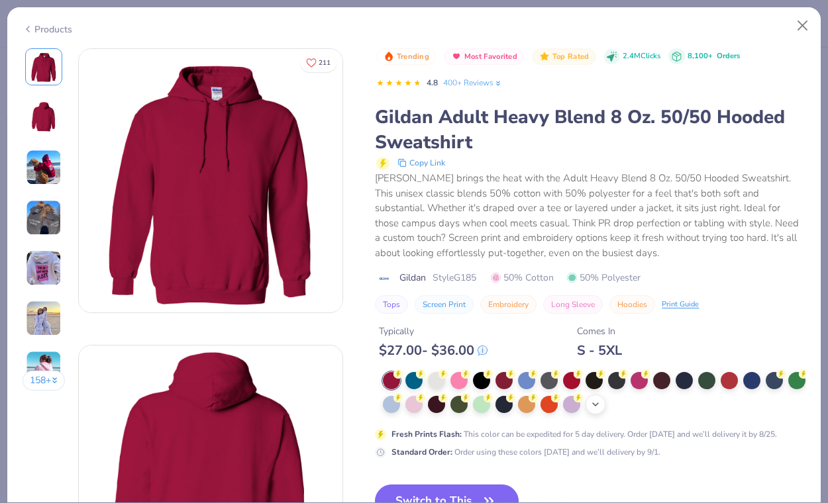
click at [601, 399] on icon at bounding box center [595, 404] width 11 height 11
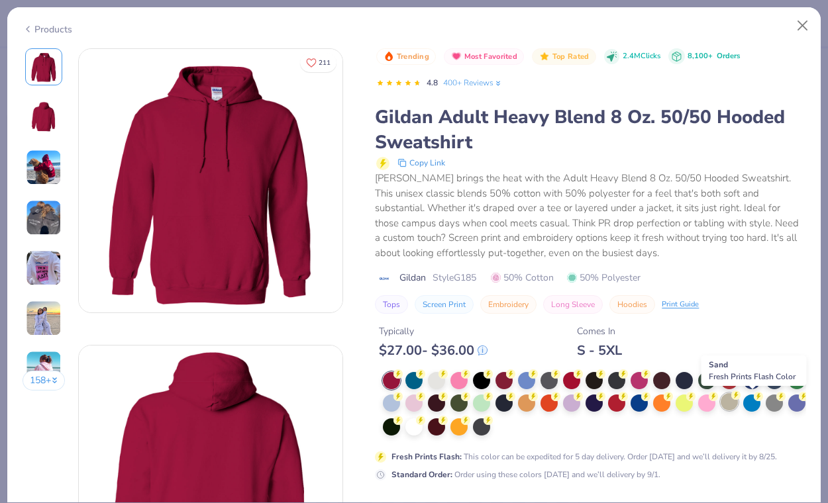
click at [738, 407] on div at bounding box center [729, 402] width 17 height 17
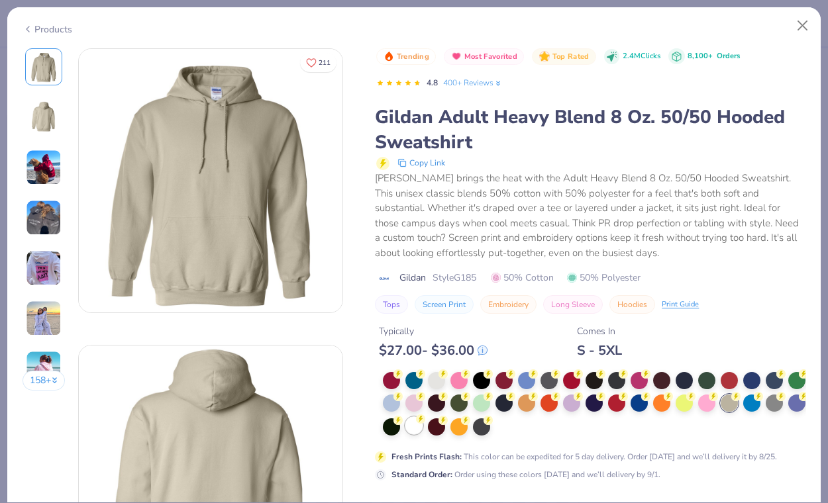
click at [423, 427] on div at bounding box center [413, 425] width 17 height 17
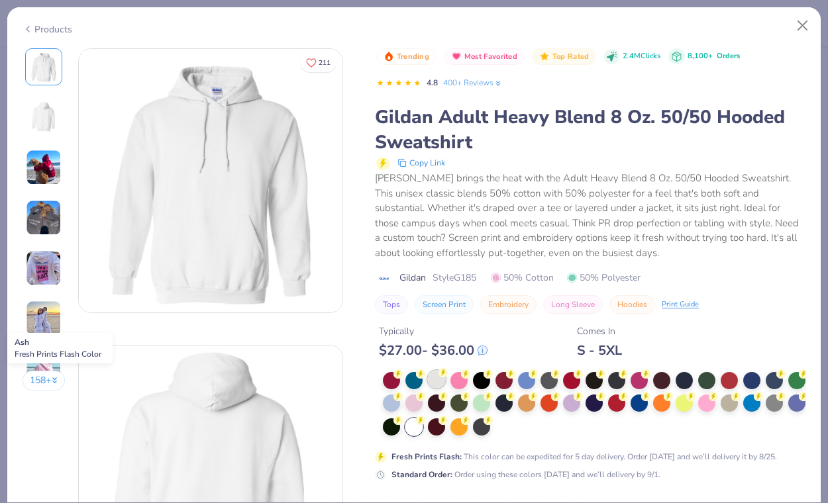
click at [435, 375] on div at bounding box center [436, 379] width 17 height 17
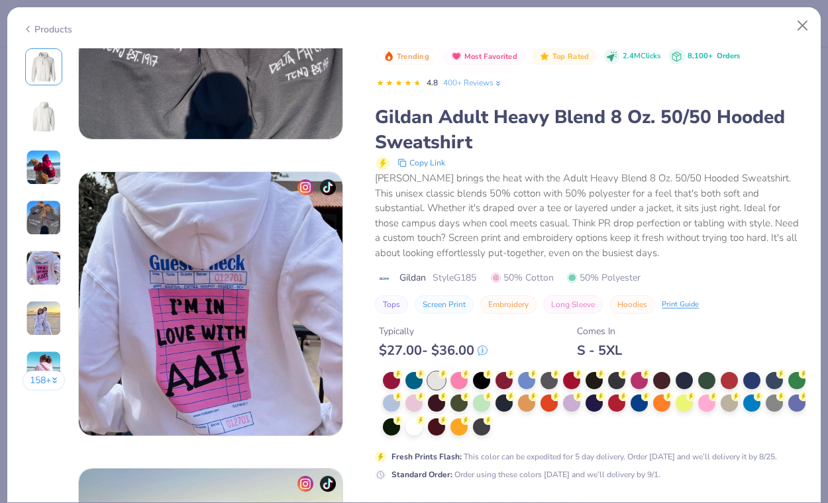
click at [592, 451] on div "Fresh Prints Flash : This color can be expedited for 5 day delivery. Order toda…" at bounding box center [585, 457] width 386 height 12
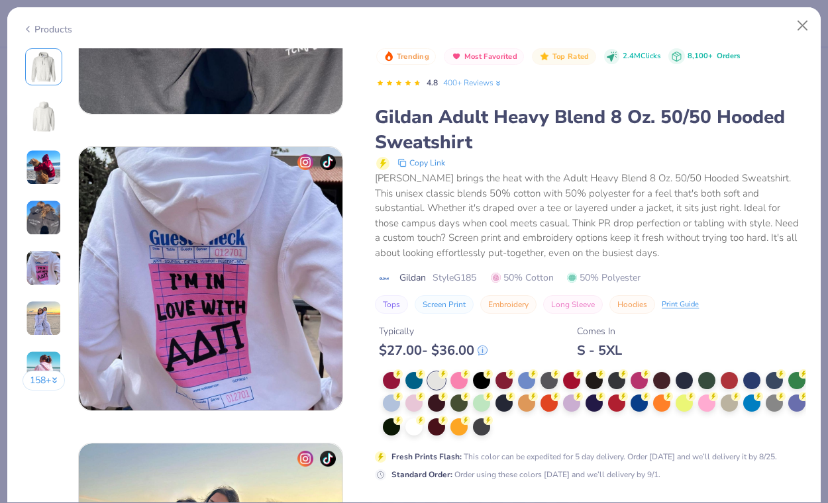
scroll to position [1336, 0]
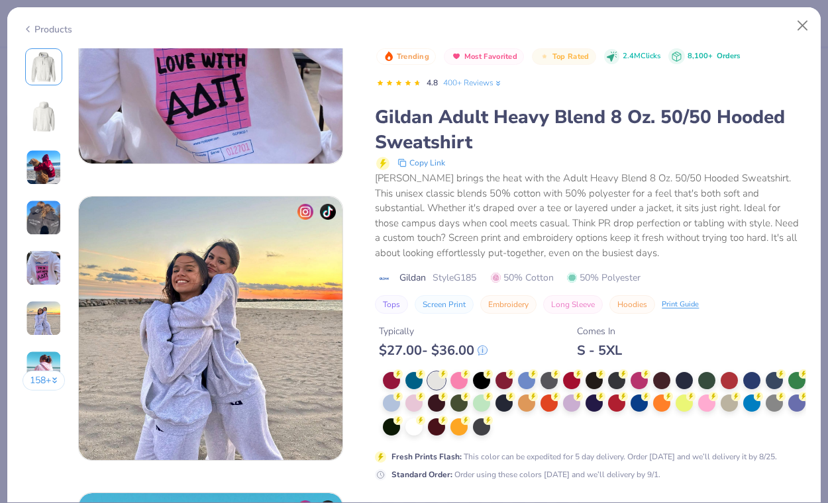
click at [568, 448] on div "Fresh Prints Flash : This color can be expedited for 5 day delivery. Order toda…" at bounding box center [590, 426] width 431 height 109
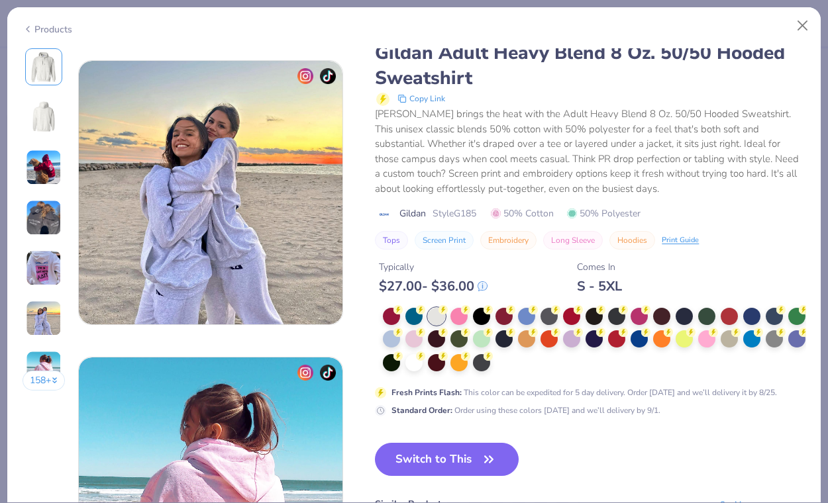
scroll to position [1474, 0]
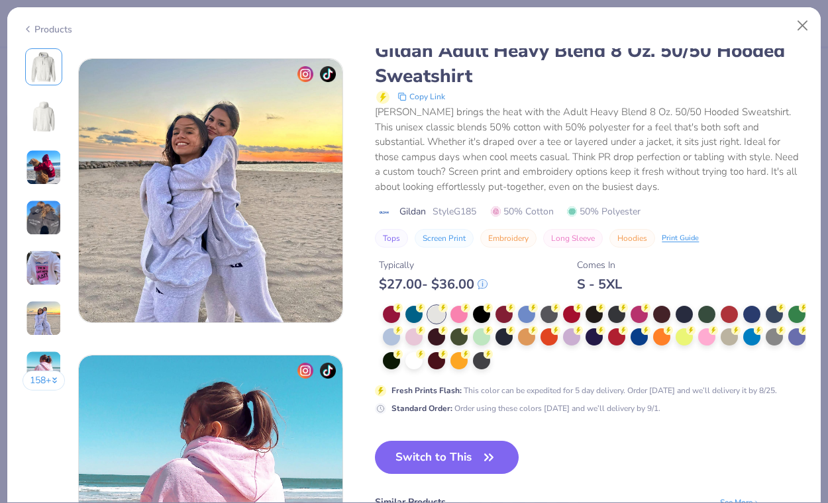
click at [455, 454] on button "Switch to This" at bounding box center [447, 457] width 144 height 33
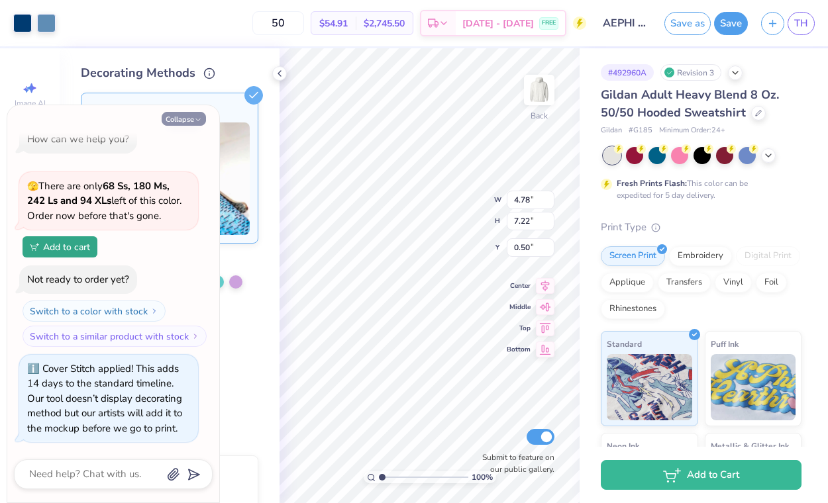
click at [201, 119] on icon "button" at bounding box center [198, 120] width 8 height 8
type textarea "x"
type input "1.91"
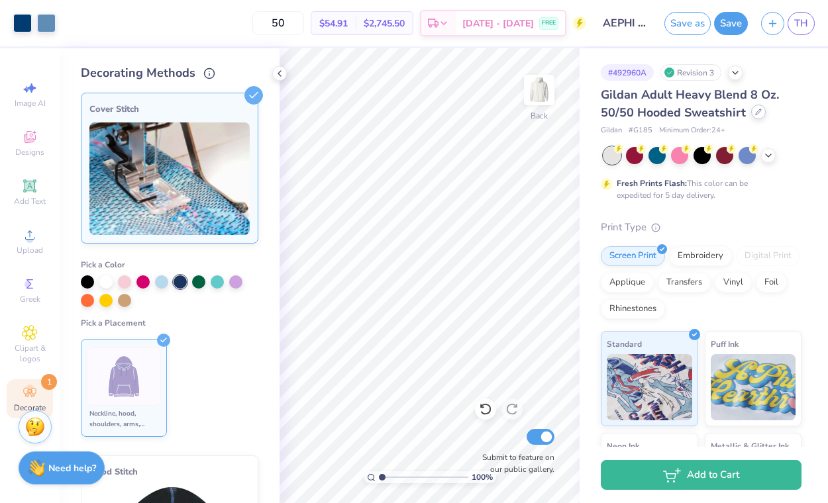
click at [753, 107] on div at bounding box center [758, 112] width 15 height 15
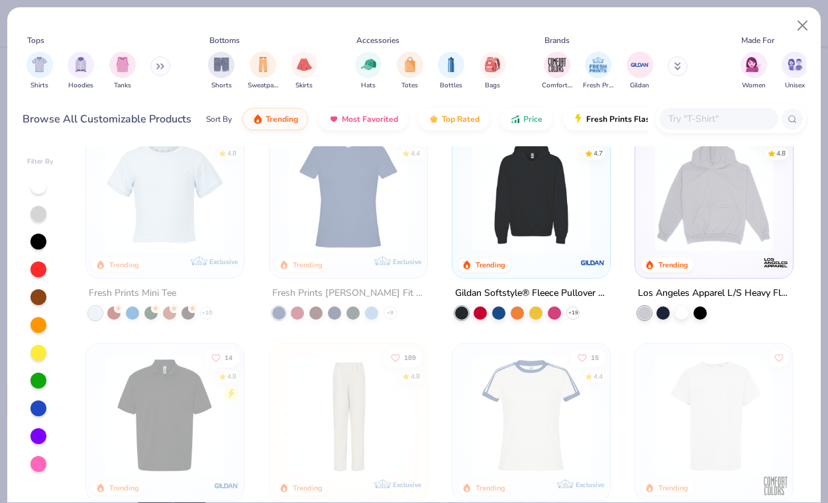
scroll to position [1600, 0]
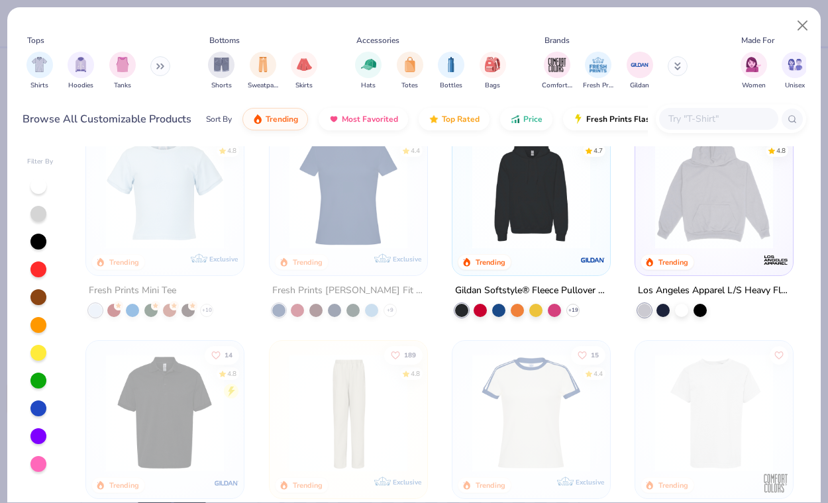
click at [548, 253] on div at bounding box center [531, 194] width 144 height 138
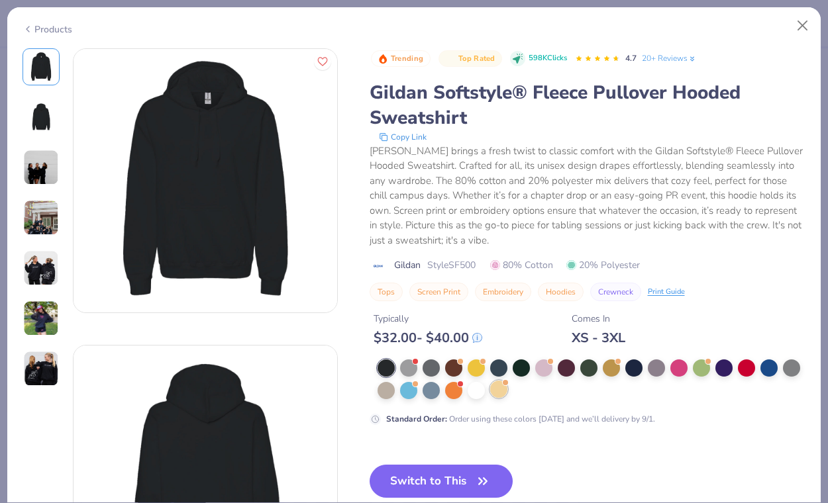
click at [499, 387] on div at bounding box center [498, 389] width 17 height 17
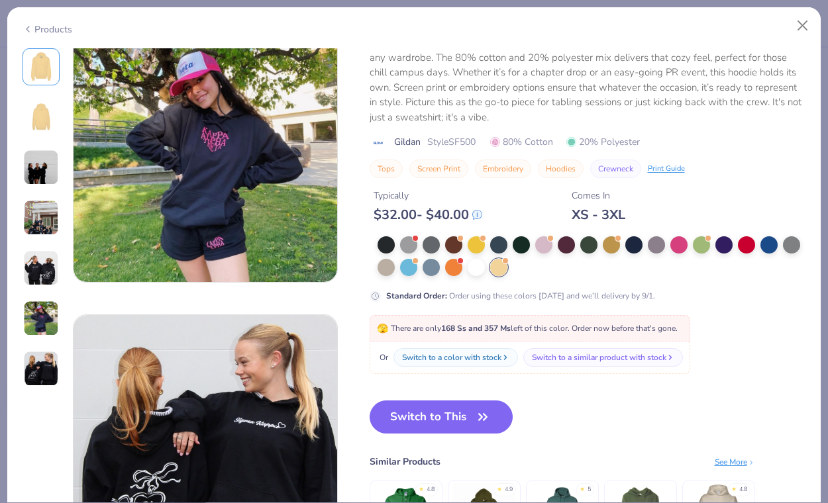
scroll to position [1509, 0]
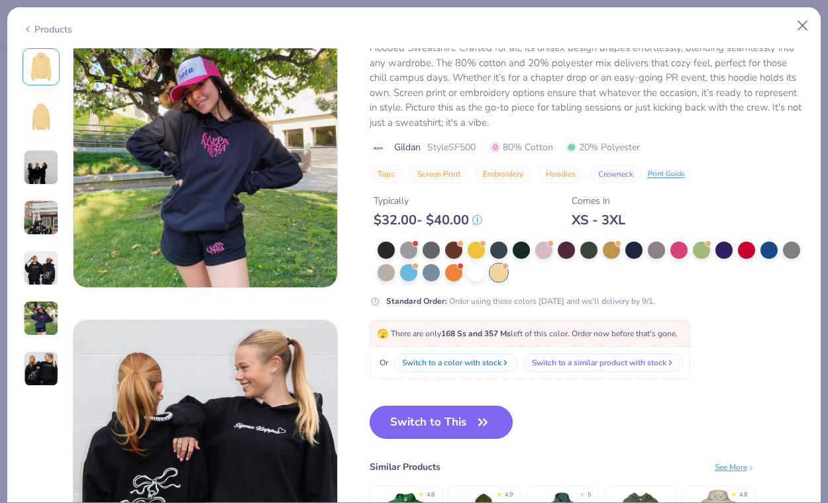
click at [470, 428] on button "Switch to This" at bounding box center [442, 422] width 144 height 33
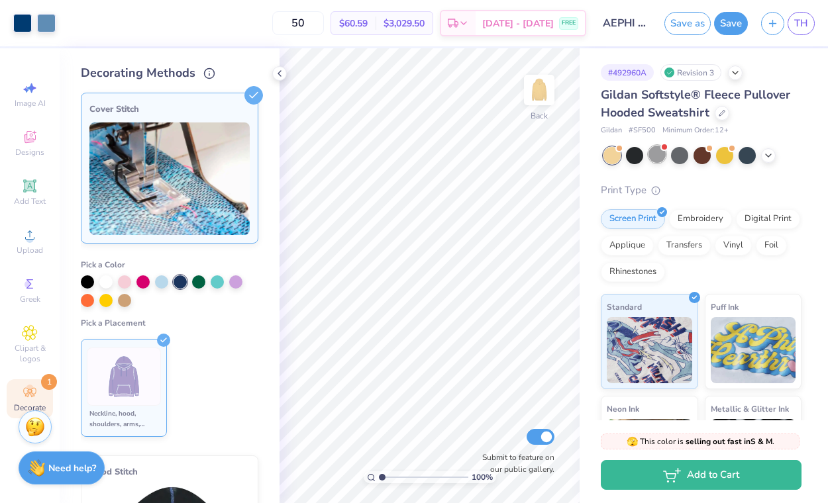
click at [659, 147] on div at bounding box center [657, 154] width 17 height 17
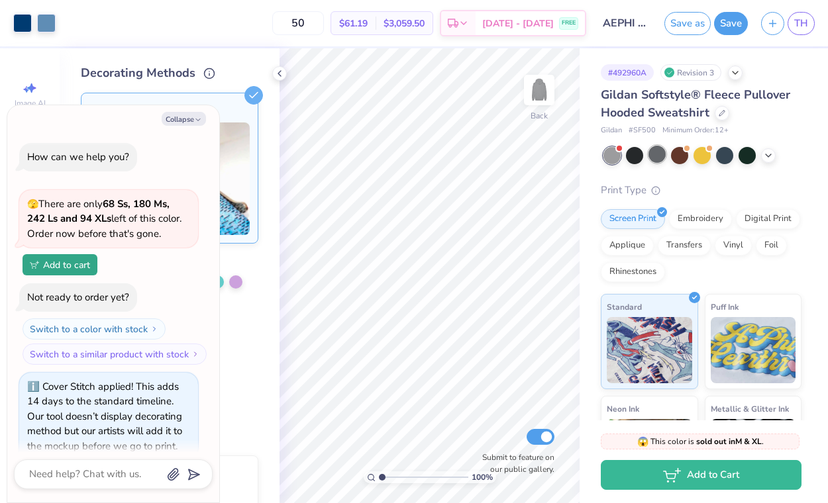
scroll to position [226, 0]
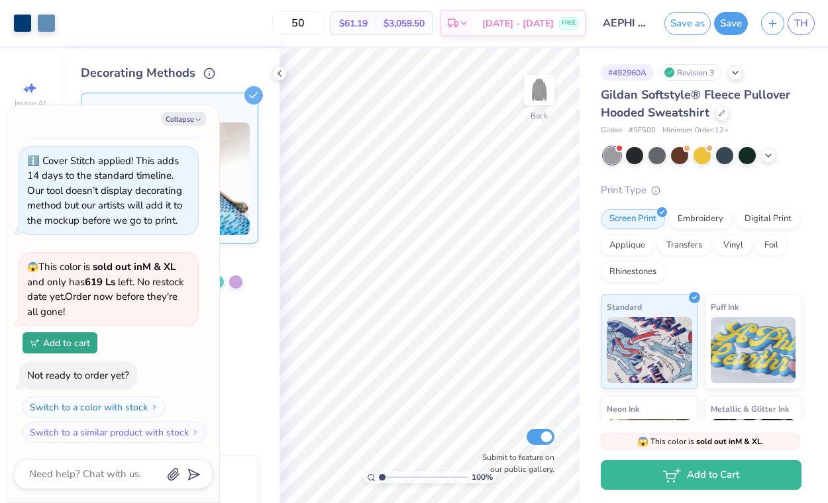
click at [760, 155] on div at bounding box center [703, 155] width 198 height 17
click at [764, 153] on icon at bounding box center [768, 154] width 11 height 11
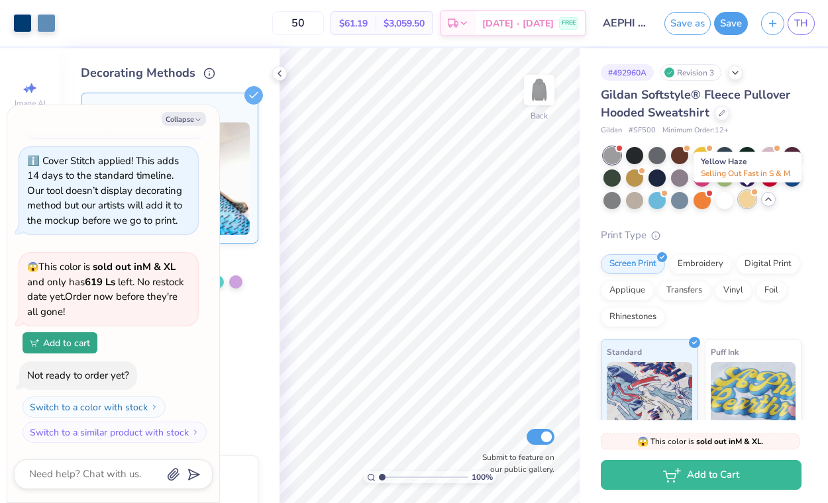
click at [743, 201] on div at bounding box center [747, 199] width 17 height 17
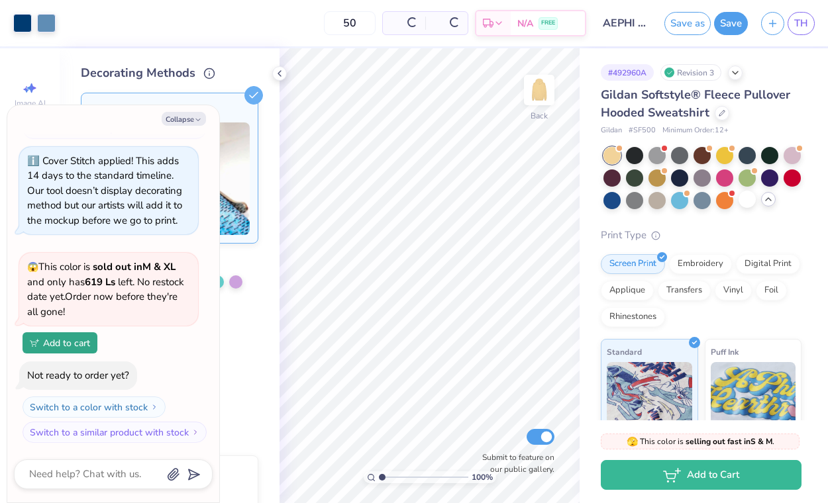
scroll to position [419, 0]
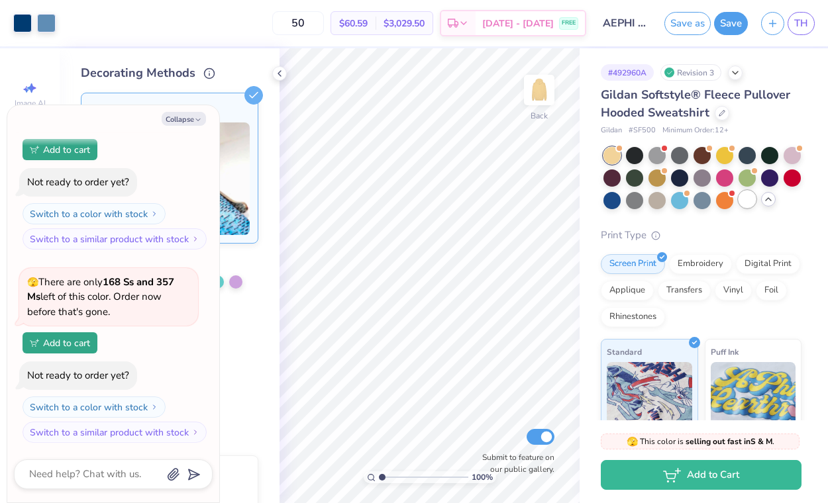
click at [740, 195] on div at bounding box center [747, 199] width 17 height 17
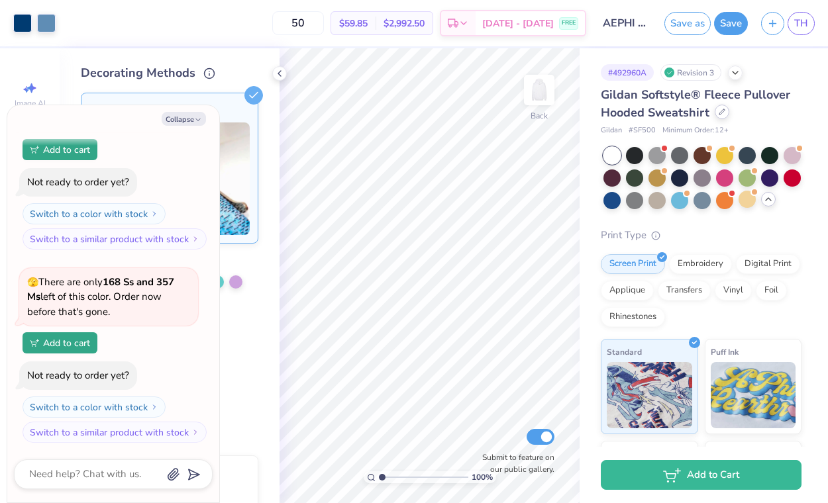
click at [721, 118] on div at bounding box center [722, 112] width 15 height 15
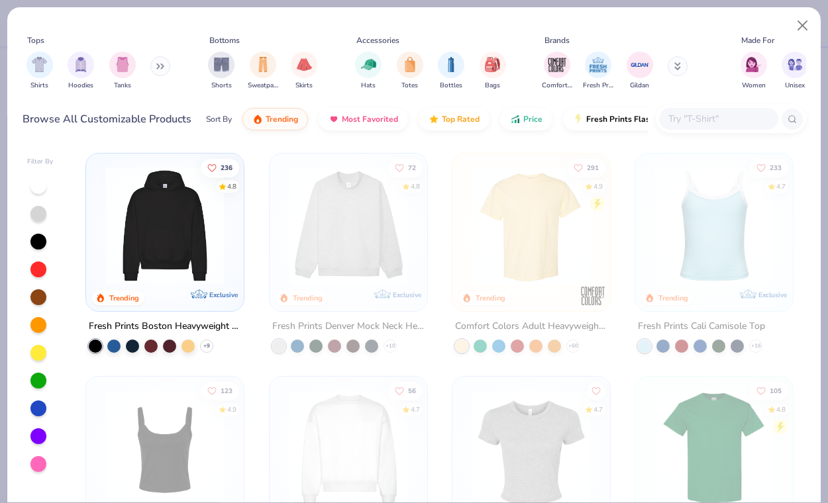
type textarea "x"
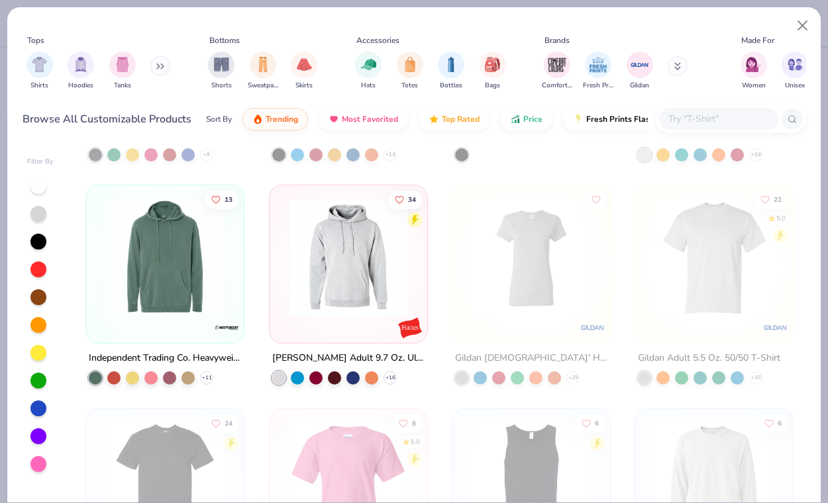
scroll to position [12704, 0]
